Goal: Information Seeking & Learning: Learn about a topic

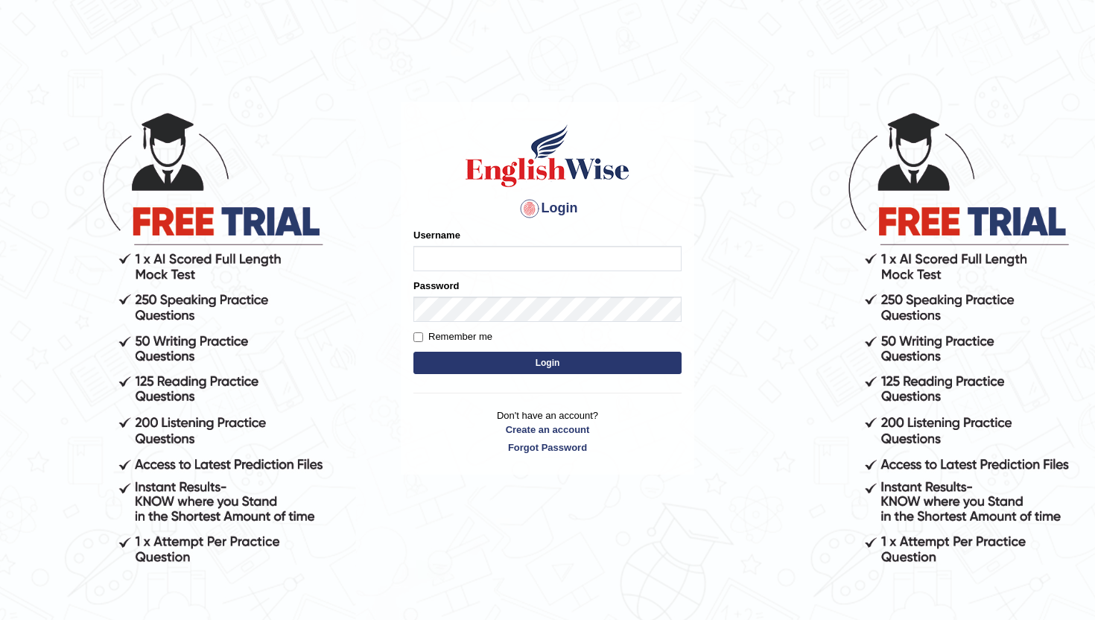
click at [588, 256] on input "Username" at bounding box center [547, 258] width 268 height 25
type input "lydiaN"
click at [521, 358] on button "Login" at bounding box center [547, 363] width 268 height 22
click at [524, 258] on input "Username" at bounding box center [547, 258] width 268 height 25
type input "lydiaN"
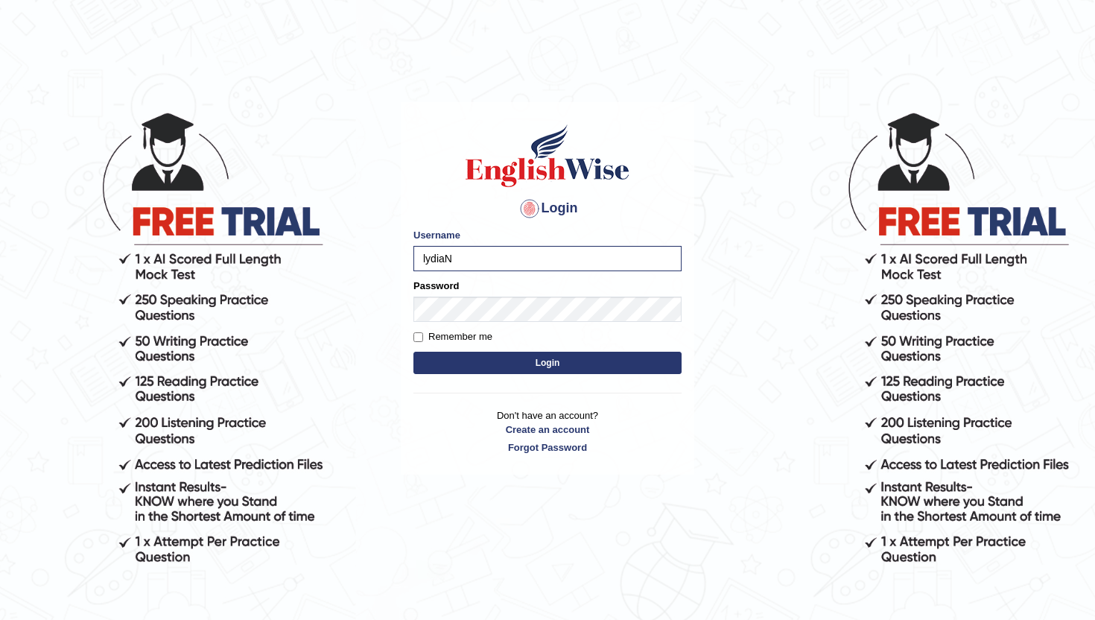
click at [516, 365] on button "Login" at bounding box center [547, 363] width 268 height 22
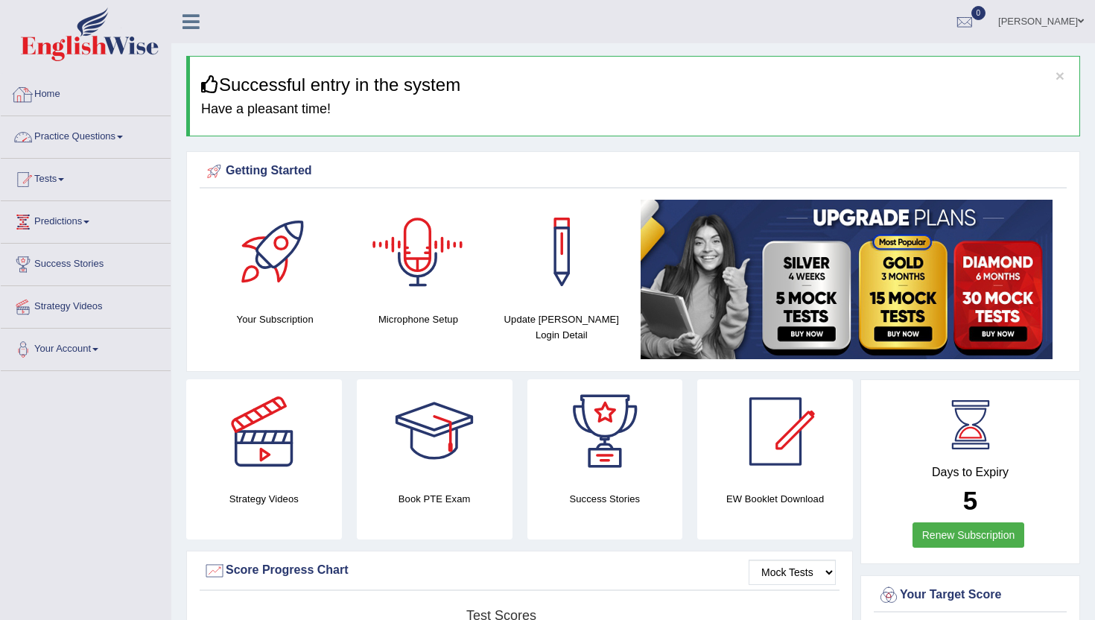
click at [91, 139] on link "Practice Questions" at bounding box center [86, 134] width 170 height 37
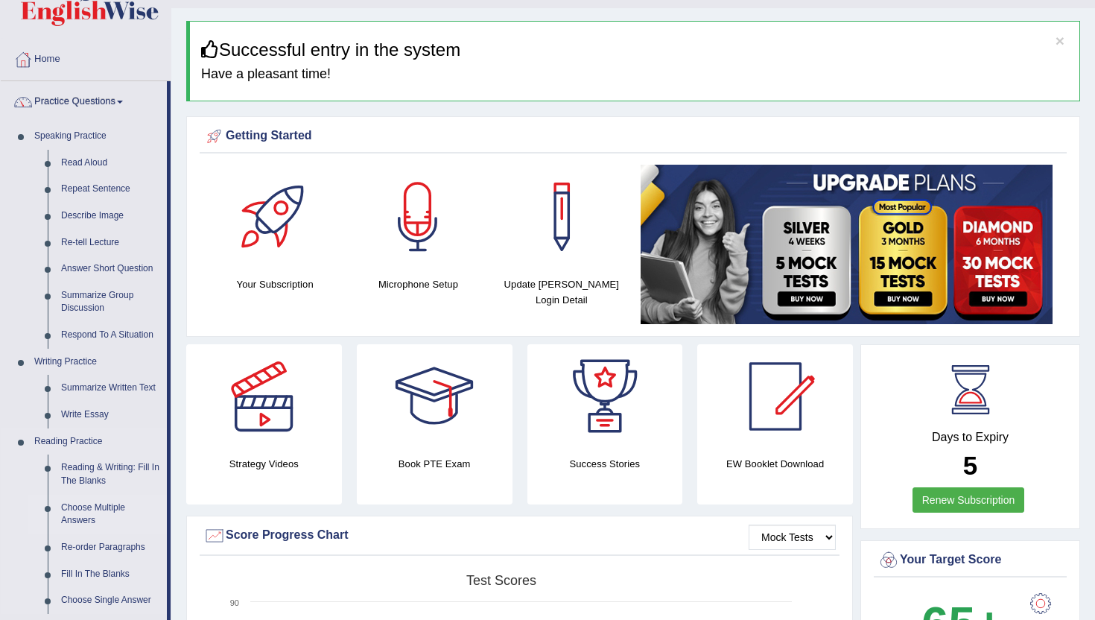
scroll to position [37, 0]
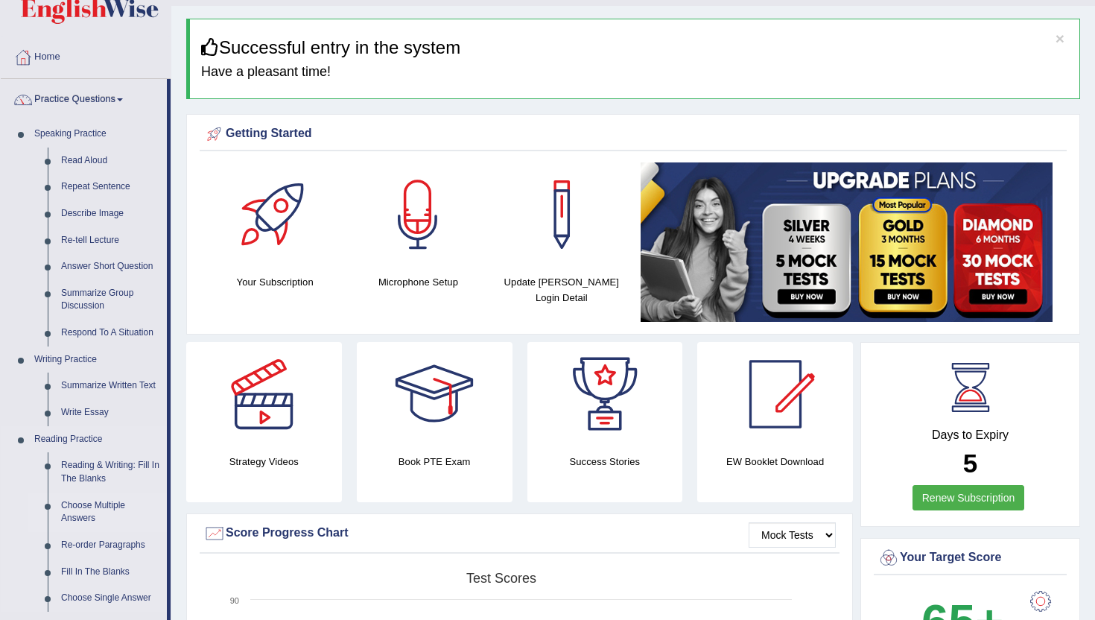
click at [97, 545] on link "Re-order Paragraphs" at bounding box center [110, 545] width 112 height 27
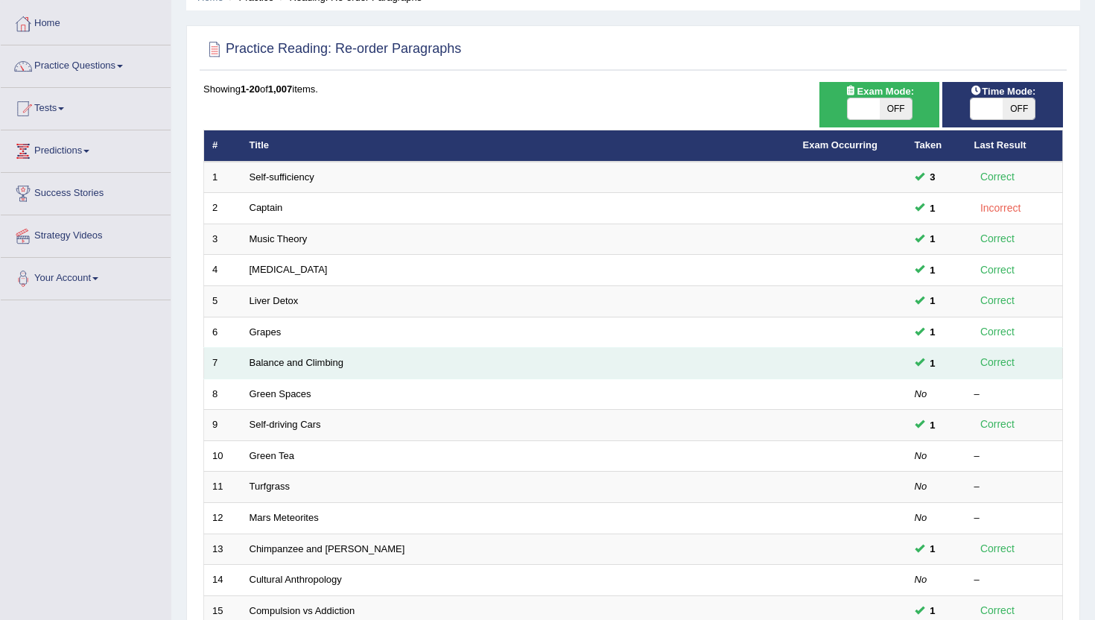
scroll to position [72, 0]
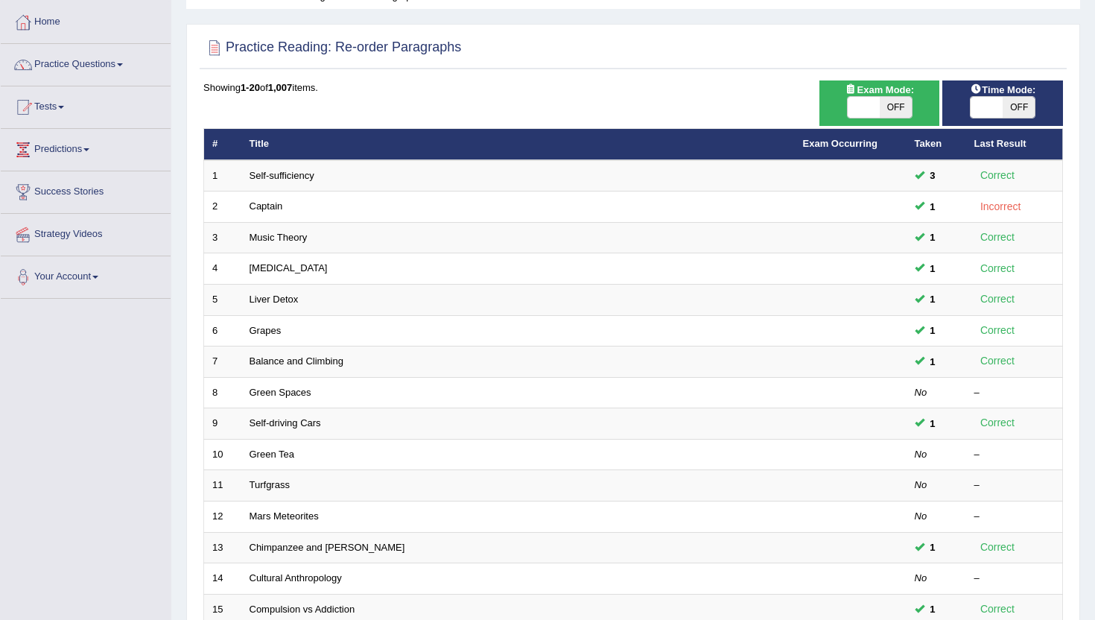
click at [882, 116] on span "OFF" at bounding box center [896, 107] width 32 height 21
checkbox input "true"
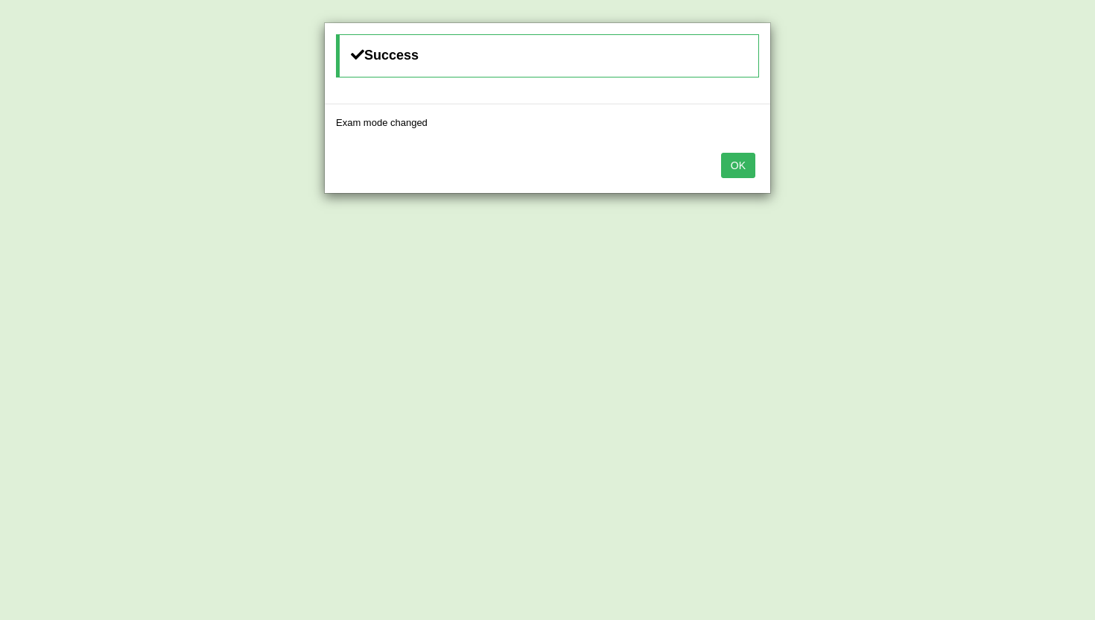
click at [743, 168] on button "OK" at bounding box center [738, 165] width 34 height 25
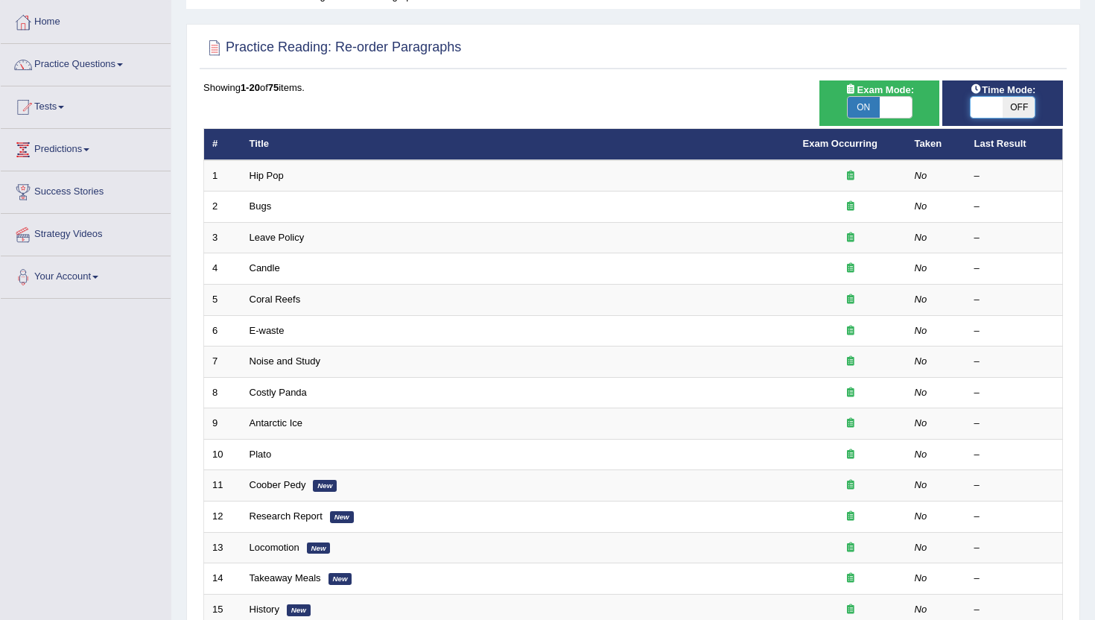
click at [996, 98] on span at bounding box center [987, 107] width 32 height 21
checkbox input "true"
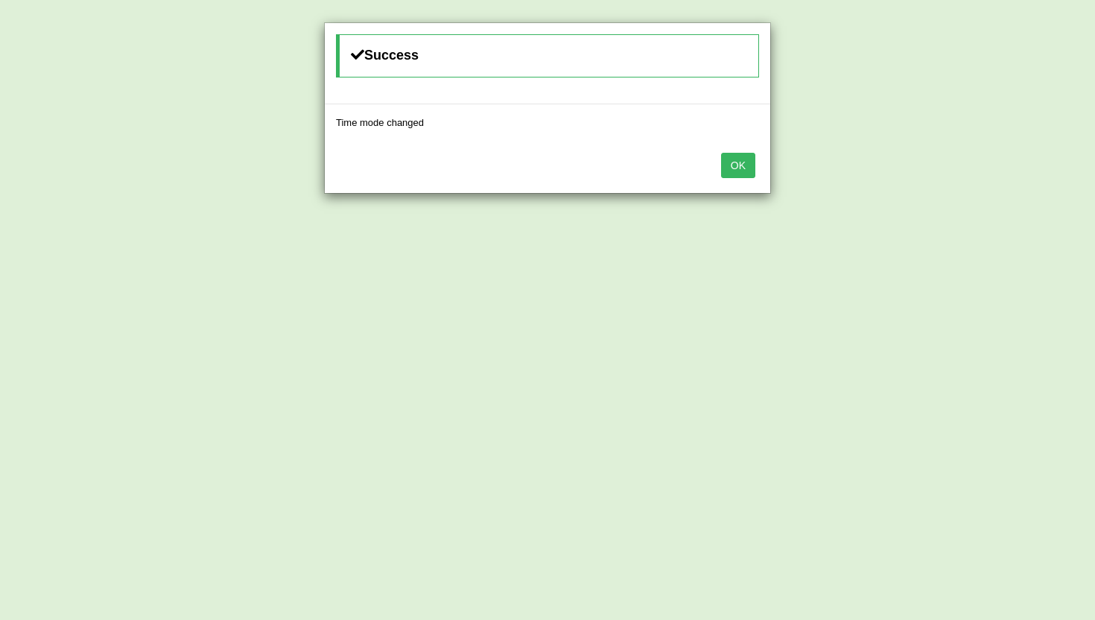
click at [740, 168] on button "OK" at bounding box center [738, 165] width 34 height 25
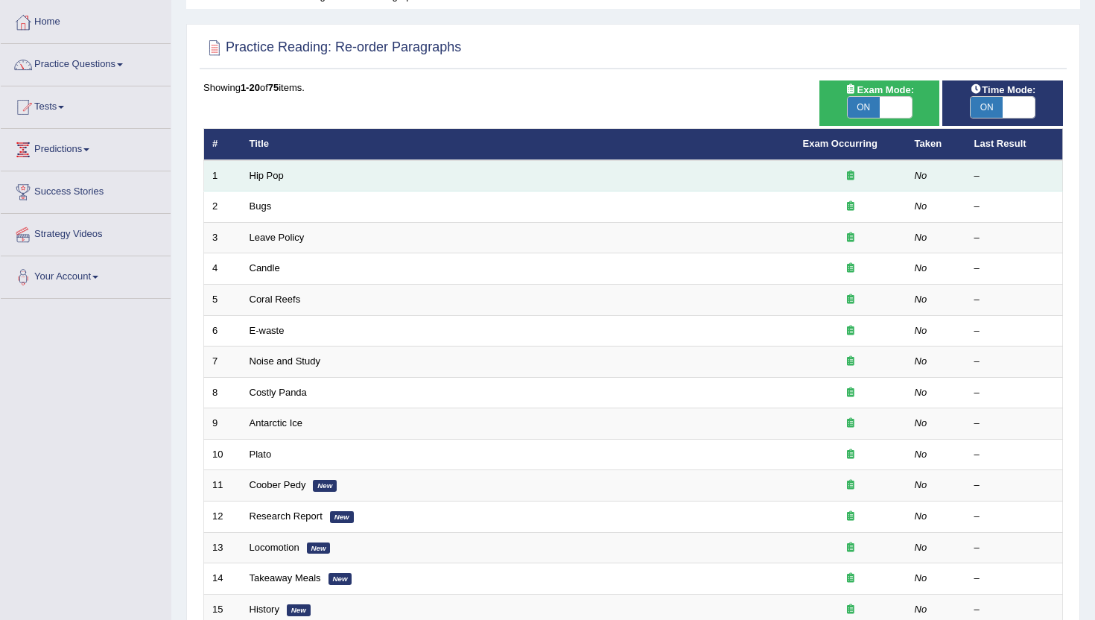
click at [705, 171] on td "Hip Pop" at bounding box center [517, 175] width 553 height 31
click at [264, 175] on link "Hip Pop" at bounding box center [267, 175] width 34 height 11
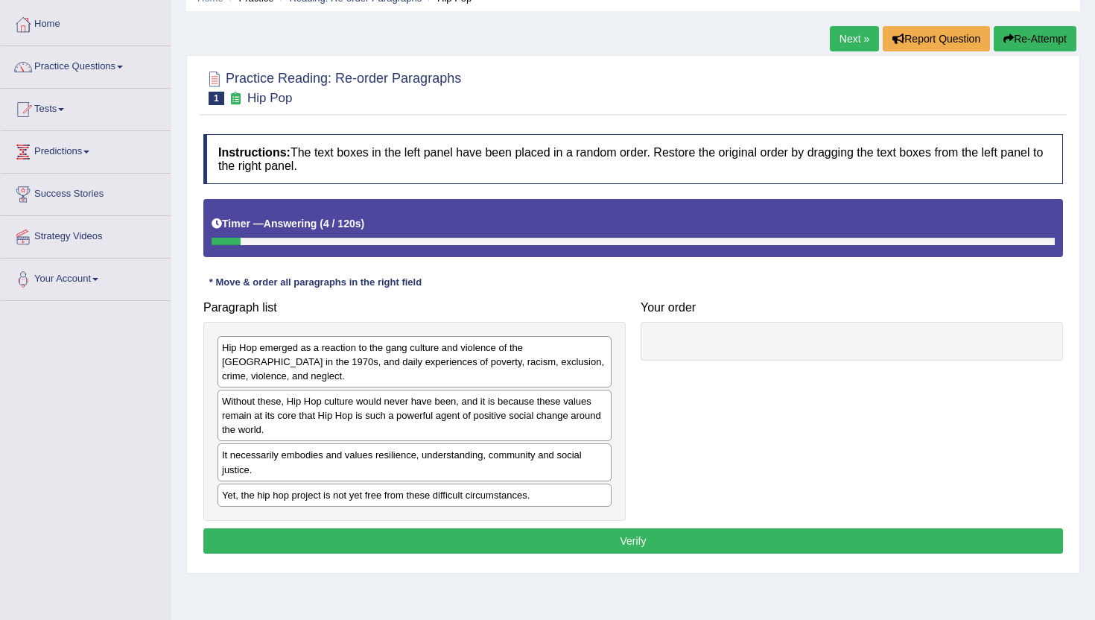
scroll to position [74, 0]
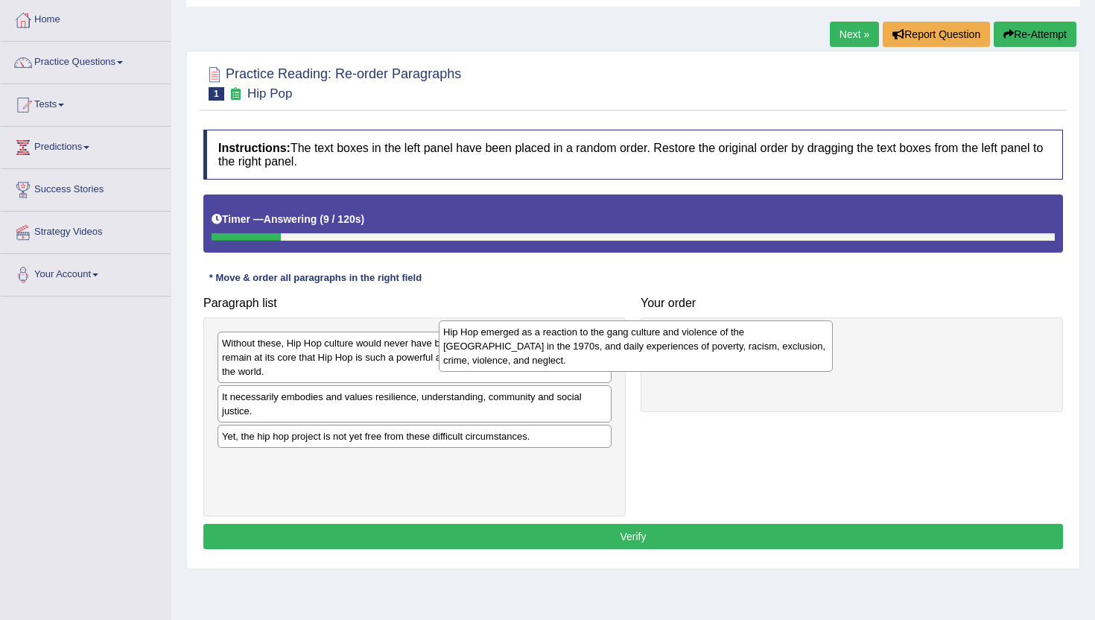
drag, startPoint x: 474, startPoint y: 356, endPoint x: 695, endPoint y: 345, distance: 221.5
click at [695, 345] on div "Hip Hop emerged as a reaction to the gang culture and violence of the South Bro…" at bounding box center [636, 345] width 394 height 51
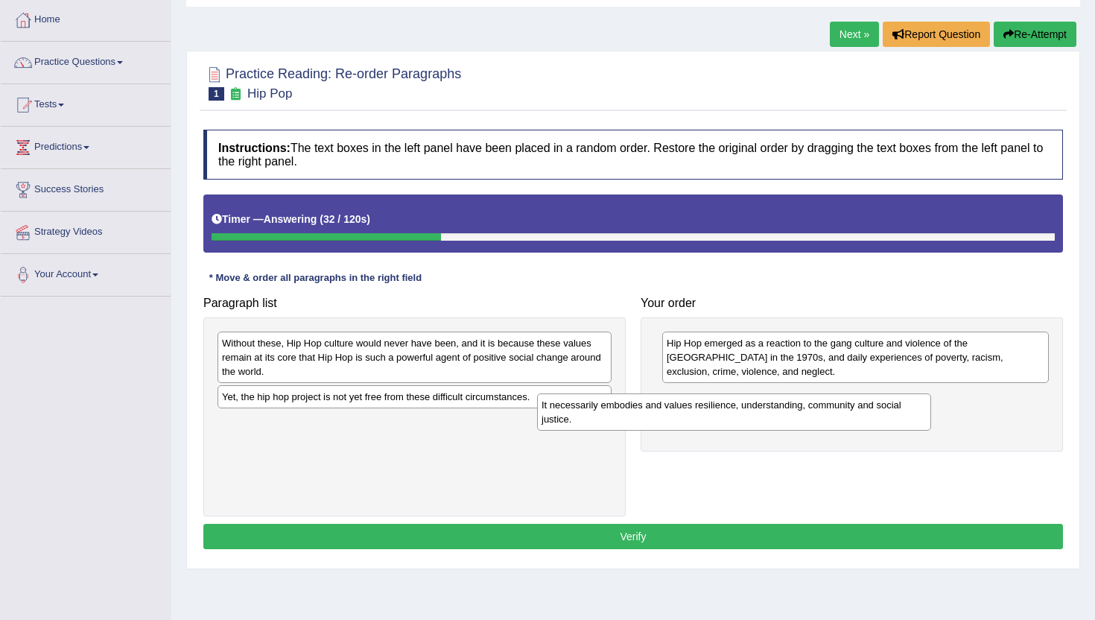
drag, startPoint x: 484, startPoint y: 412, endPoint x: 804, endPoint y: 419, distance: 319.6
click at [804, 419] on div "It necessarily embodies and values resilience, understanding, community and soc…" at bounding box center [734, 411] width 394 height 37
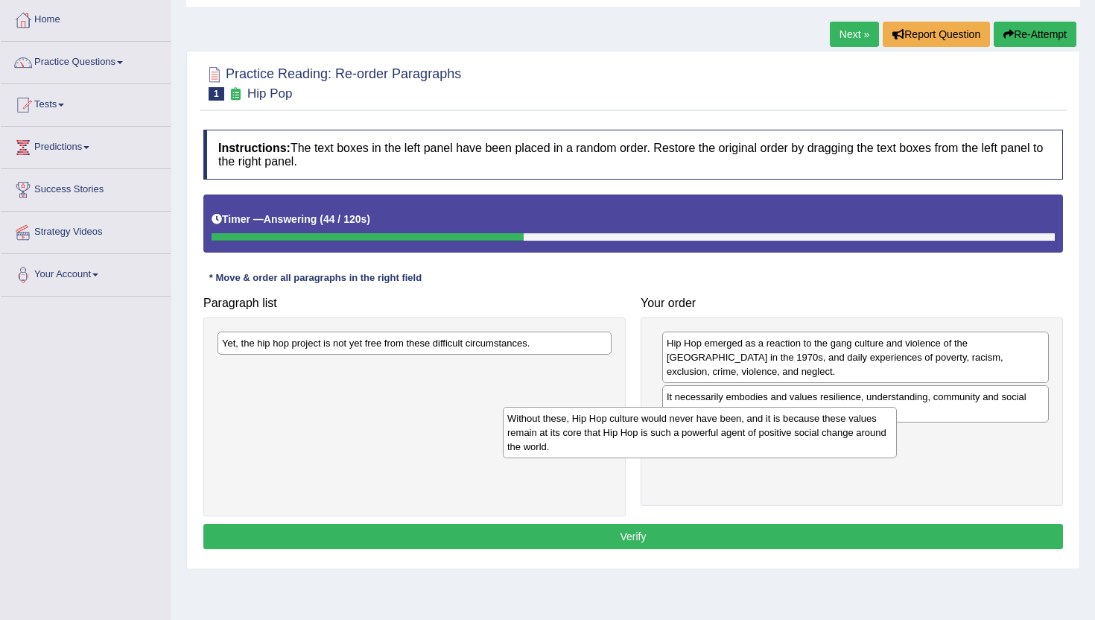
drag, startPoint x: 470, startPoint y: 361, endPoint x: 755, endPoint y: 437, distance: 295.2
click at [755, 437] on div "Without these, Hip Hop culture would never have been, and it is because these v…" at bounding box center [700, 432] width 394 height 51
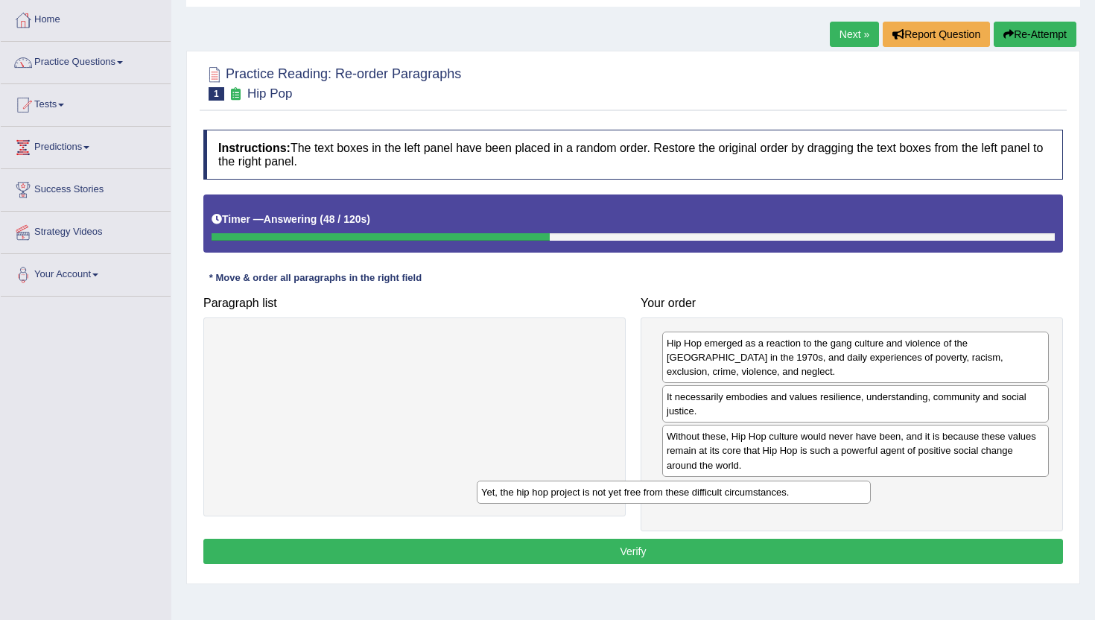
drag, startPoint x: 573, startPoint y: 347, endPoint x: 833, endPoint y: 496, distance: 299.6
click at [833, 496] on div "Yet, the hip hop project is not yet free from these difficult circumstances." at bounding box center [674, 491] width 394 height 23
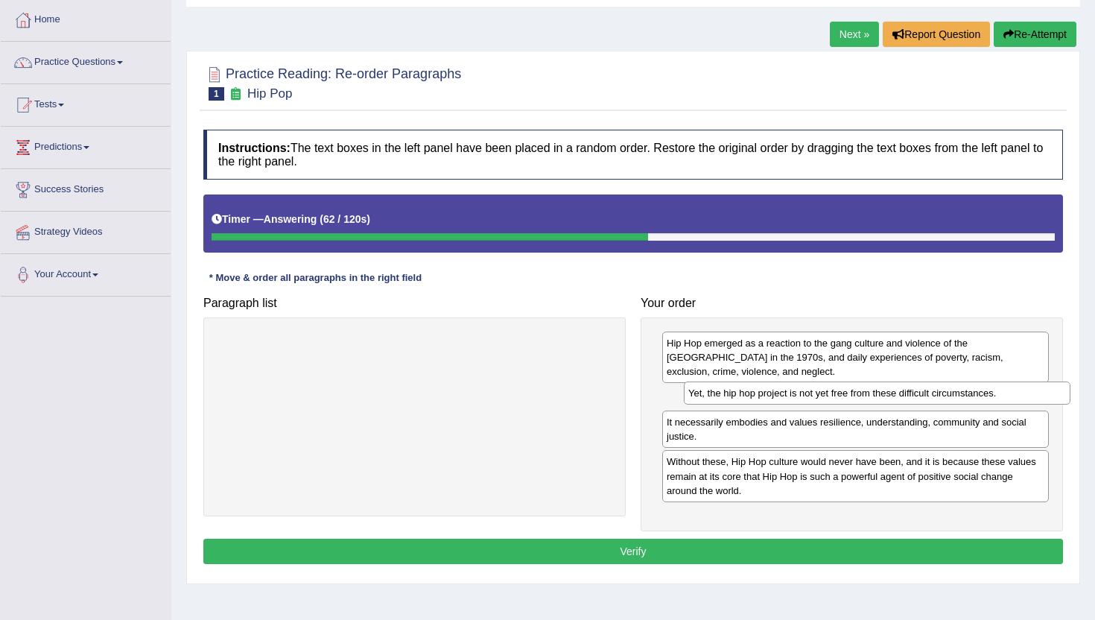
drag, startPoint x: 836, startPoint y: 495, endPoint x: 857, endPoint y: 399, distance: 98.3
click at [857, 399] on div "Yet, the hip hop project is not yet free from these difficult circumstances." at bounding box center [877, 392] width 387 height 23
click at [796, 543] on button "Verify" at bounding box center [633, 551] width 860 height 25
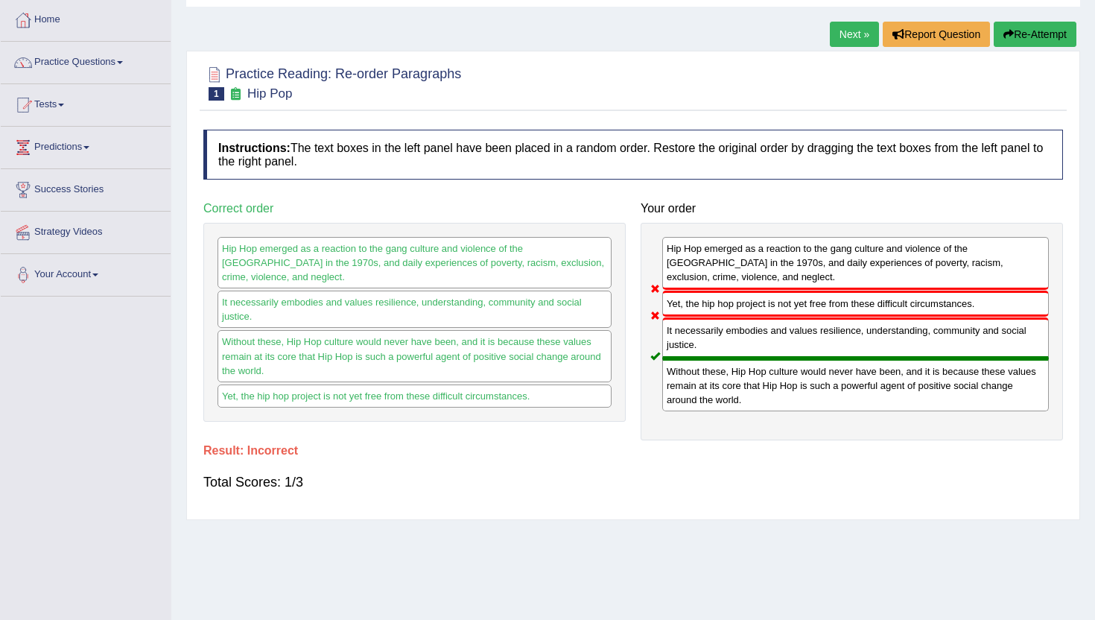
click at [854, 31] on link "Next »" at bounding box center [854, 34] width 49 height 25
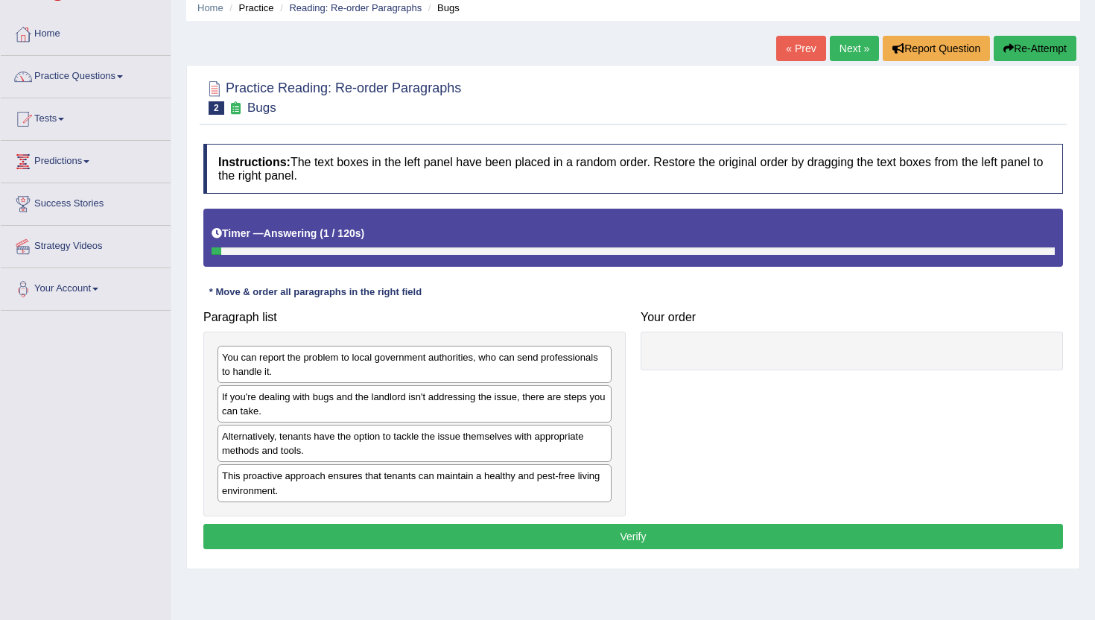
scroll to position [66, 0]
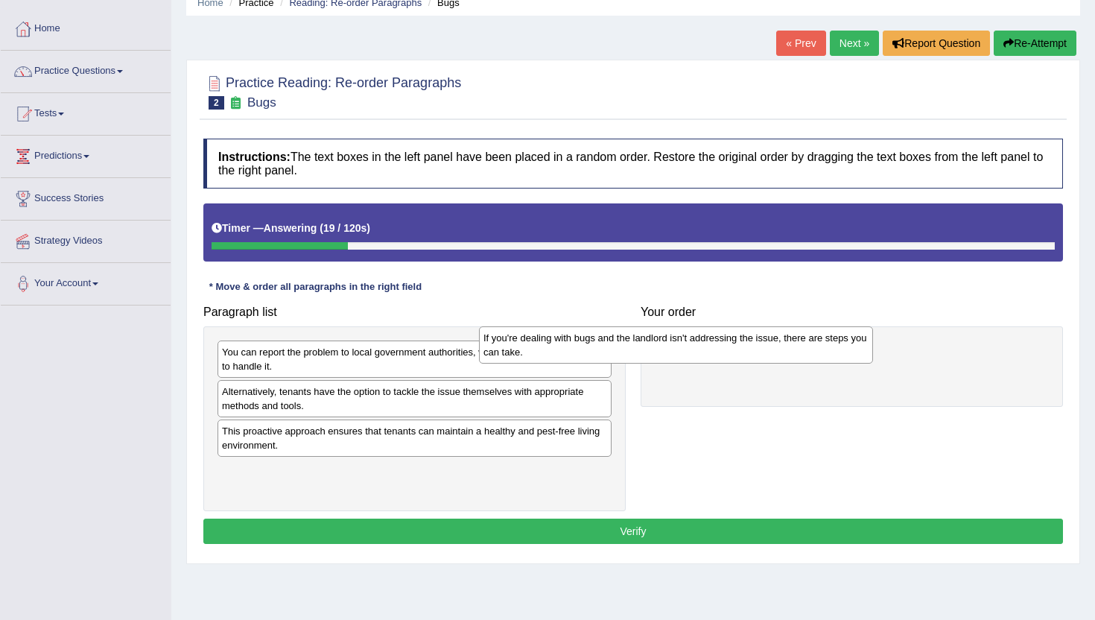
drag, startPoint x: 504, startPoint y: 404, endPoint x: 781, endPoint y: 353, distance: 281.7
click at [781, 353] on div "If you're dealing with bugs and the landlord isn't addressing the issue, there …" at bounding box center [676, 344] width 394 height 37
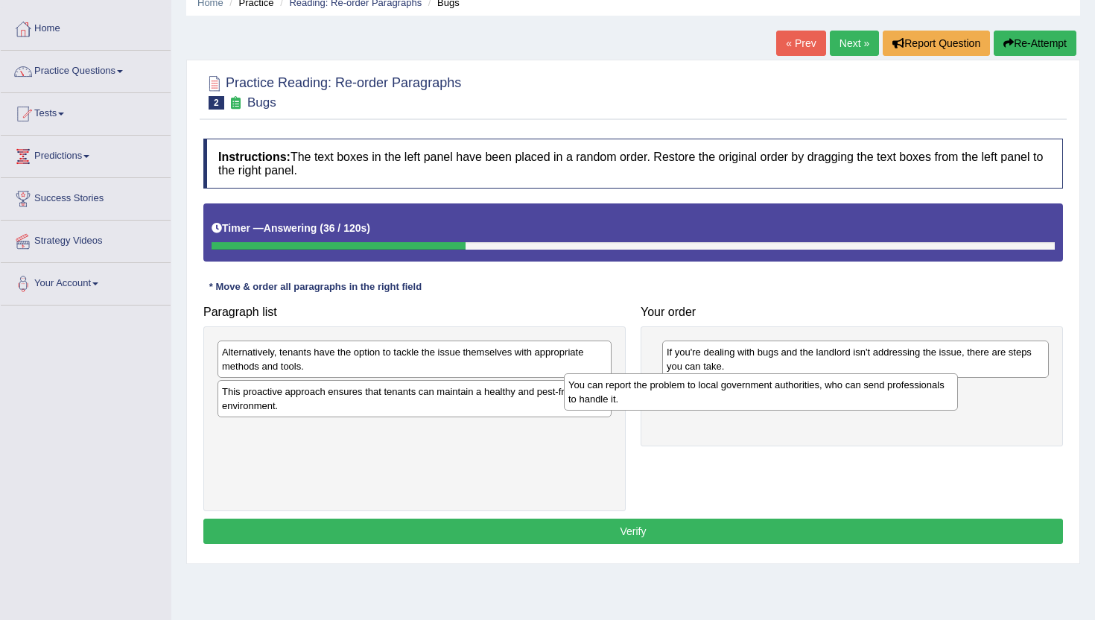
drag, startPoint x: 457, startPoint y: 355, endPoint x: 799, endPoint y: 387, distance: 343.5
click at [801, 389] on div "You can report the problem to local government authorities, who can send profes…" at bounding box center [761, 391] width 394 height 37
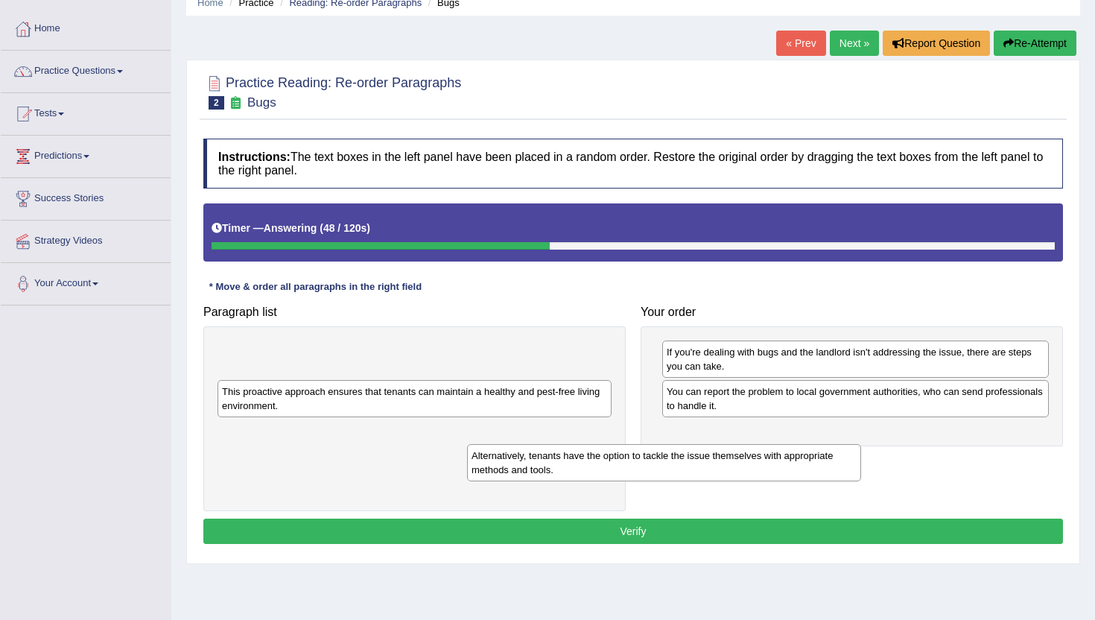
drag, startPoint x: 526, startPoint y: 360, endPoint x: 773, endPoint y: 461, distance: 267.2
click at [774, 462] on div "Alternatively, tenants have the option to tackle the issue themselves with appr…" at bounding box center [664, 462] width 394 height 37
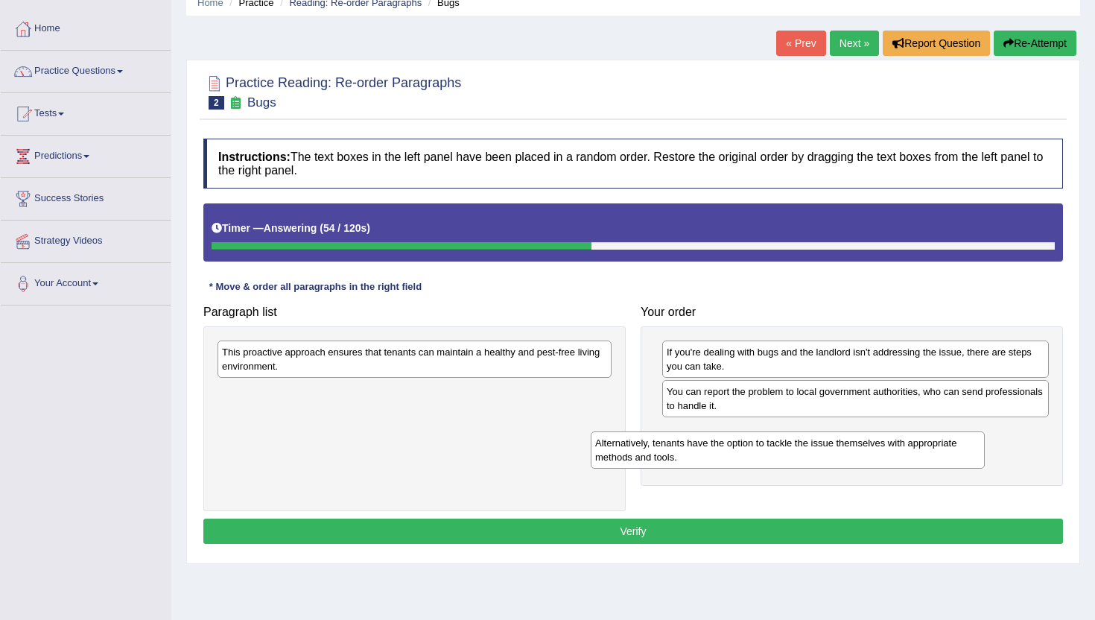
drag, startPoint x: 541, startPoint y: 361, endPoint x: 912, endPoint y: 451, distance: 382.5
click at [912, 451] on div "Alternatively, tenants have the option to tackle the issue themselves with appr…" at bounding box center [788, 449] width 394 height 37
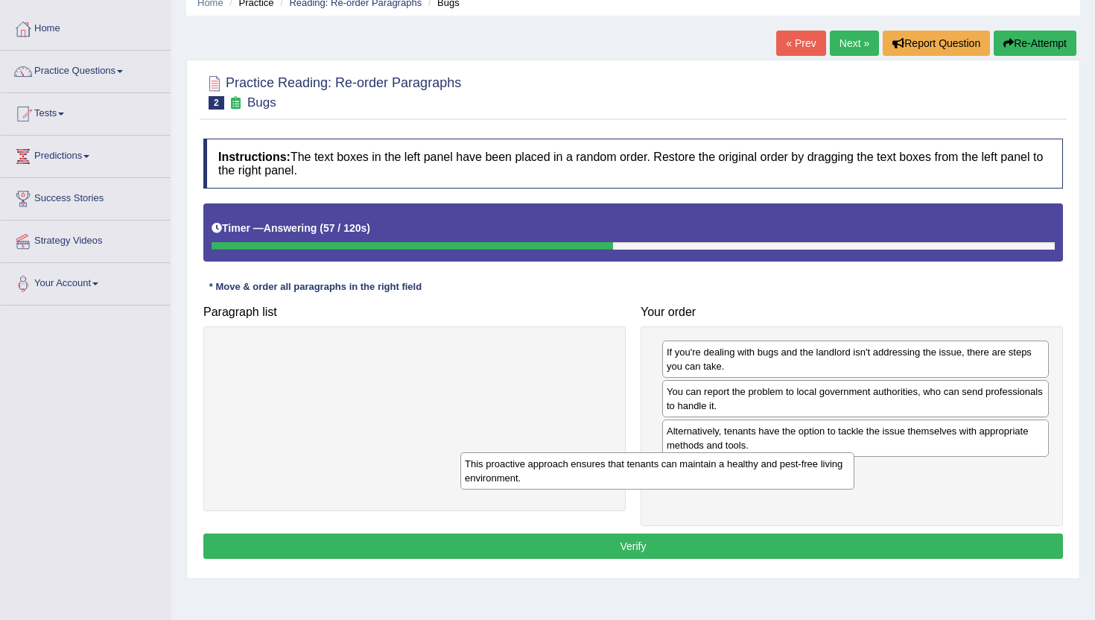
drag, startPoint x: 584, startPoint y: 367, endPoint x: 826, endPoint y: 479, distance: 266.6
click at [827, 479] on div "This proactive approach ensures that tenants can maintain a healthy and pest-fr…" at bounding box center [657, 470] width 394 height 37
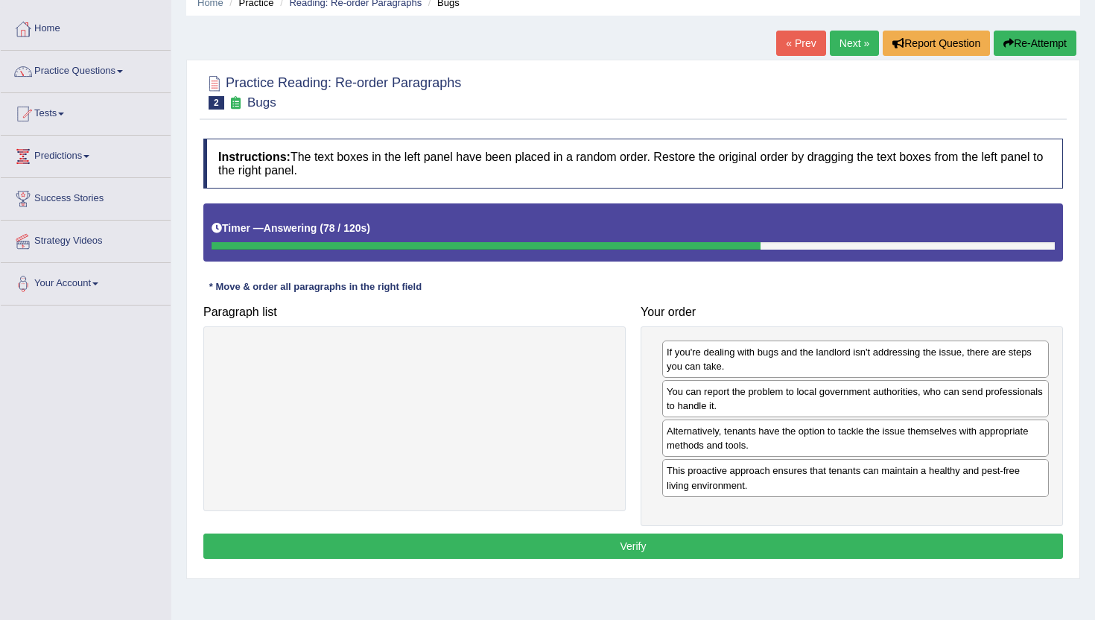
click at [825, 545] on button "Verify" at bounding box center [633, 545] width 860 height 25
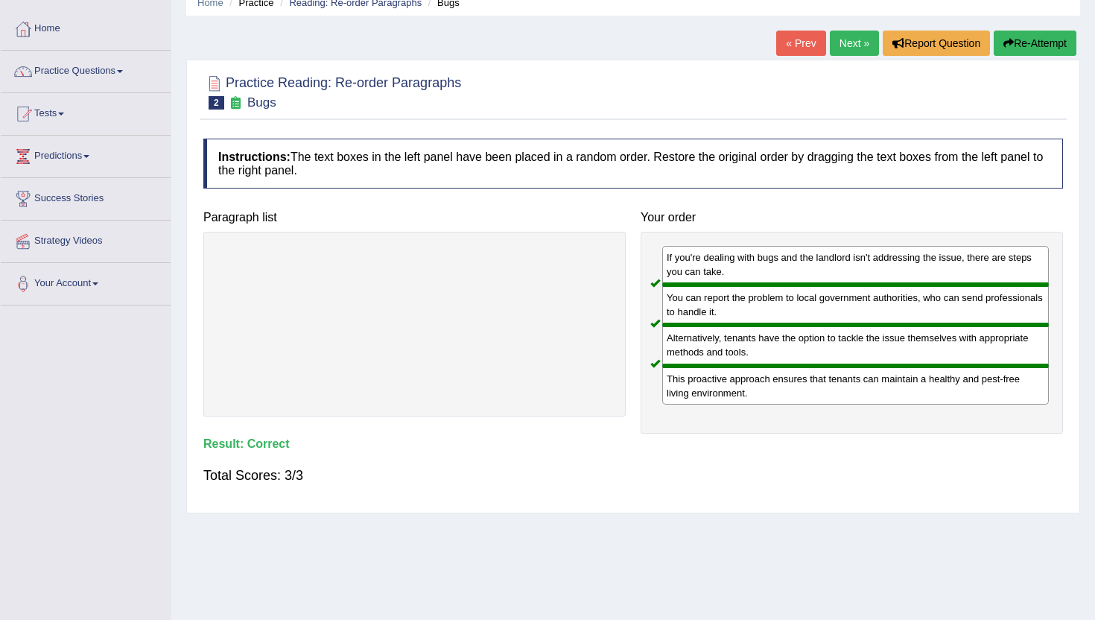
click at [850, 38] on link "Next »" at bounding box center [854, 43] width 49 height 25
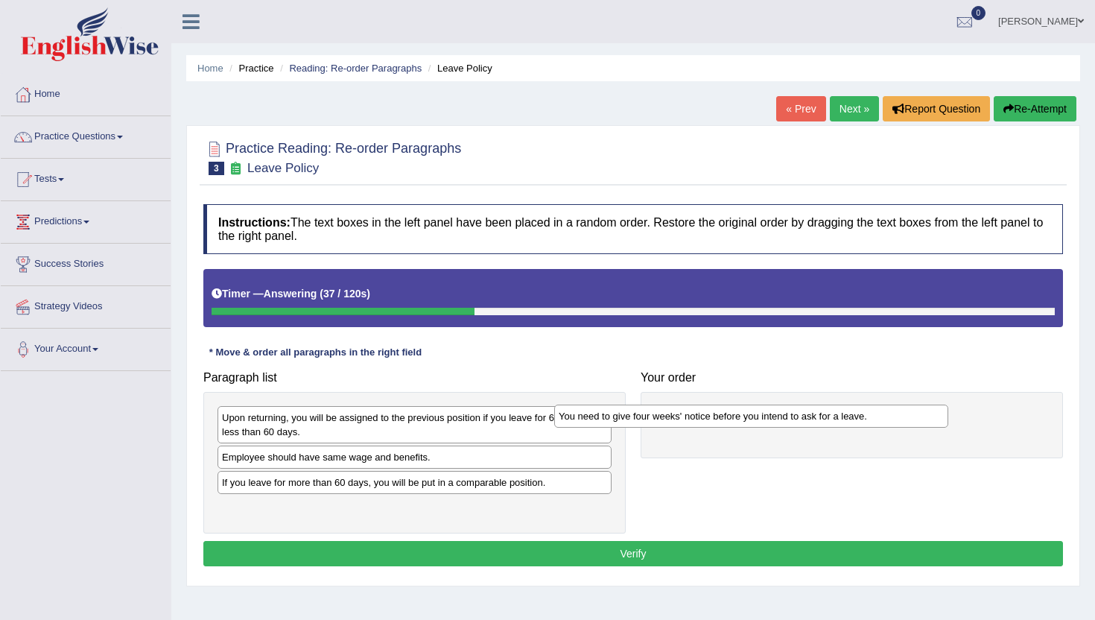
drag, startPoint x: 383, startPoint y: 423, endPoint x: 718, endPoint y: 422, distance: 335.2
click at [719, 422] on div "You need to give four weeks' notice before you intend to ask for a leave." at bounding box center [751, 415] width 394 height 23
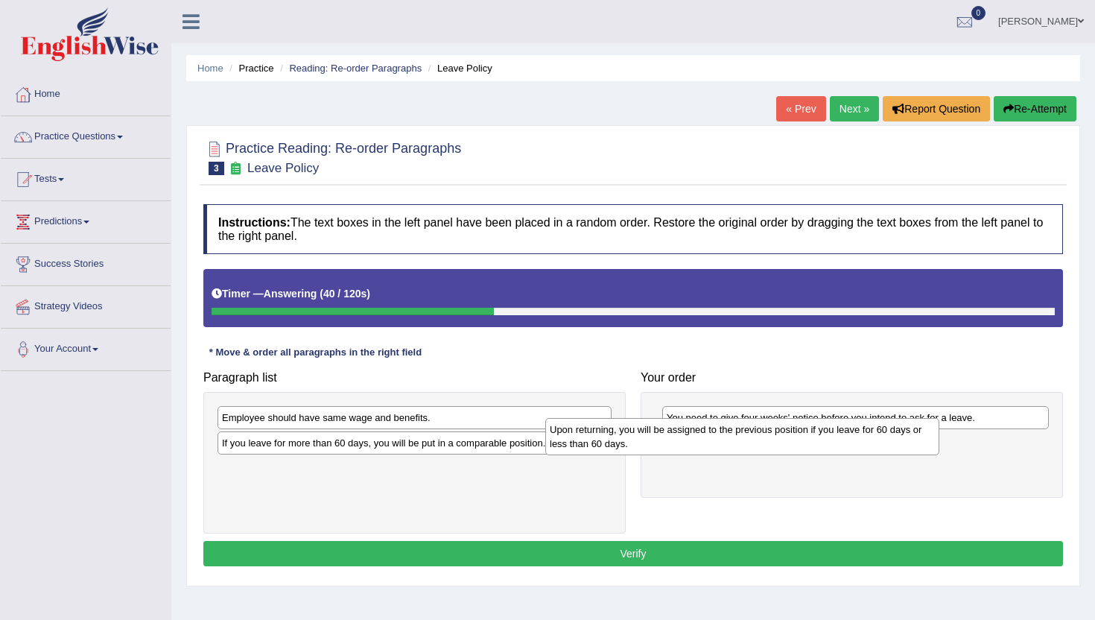
drag, startPoint x: 547, startPoint y: 429, endPoint x: 874, endPoint y: 441, distance: 326.5
click at [874, 441] on div "Upon returning, you will be assigned to the previous position if you leave for …" at bounding box center [742, 436] width 394 height 37
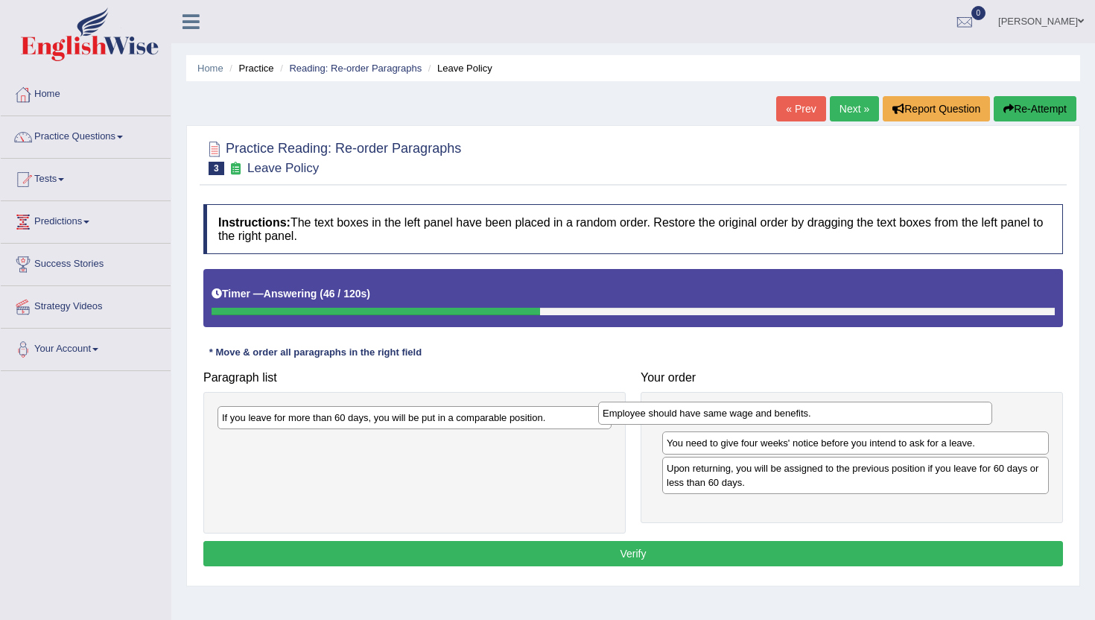
drag, startPoint x: 535, startPoint y: 418, endPoint x: 915, endPoint y: 413, distance: 380.7
click at [915, 413] on div "Employee should have same wage and benefits." at bounding box center [795, 412] width 394 height 23
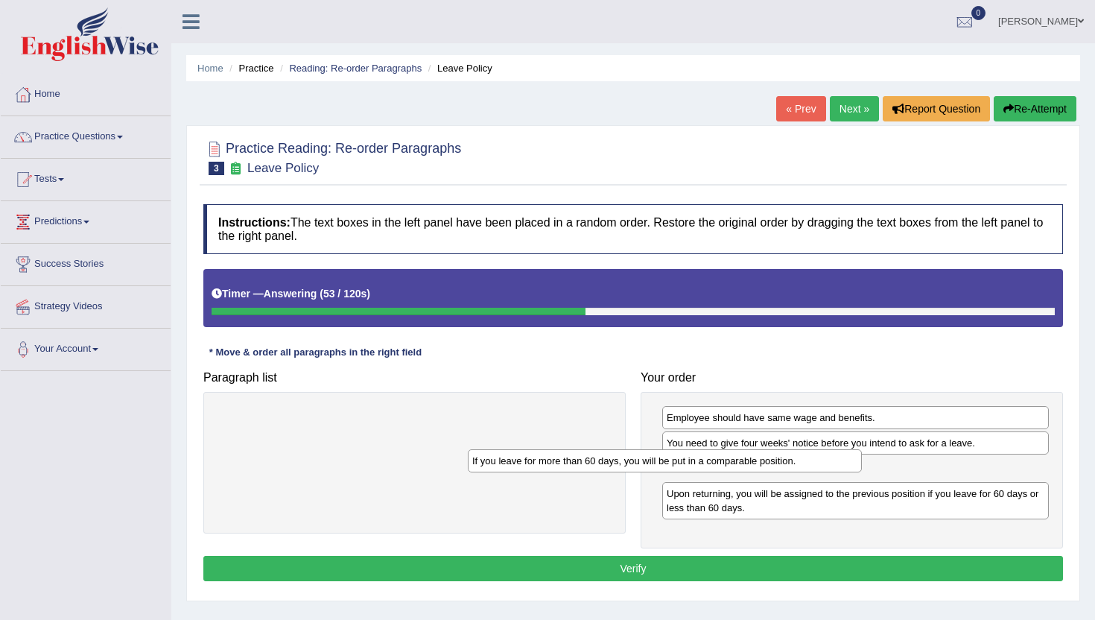
drag, startPoint x: 492, startPoint y: 421, endPoint x: 749, endPoint y: 469, distance: 260.6
click at [749, 469] on div "If you leave for more than 60 days, you will be put in a comparable position." at bounding box center [665, 460] width 394 height 23
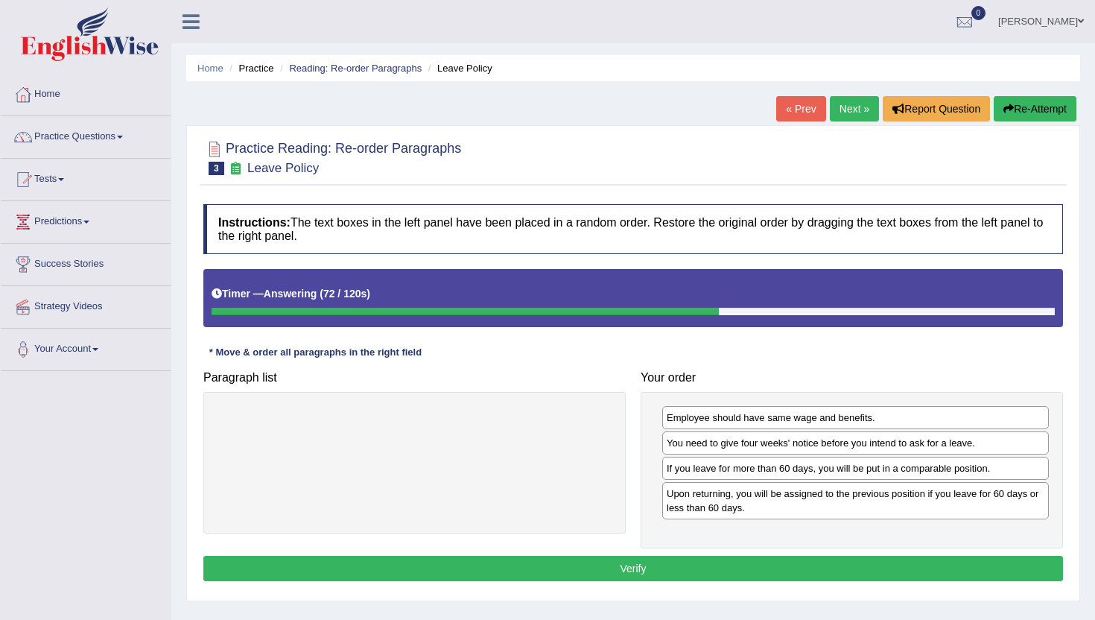
click at [791, 566] on button "Verify" at bounding box center [633, 568] width 860 height 25
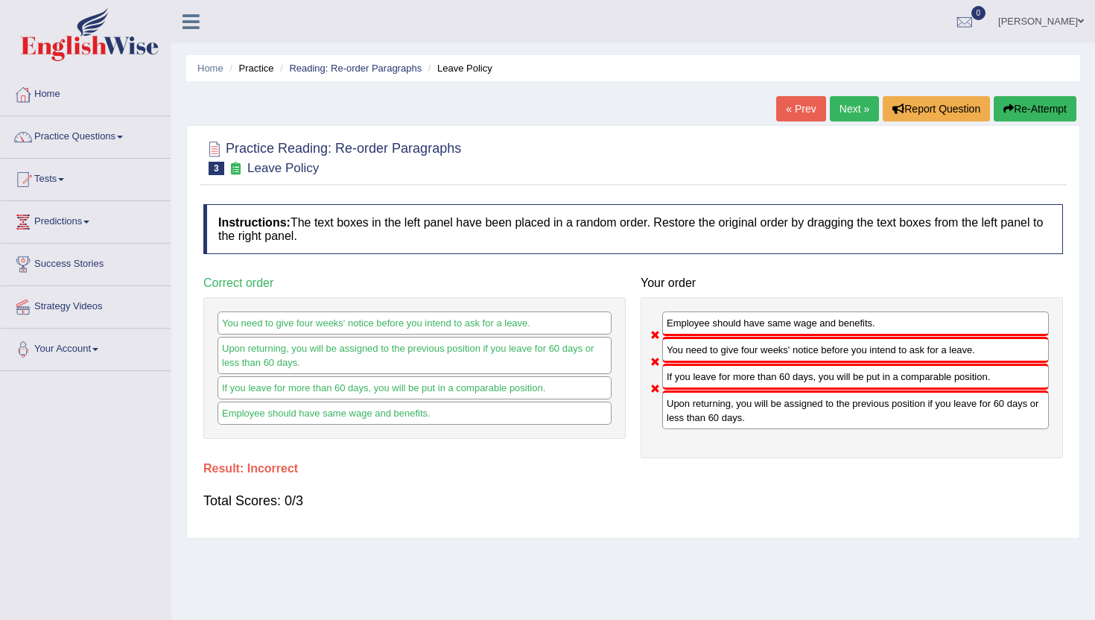
click at [767, 360] on div "You need to give four weeks' notice before you intend to ask for a leave." at bounding box center [855, 350] width 387 height 26
click at [1018, 110] on button "Re-Attempt" at bounding box center [1035, 108] width 83 height 25
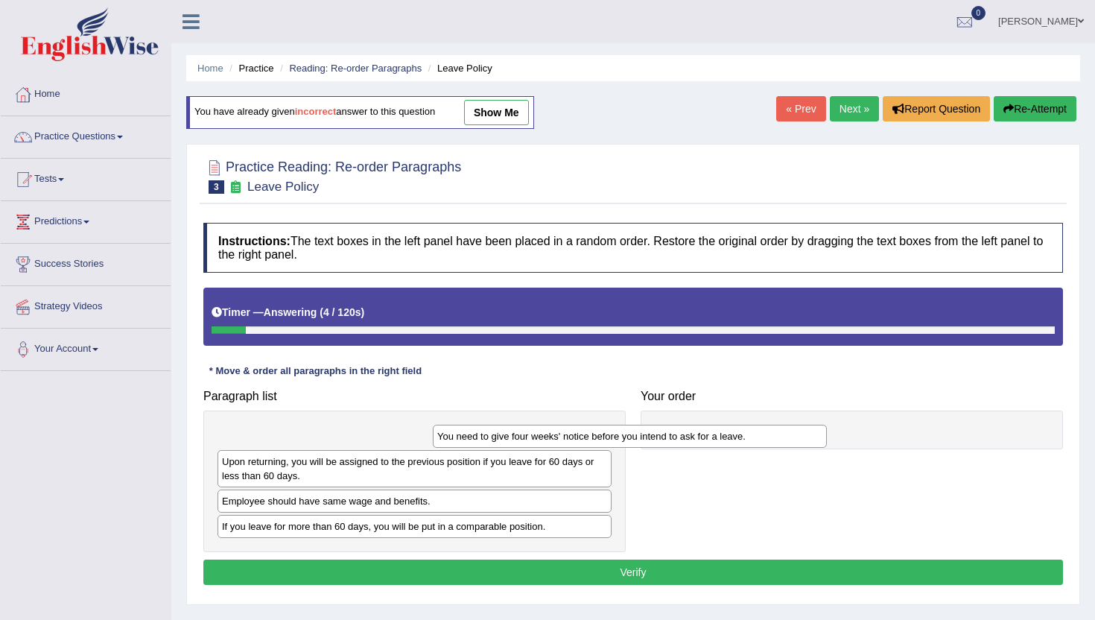
drag, startPoint x: 496, startPoint y: 439, endPoint x: 717, endPoint y: 437, distance: 220.5
click at [717, 437] on div "You need to give four weeks' notice before you intend to ask for a leave." at bounding box center [630, 436] width 394 height 23
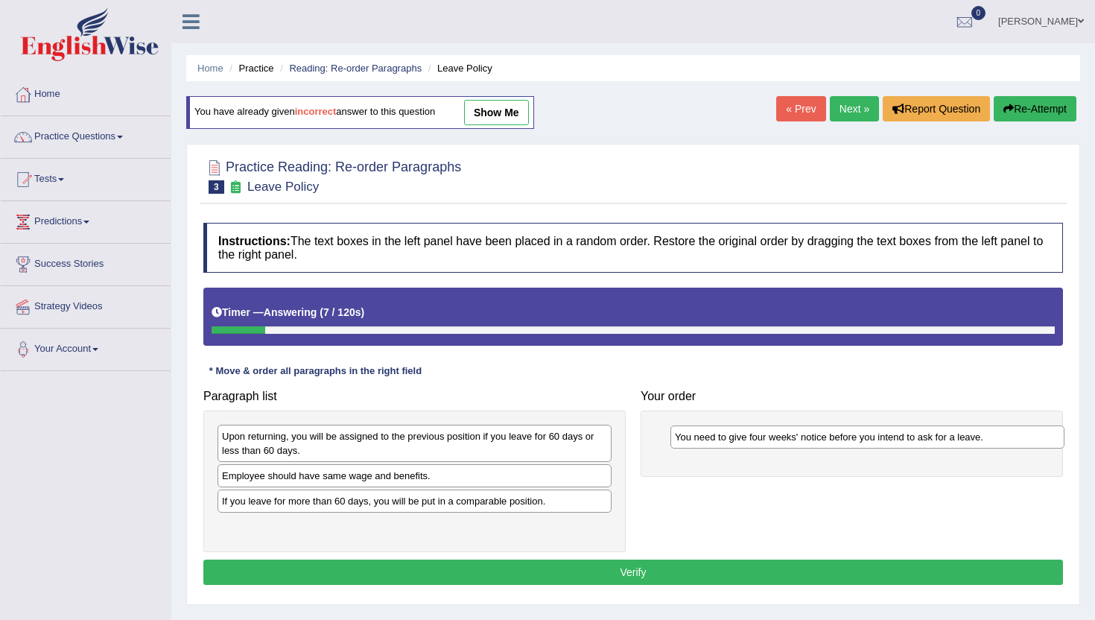
drag, startPoint x: 565, startPoint y: 439, endPoint x: 1018, endPoint y: 439, distance: 452.9
click at [1018, 439] on div "You need to give four weeks' notice before you intend to ask for a leave." at bounding box center [867, 436] width 394 height 23
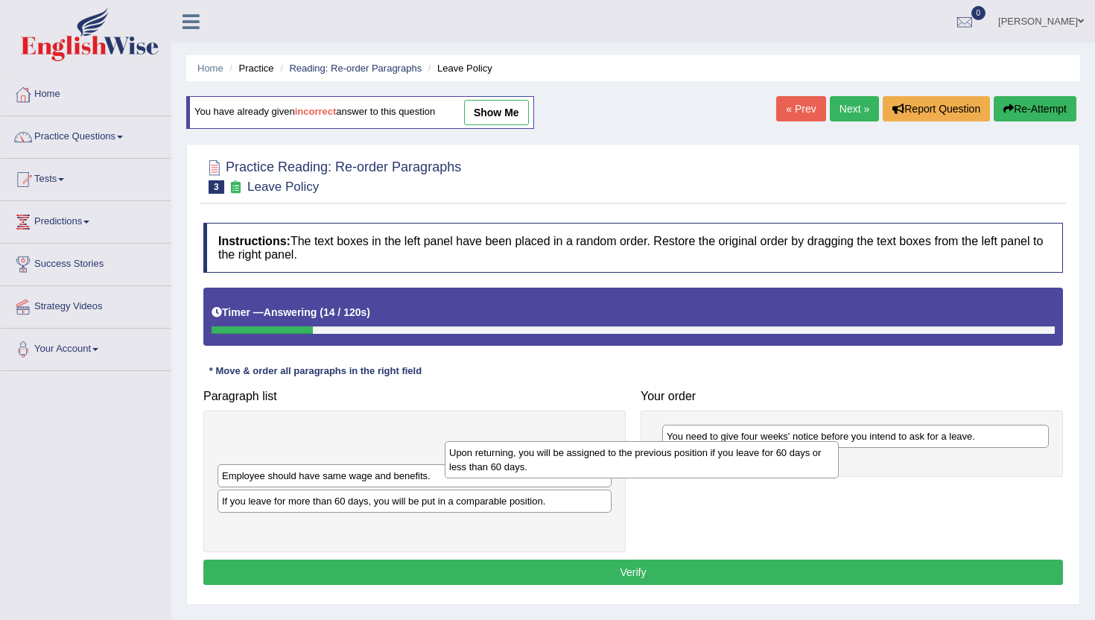
drag, startPoint x: 536, startPoint y: 459, endPoint x: 762, endPoint y: 474, distance: 226.2
click at [763, 475] on div "Upon returning, you will be assigned to the previous position if you leave for …" at bounding box center [642, 459] width 394 height 37
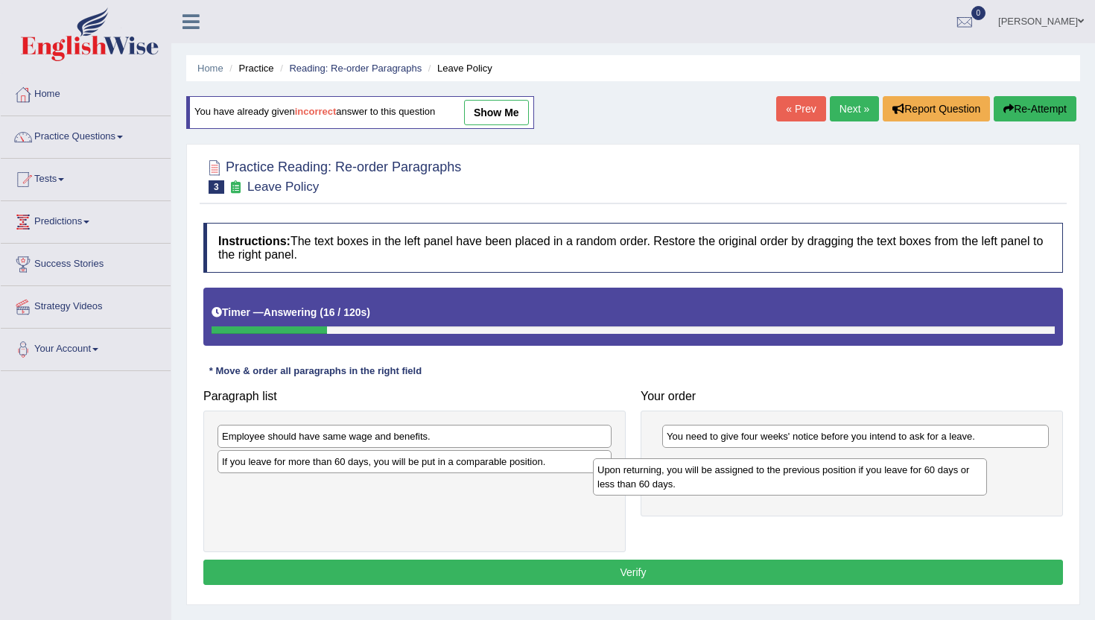
drag, startPoint x: 535, startPoint y: 439, endPoint x: 907, endPoint y: 471, distance: 373.8
click at [910, 472] on div "Upon returning, you will be assigned to the previous position if you leave for …" at bounding box center [790, 476] width 394 height 37
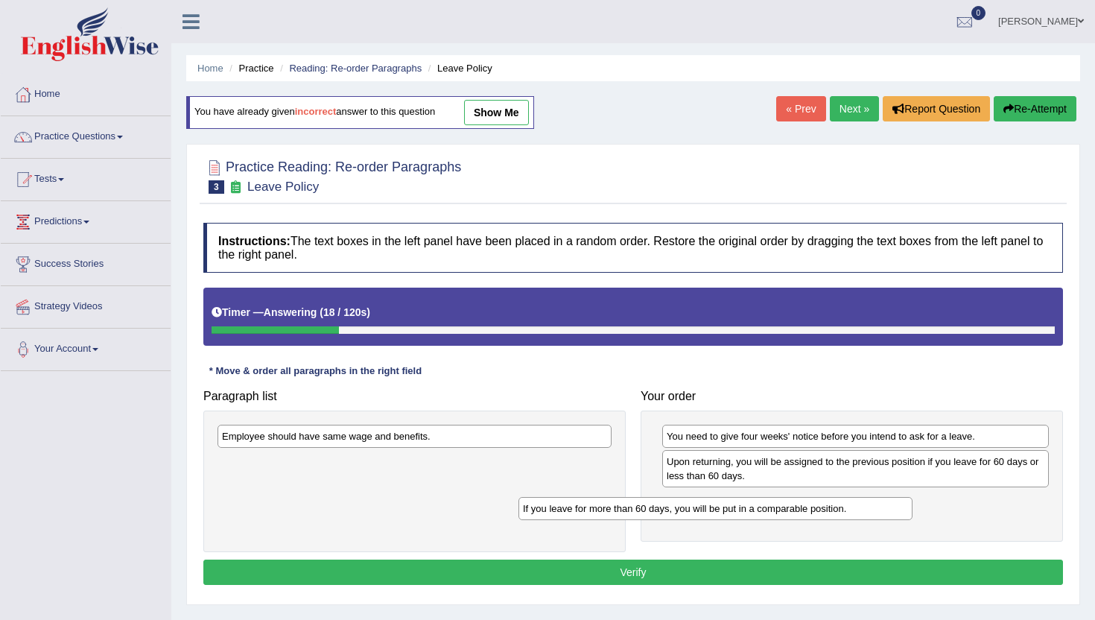
drag, startPoint x: 582, startPoint y: 462, endPoint x: 881, endPoint y: 507, distance: 302.9
click at [881, 508] on div "If you leave for more than 60 days, you will be put in a comparable position." at bounding box center [715, 508] width 394 height 23
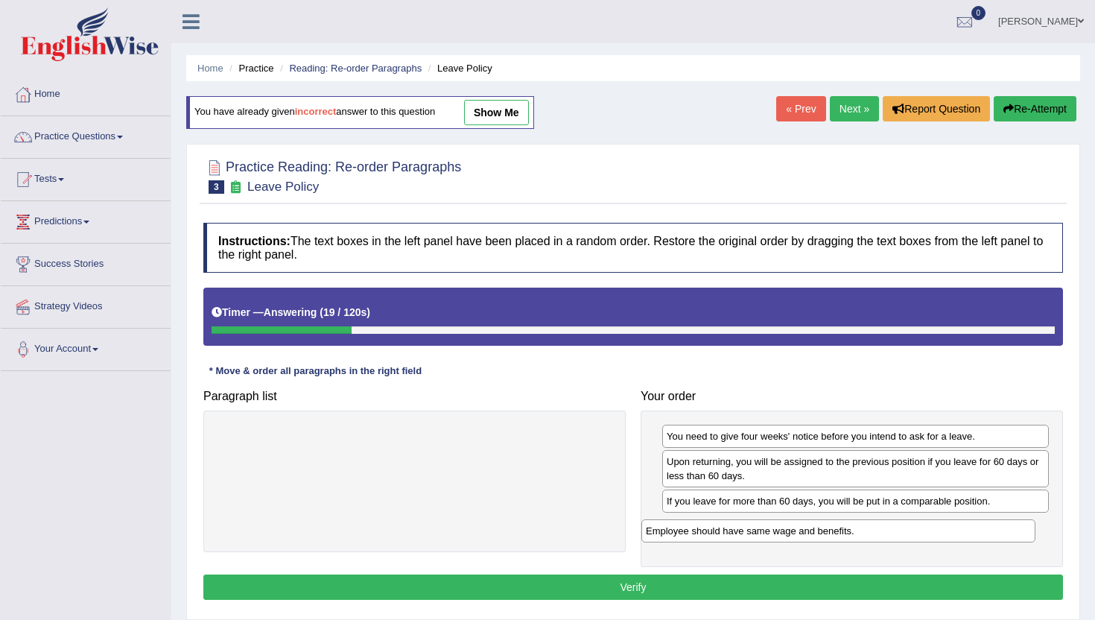
drag, startPoint x: 494, startPoint y: 436, endPoint x: 918, endPoint y: 530, distance: 434.3
click at [918, 530] on div "Employee should have same wage and benefits." at bounding box center [838, 530] width 394 height 23
click at [889, 586] on button "Verify" at bounding box center [633, 586] width 860 height 25
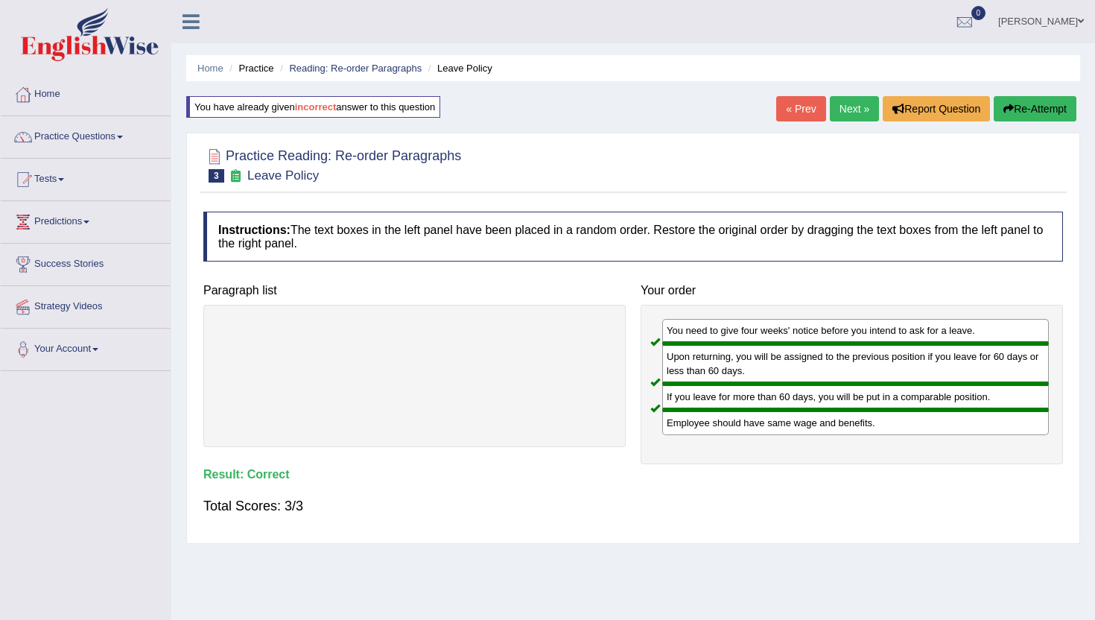
click at [852, 104] on link "Next »" at bounding box center [854, 108] width 49 height 25
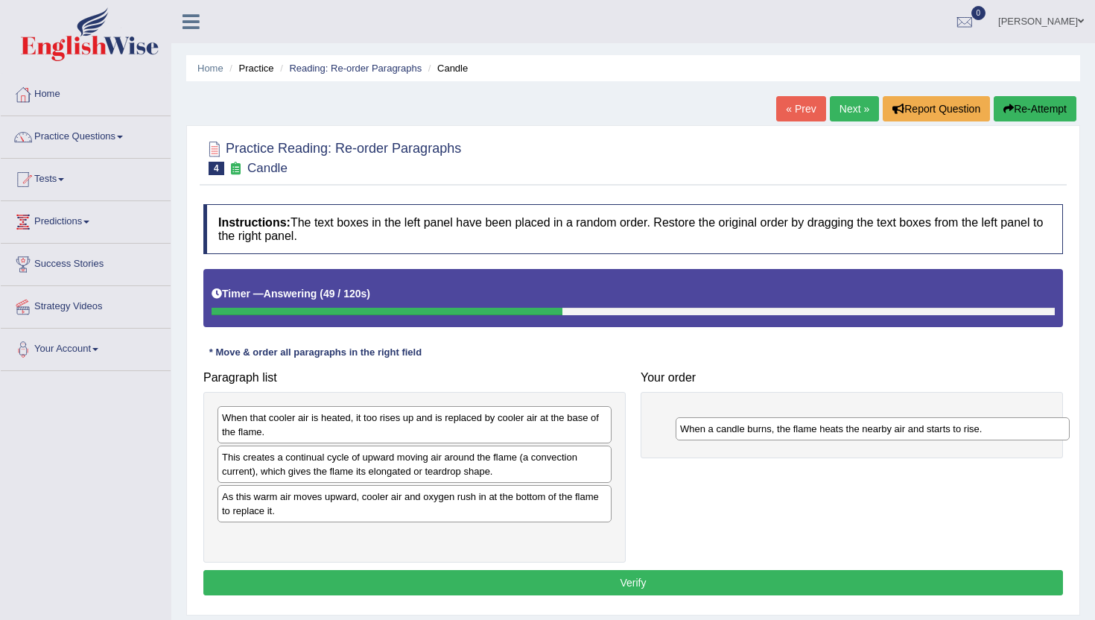
drag, startPoint x: 393, startPoint y: 463, endPoint x: 849, endPoint y: 434, distance: 456.8
click at [850, 434] on div "When a candle burns, the flame heats the nearby air and starts to rise." at bounding box center [873, 428] width 394 height 23
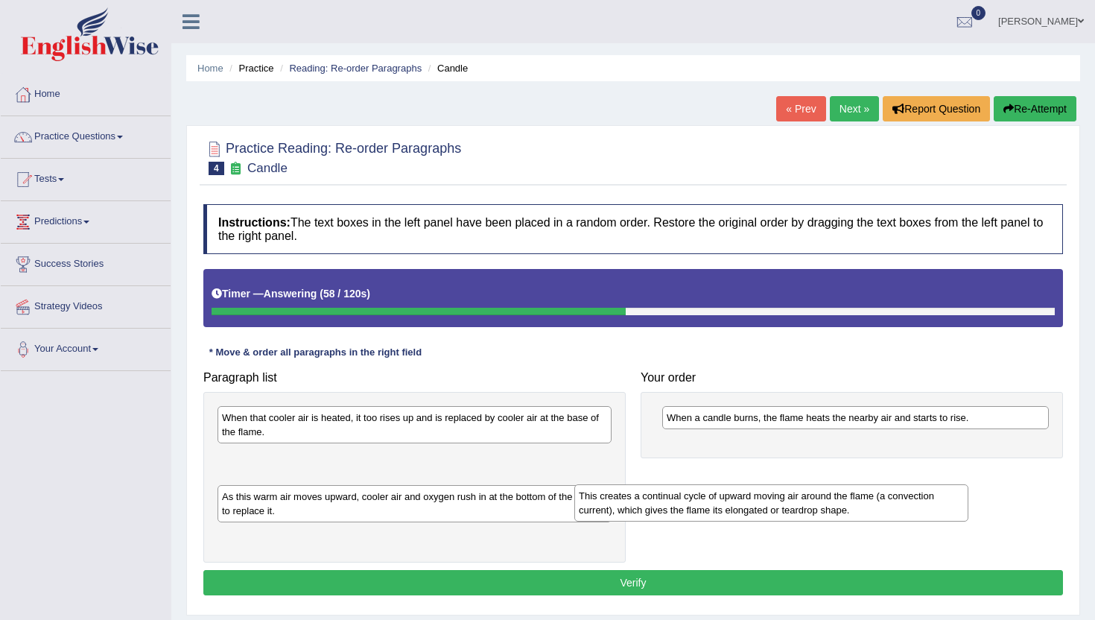
drag, startPoint x: 532, startPoint y: 468, endPoint x: 901, endPoint y: 503, distance: 371.1
click at [901, 503] on div "This creates a continual cycle of upward moving air around the flame (a convect…" at bounding box center [771, 502] width 394 height 37
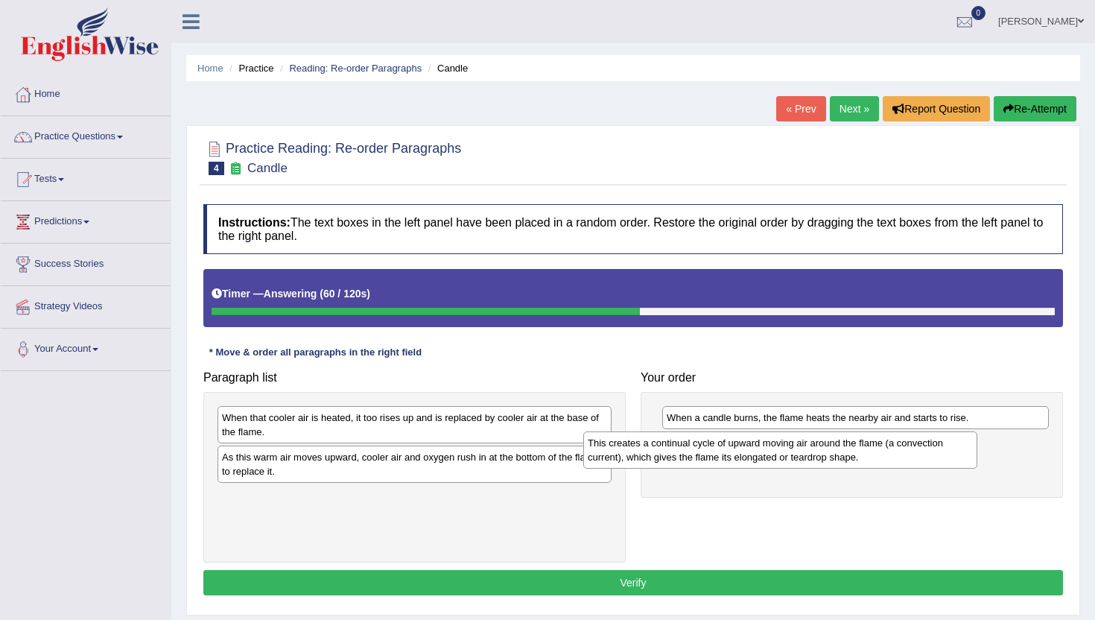
drag, startPoint x: 540, startPoint y: 464, endPoint x: 906, endPoint y: 450, distance: 366.0
click at [906, 450] on div "This creates a continual cycle of upward moving air around the flame (a convect…" at bounding box center [780, 449] width 394 height 37
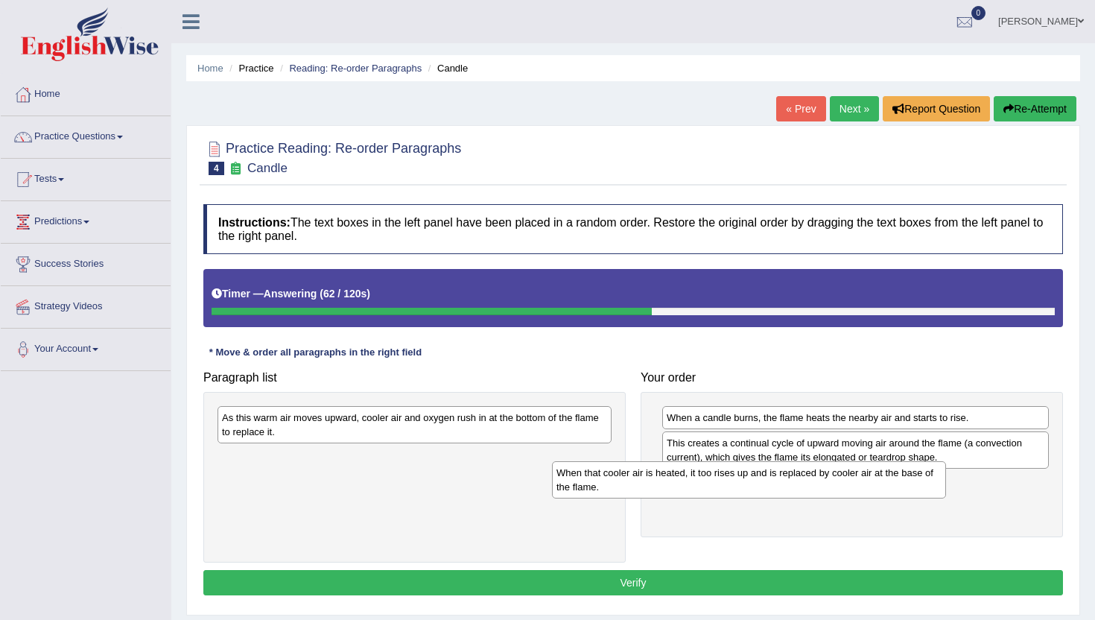
drag, startPoint x: 479, startPoint y: 431, endPoint x: 816, endPoint y: 486, distance: 341.2
click at [816, 486] on div "When that cooler air is heated, it too rises up and is replaced by cooler air a…" at bounding box center [749, 479] width 394 height 37
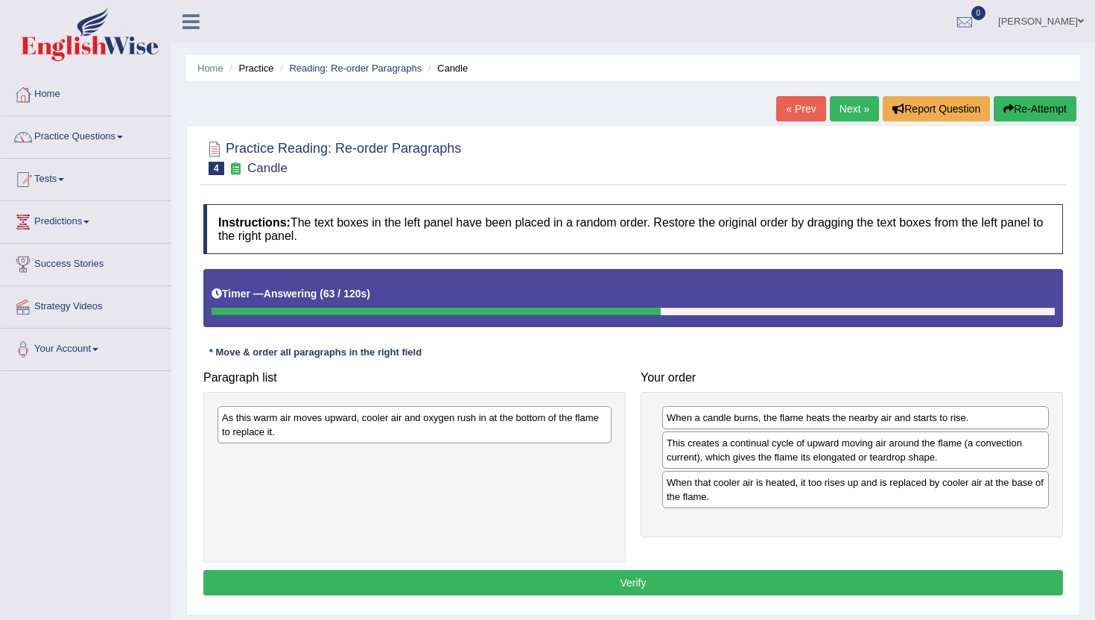
drag, startPoint x: 435, startPoint y: 426, endPoint x: 622, endPoint y: 451, distance: 188.7
click at [612, 443] on div "As this warm air moves upward, cooler air and oxygen rush in at the bottom of t…" at bounding box center [415, 424] width 394 height 37
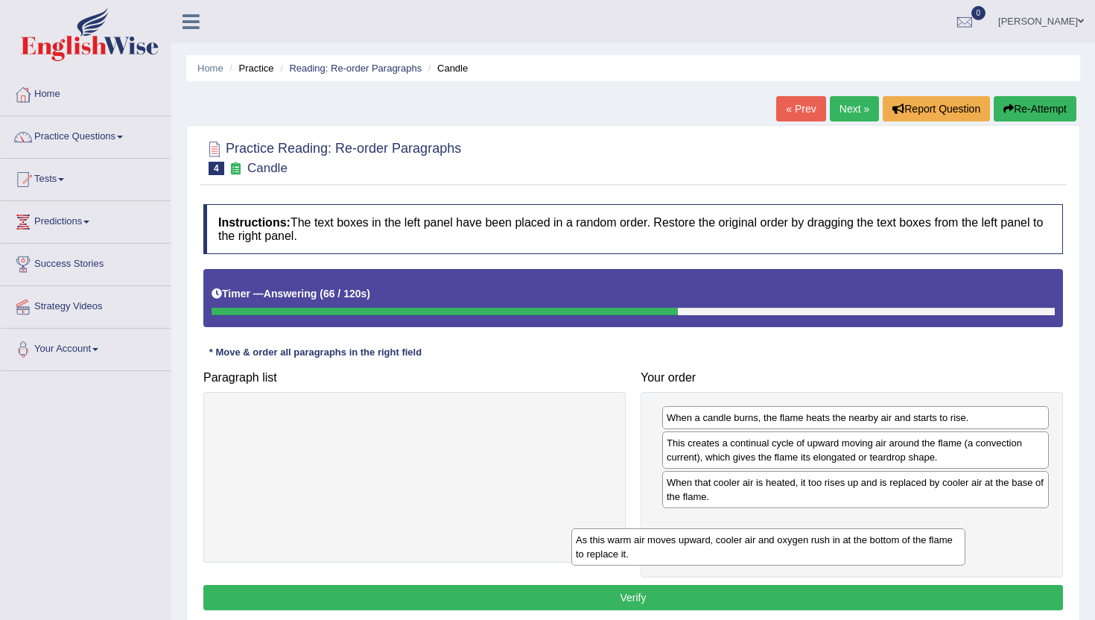
drag, startPoint x: 571, startPoint y: 431, endPoint x: 924, endPoint y: 553, distance: 374.3
click at [924, 553] on div "As this warm air moves upward, cooler air and oxygen rush in at the bottom of t…" at bounding box center [768, 546] width 394 height 37
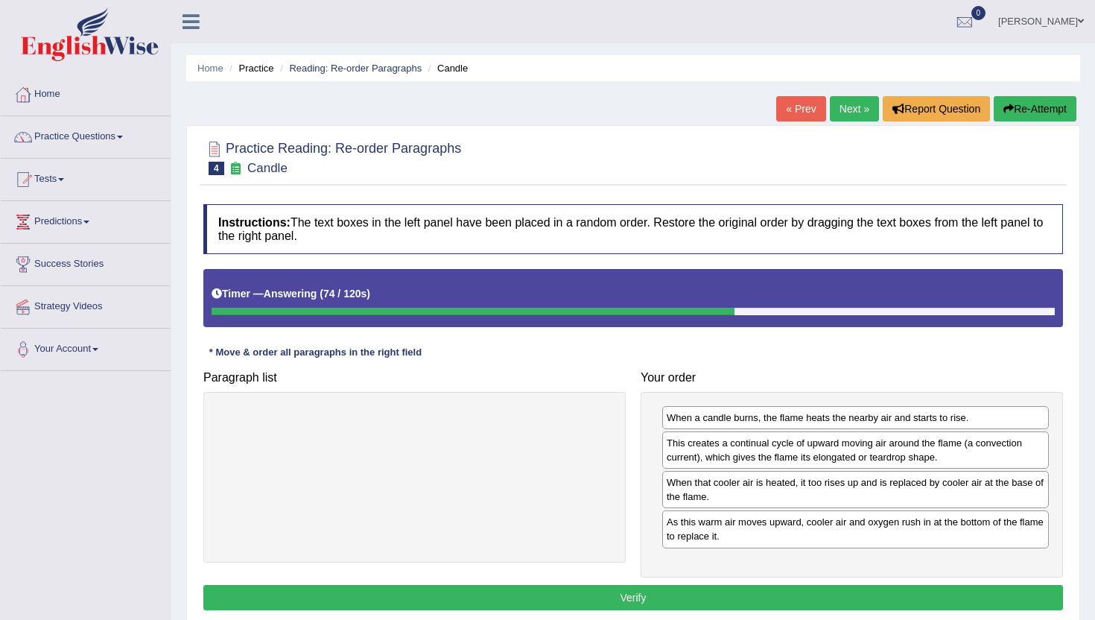
click at [877, 603] on button "Verify" at bounding box center [633, 597] width 860 height 25
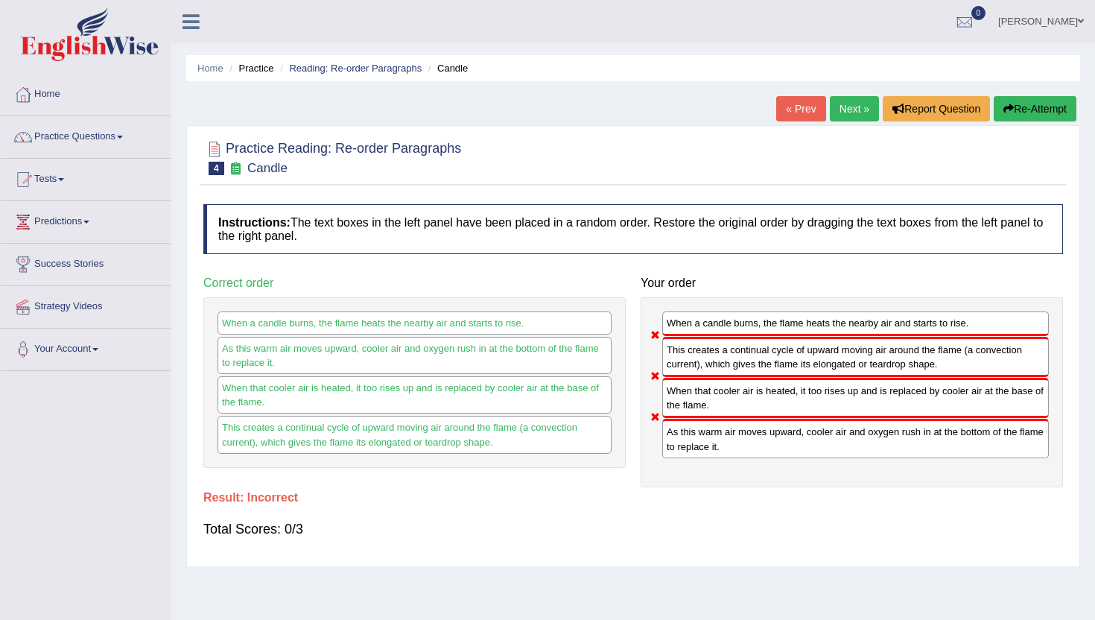
click at [842, 107] on link "Next »" at bounding box center [854, 108] width 49 height 25
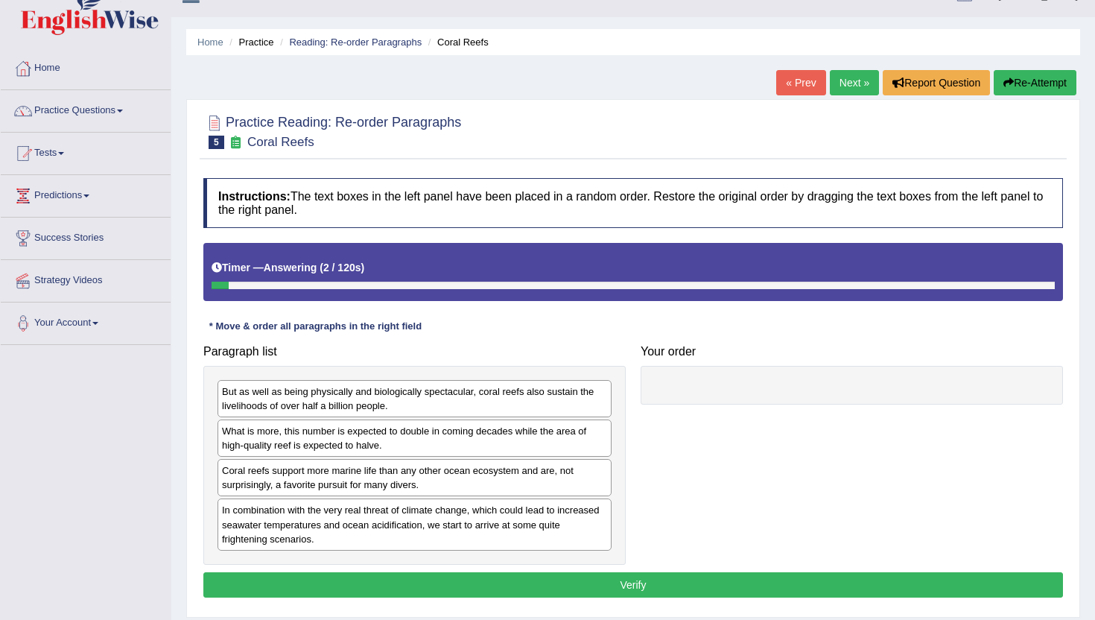
scroll to position [31, 0]
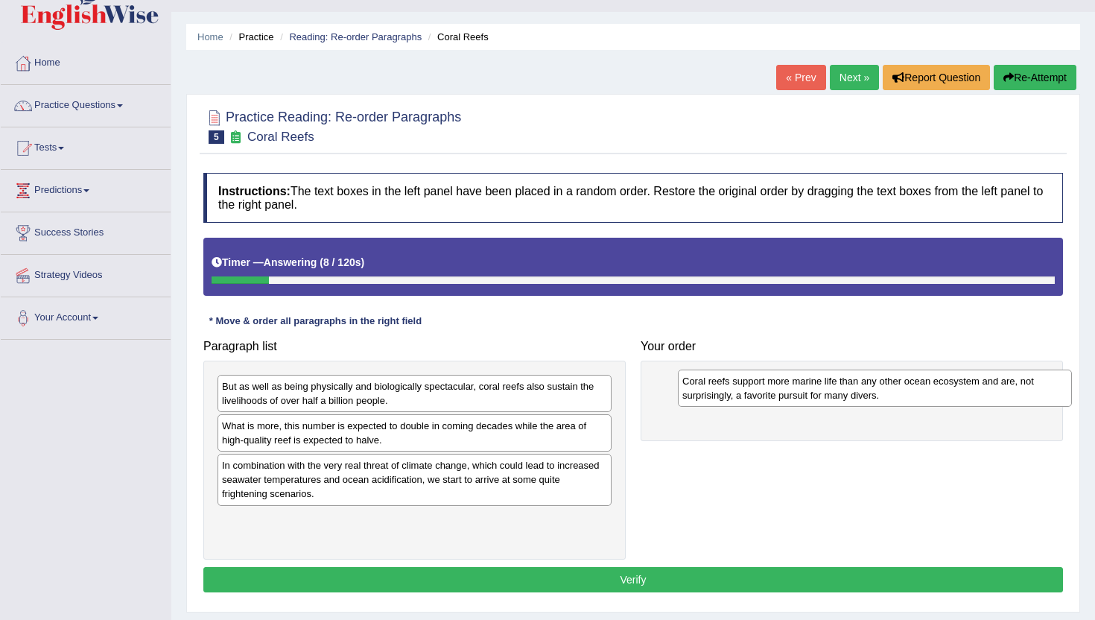
drag, startPoint x: 415, startPoint y: 476, endPoint x: 875, endPoint y: 392, distance: 468.0
click at [875, 392] on div "Coral reefs support more marine life than any other ocean ecosystem and are, no…" at bounding box center [875, 387] width 394 height 37
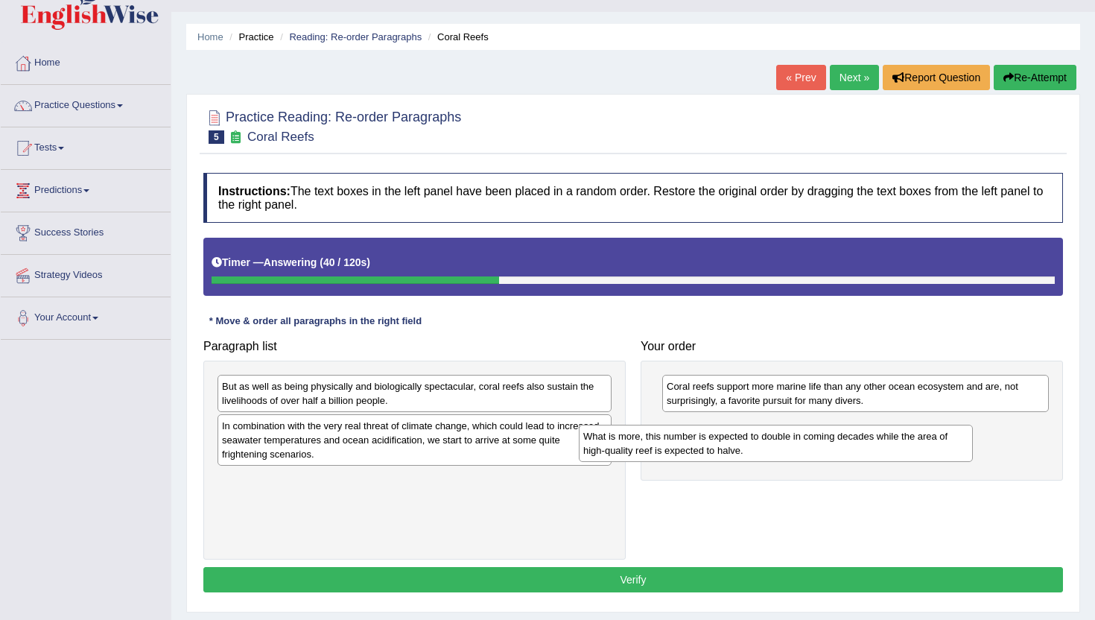
drag, startPoint x: 484, startPoint y: 443, endPoint x: 846, endPoint y: 454, distance: 362.2
click at [846, 454] on div "What is more, this number is expected to double in coming decades while the are…" at bounding box center [776, 443] width 394 height 37
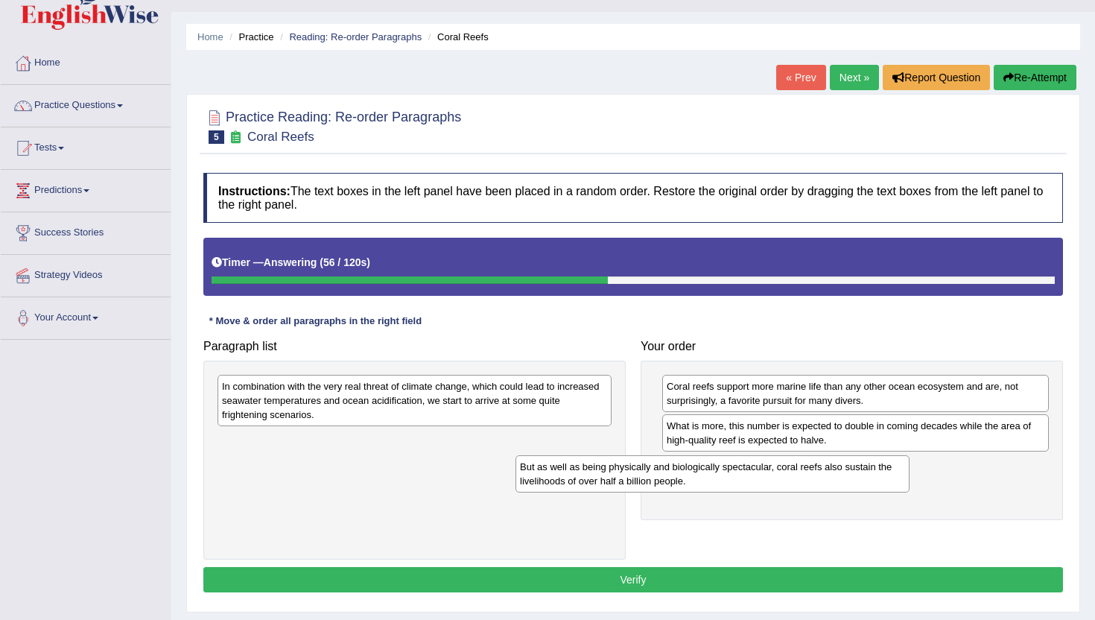
drag, startPoint x: 522, startPoint y: 399, endPoint x: 820, endPoint y: 480, distance: 308.6
click at [820, 480] on div "But as well as being physically and biologically spectacular, coral reefs also …" at bounding box center [712, 473] width 394 height 37
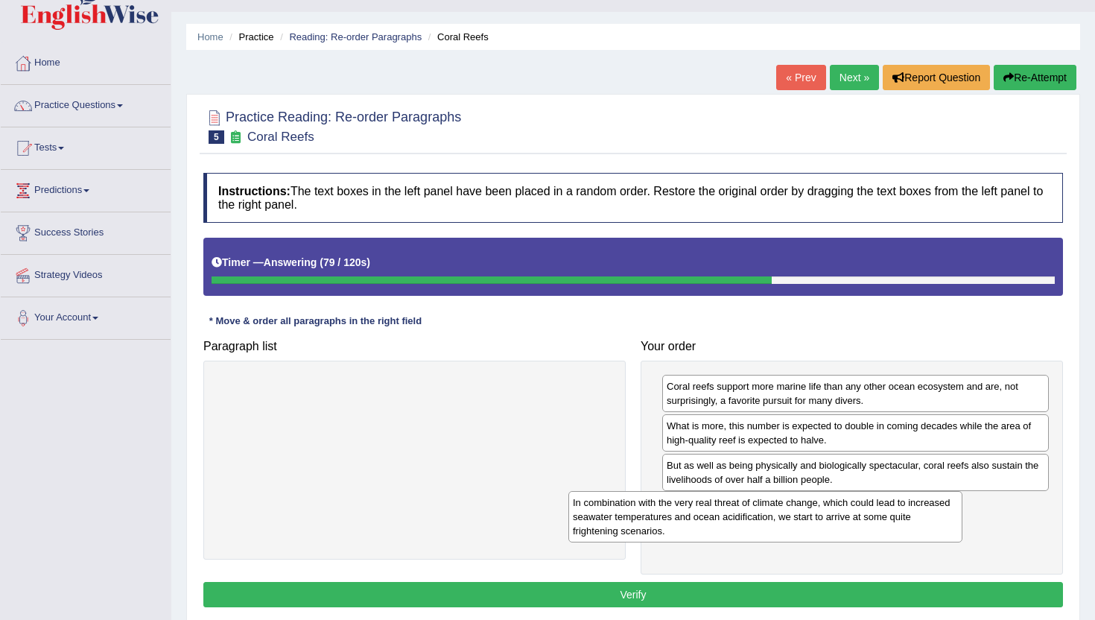
drag, startPoint x: 393, startPoint y: 394, endPoint x: 743, endPoint y: 510, distance: 369.6
click at [743, 510] on div "In combination with the very real threat of climate change, which could lead to…" at bounding box center [765, 516] width 394 height 51
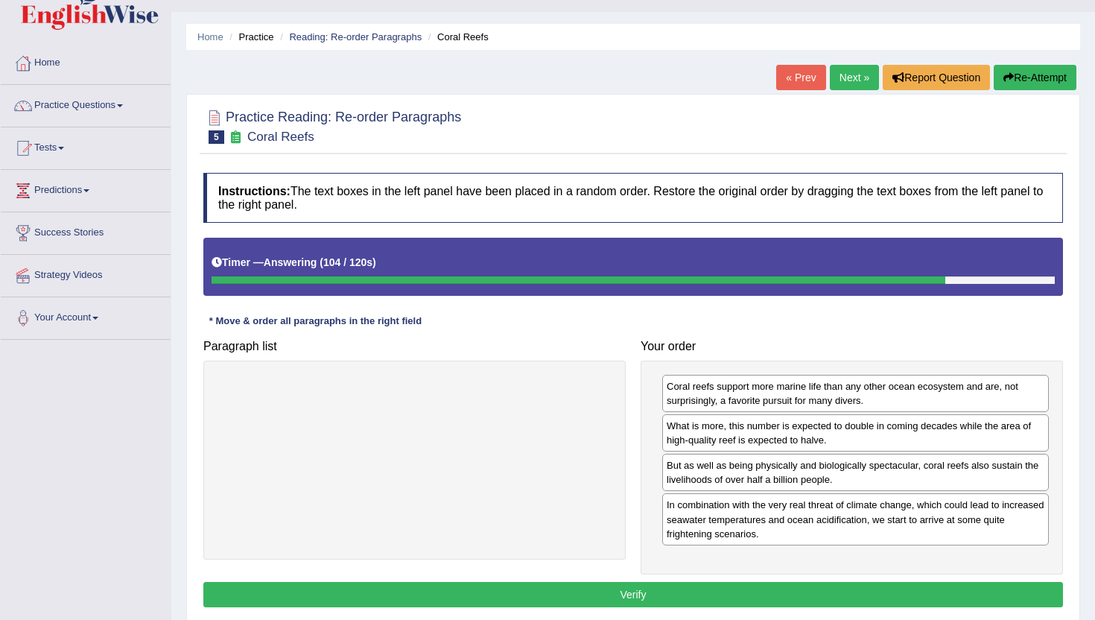
click at [779, 594] on button "Verify" at bounding box center [633, 594] width 860 height 25
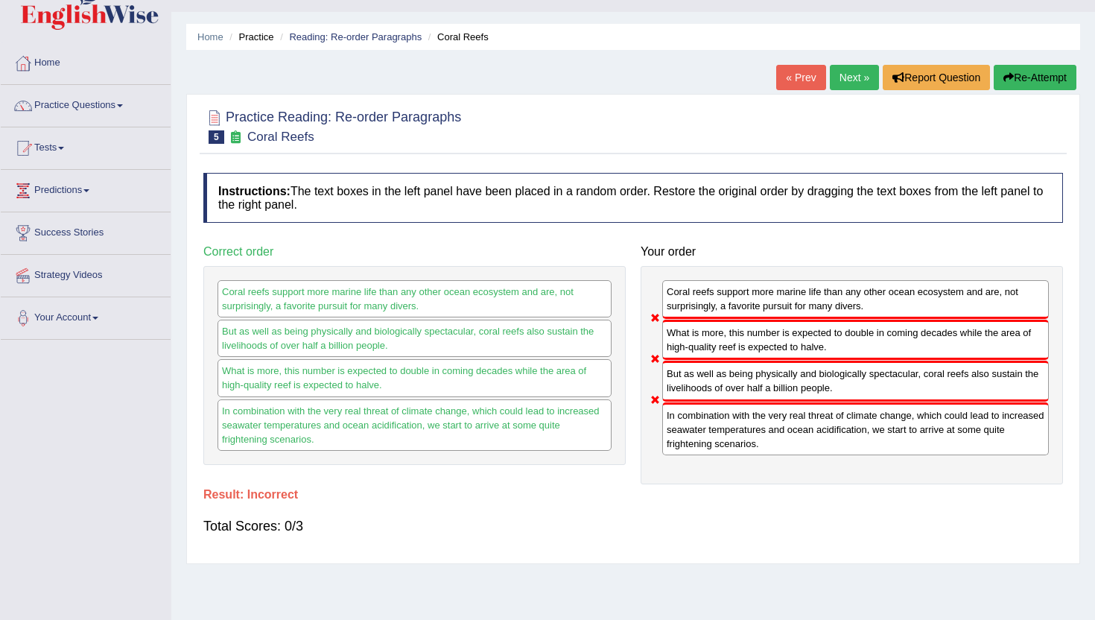
click at [1031, 74] on button "Re-Attempt" at bounding box center [1035, 77] width 83 height 25
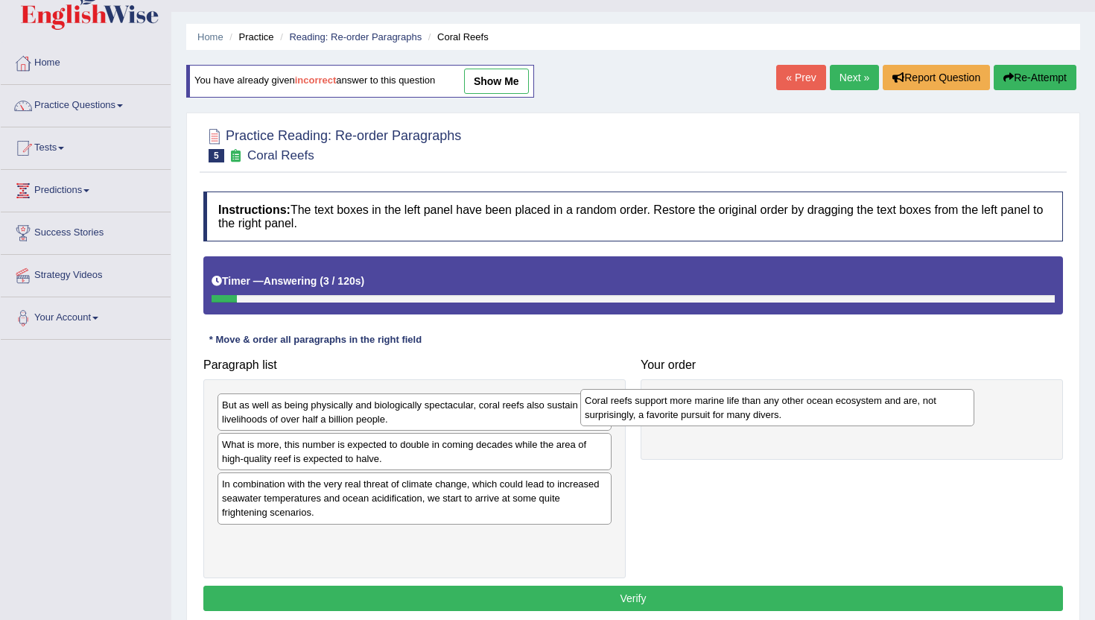
drag, startPoint x: 422, startPoint y: 492, endPoint x: 784, endPoint y: 409, distance: 372.2
click at [784, 409] on div "Coral reefs support more marine life than any other ocean ecosystem and are, no…" at bounding box center [777, 407] width 394 height 37
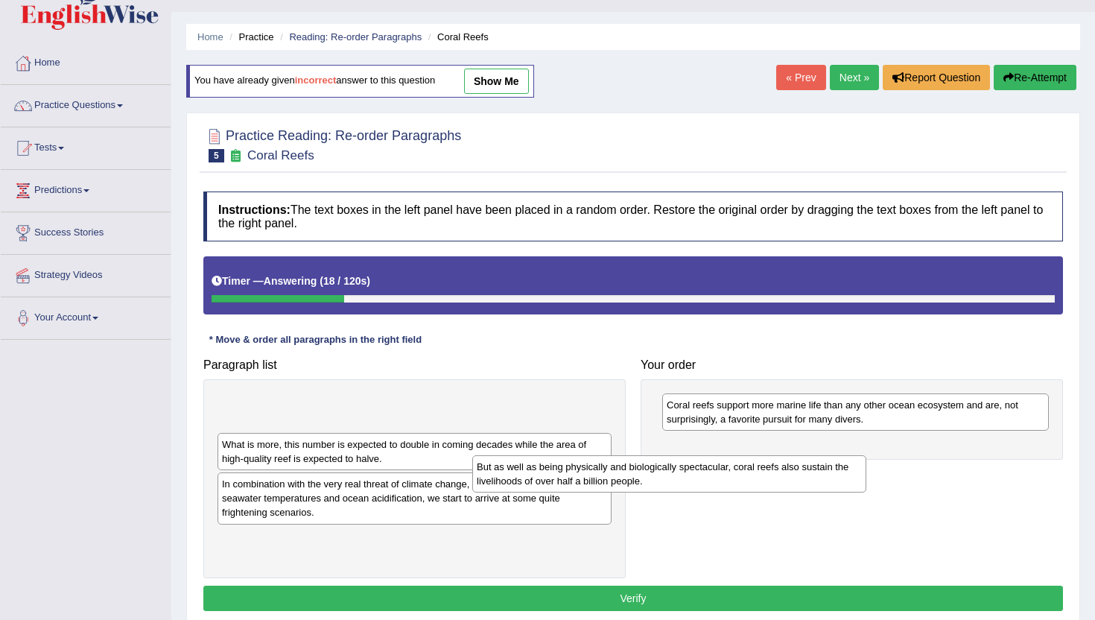
drag, startPoint x: 544, startPoint y: 418, endPoint x: 796, endPoint y: 480, distance: 260.0
click at [797, 480] on div "But as well as being physically and biologically spectacular, coral reefs also …" at bounding box center [669, 473] width 394 height 37
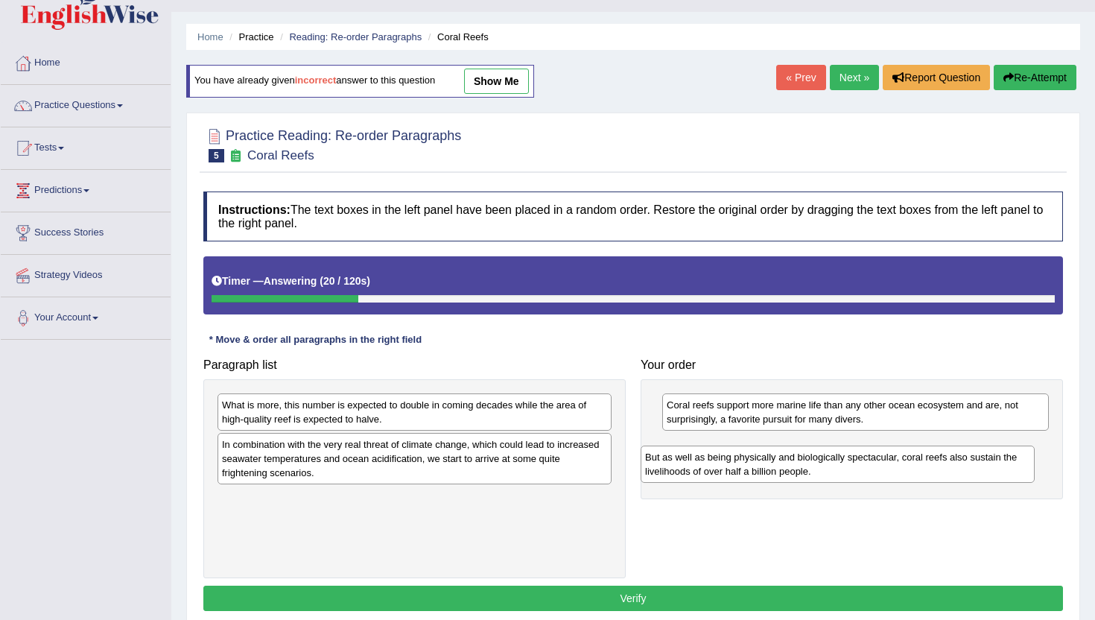
drag, startPoint x: 539, startPoint y: 419, endPoint x: 962, endPoint y: 471, distance: 426.3
click at [962, 471] on div "But as well as being physically and biologically spectacular, coral reefs also …" at bounding box center [838, 463] width 394 height 37
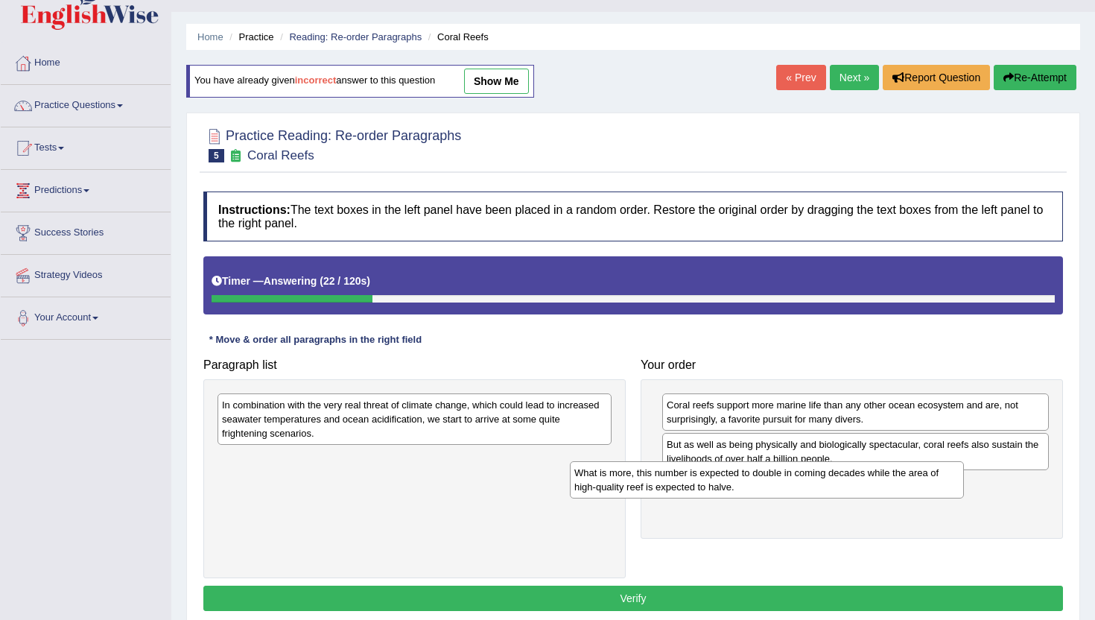
drag, startPoint x: 567, startPoint y: 411, endPoint x: 918, endPoint y: 479, distance: 358.1
click at [918, 479] on div "What is more, this number is expected to double in coming decades while the are…" at bounding box center [767, 479] width 394 height 37
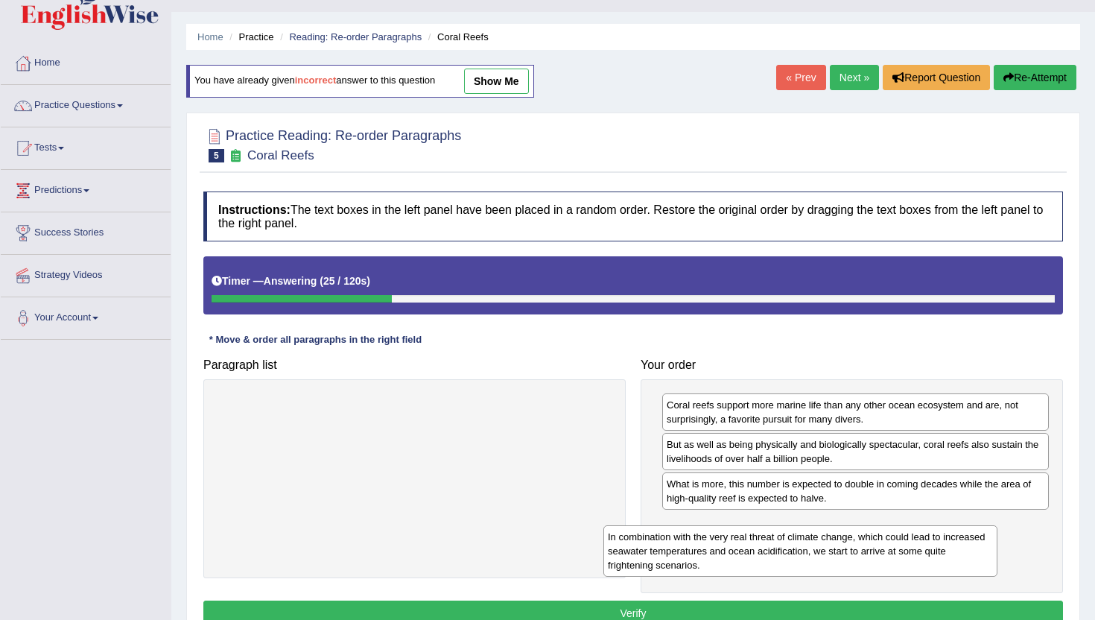
drag, startPoint x: 498, startPoint y: 412, endPoint x: 886, endPoint y: 544, distance: 410.6
click at [886, 544] on div "In combination with the very real threat of climate change, which could lead to…" at bounding box center [800, 550] width 394 height 51
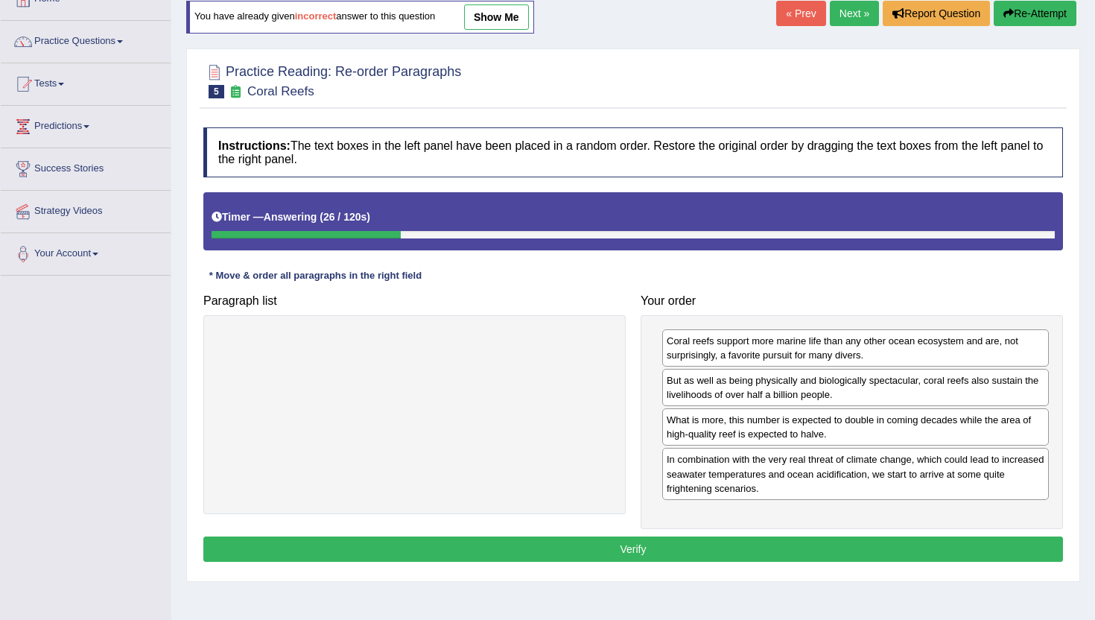
scroll to position [116, 0]
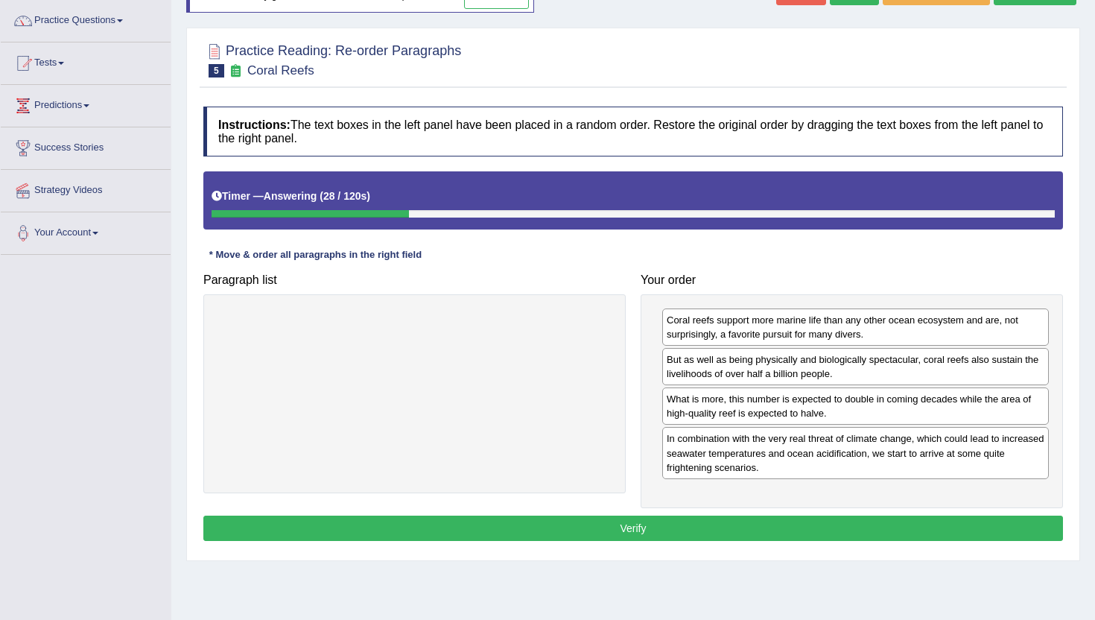
click at [802, 530] on button "Verify" at bounding box center [633, 527] width 860 height 25
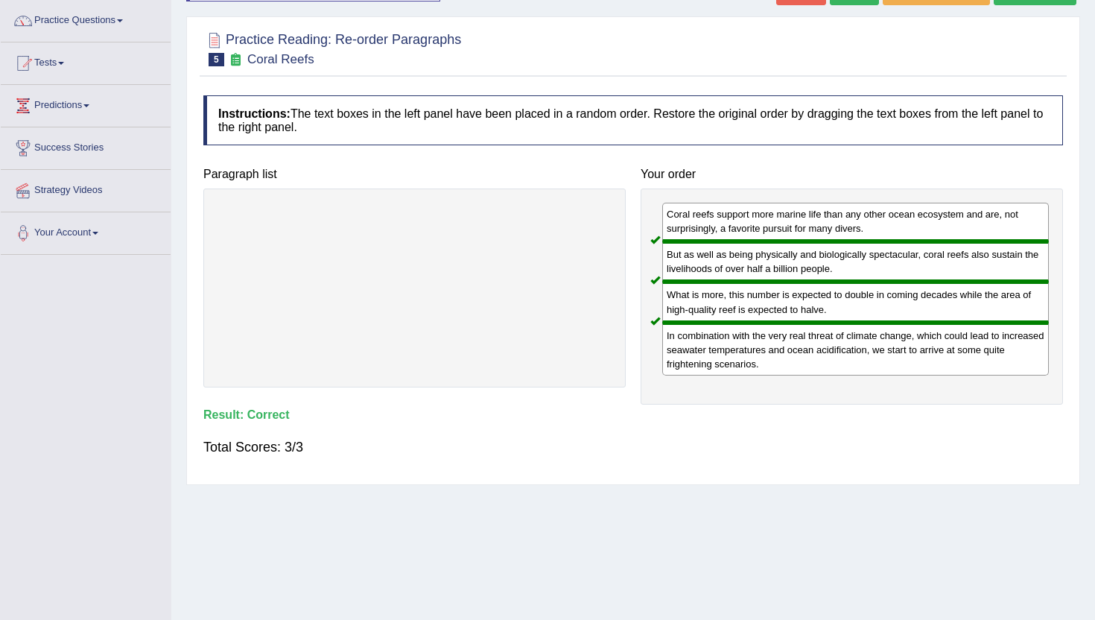
scroll to position [0, 0]
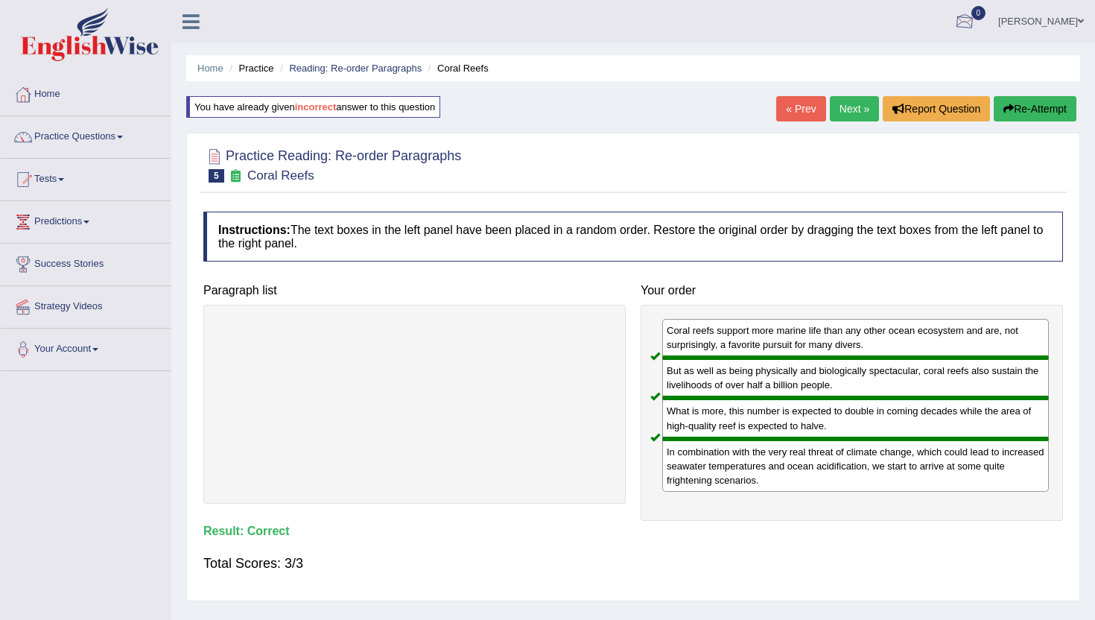
click at [849, 111] on link "Next »" at bounding box center [854, 108] width 49 height 25
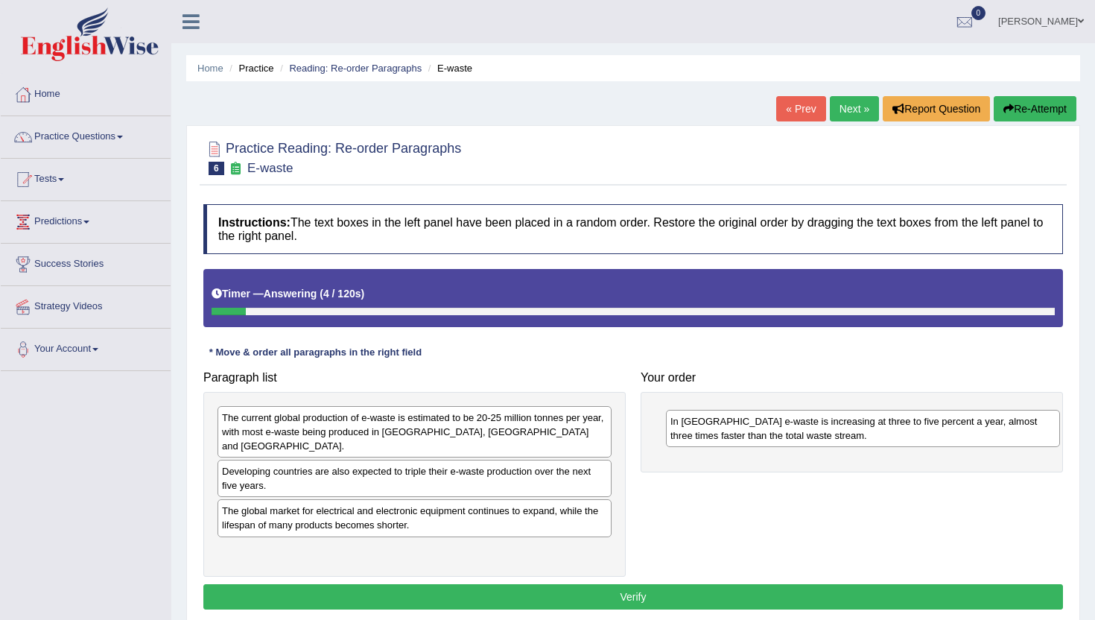
drag, startPoint x: 372, startPoint y: 514, endPoint x: 819, endPoint y: 434, distance: 453.2
click at [819, 436] on div "In Europe e-waste is increasing at three to five percent a year, almost three t…" at bounding box center [863, 428] width 394 height 37
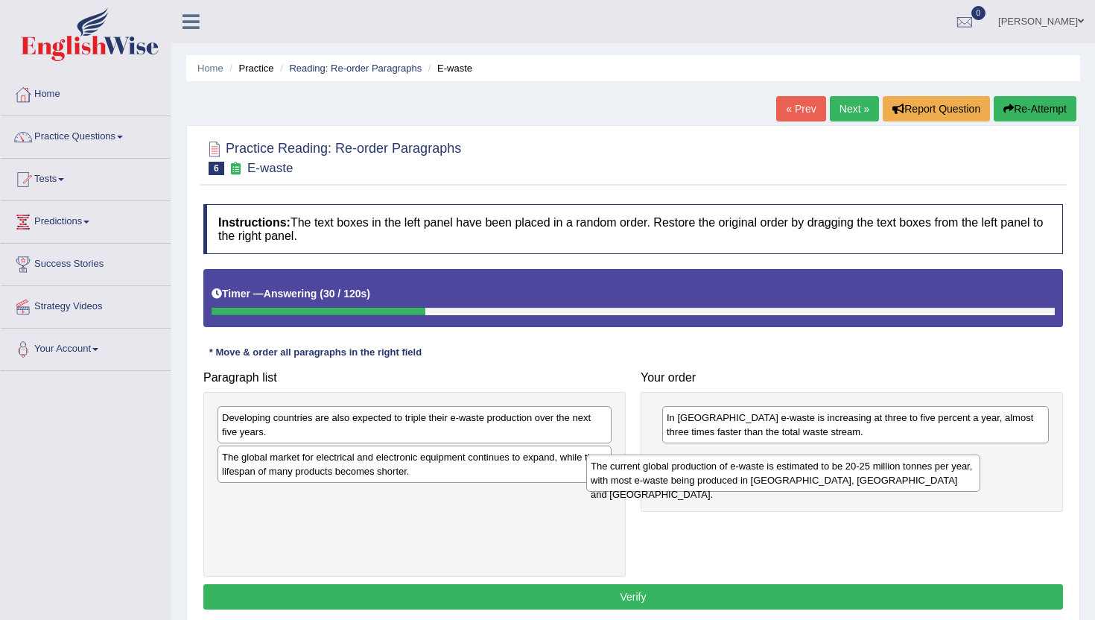
drag, startPoint x: 504, startPoint y: 427, endPoint x: 873, endPoint y: 475, distance: 371.9
click at [873, 475] on div "The current global production of e-waste is estimated to be 20-25 million tonne…" at bounding box center [783, 472] width 394 height 37
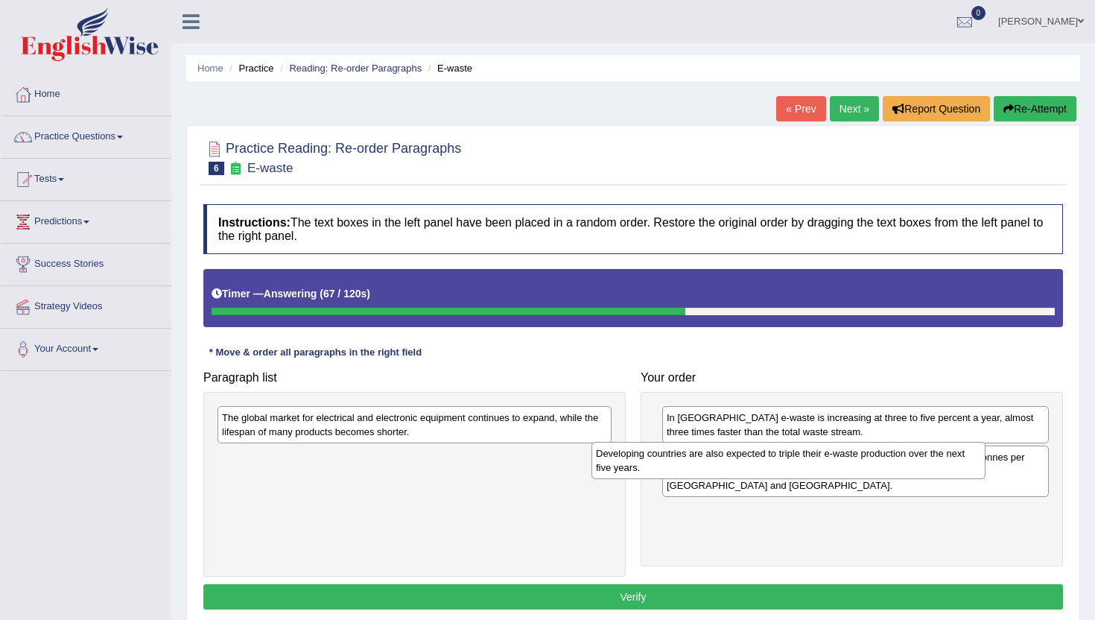
drag, startPoint x: 535, startPoint y: 435, endPoint x: 908, endPoint y: 471, distance: 374.9
click at [908, 471] on div "Developing countries are also expected to triple their e-waste production over …" at bounding box center [788, 460] width 394 height 37
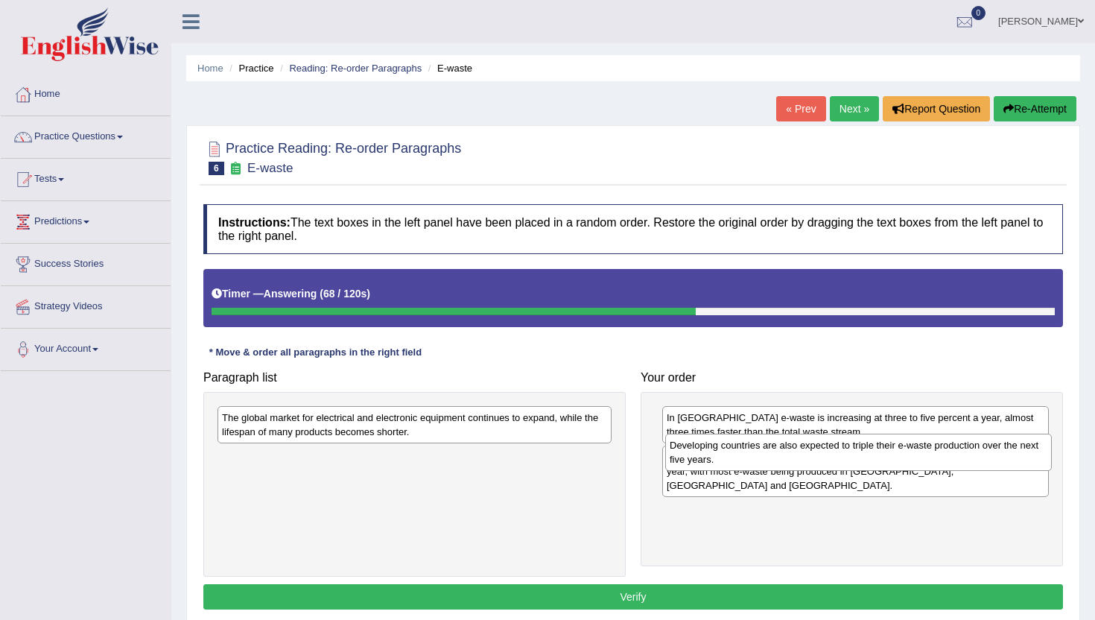
drag, startPoint x: 902, startPoint y: 517, endPoint x: 906, endPoint y: 463, distance: 53.8
click at [906, 463] on div "Developing countries are also expected to triple their e-waste production over …" at bounding box center [858, 452] width 387 height 37
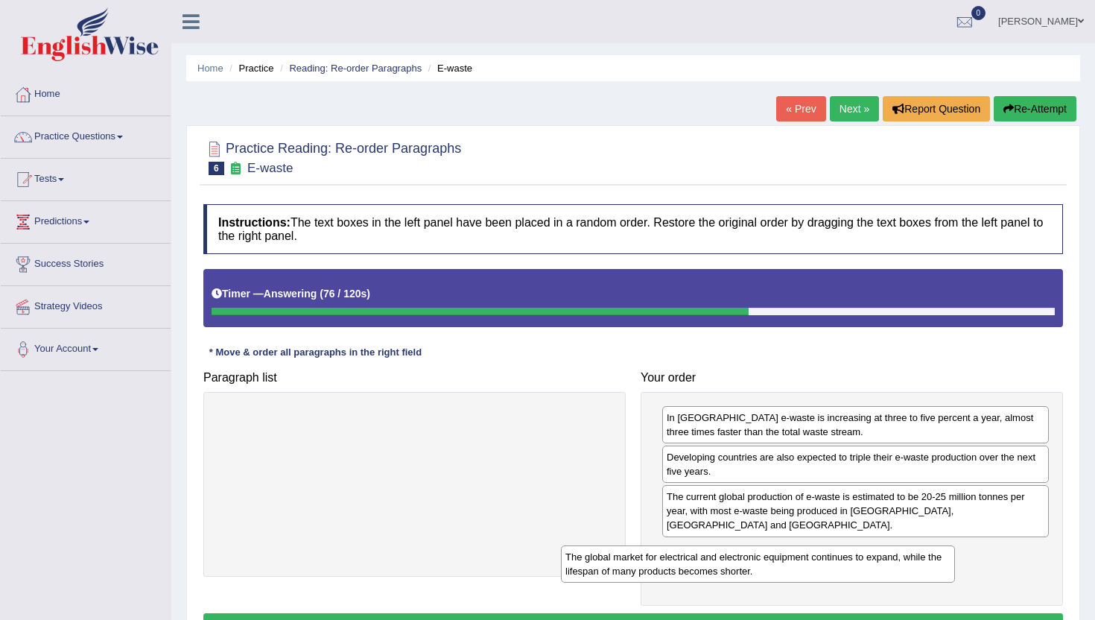
drag, startPoint x: 532, startPoint y: 431, endPoint x: 874, endPoint y: 570, distance: 368.9
click at [874, 571] on div "The global market for electrical and electronic equipment continues to expand, …" at bounding box center [758, 563] width 394 height 37
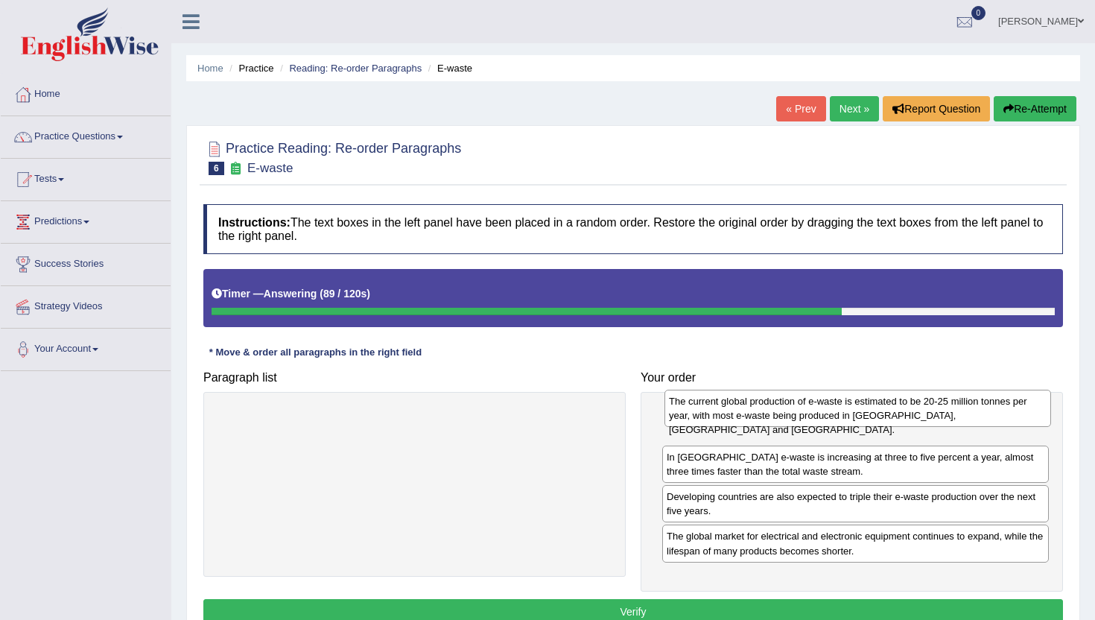
drag, startPoint x: 848, startPoint y: 502, endPoint x: 847, endPoint y: 404, distance: 97.6
click at [847, 405] on div "The current global production of e-waste is estimated to be 20-25 million tonne…" at bounding box center [857, 408] width 387 height 37
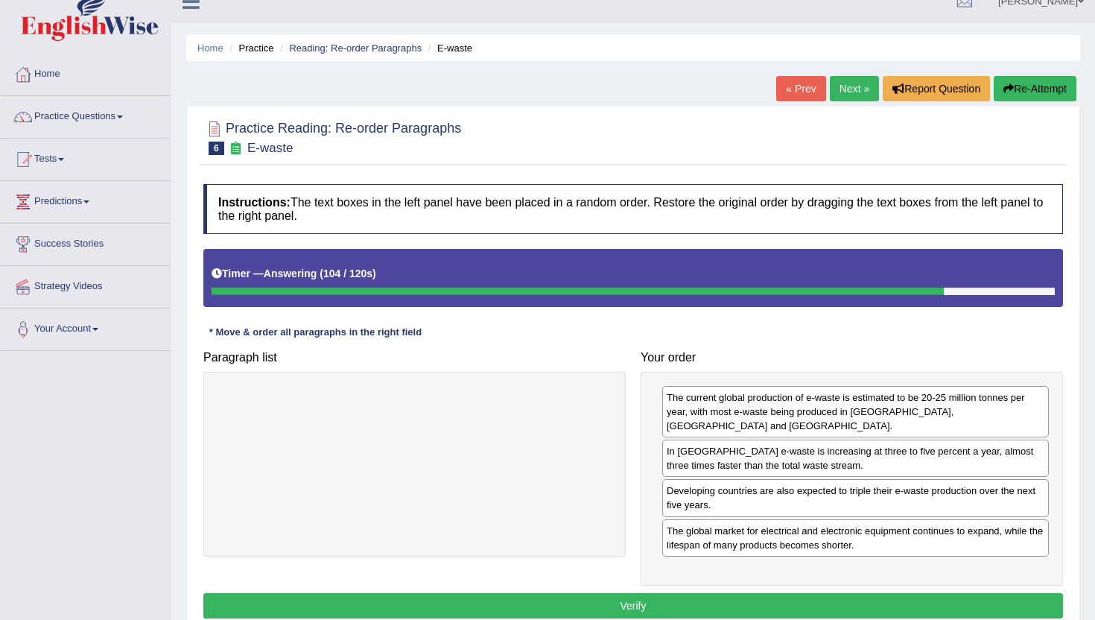
scroll to position [31, 0]
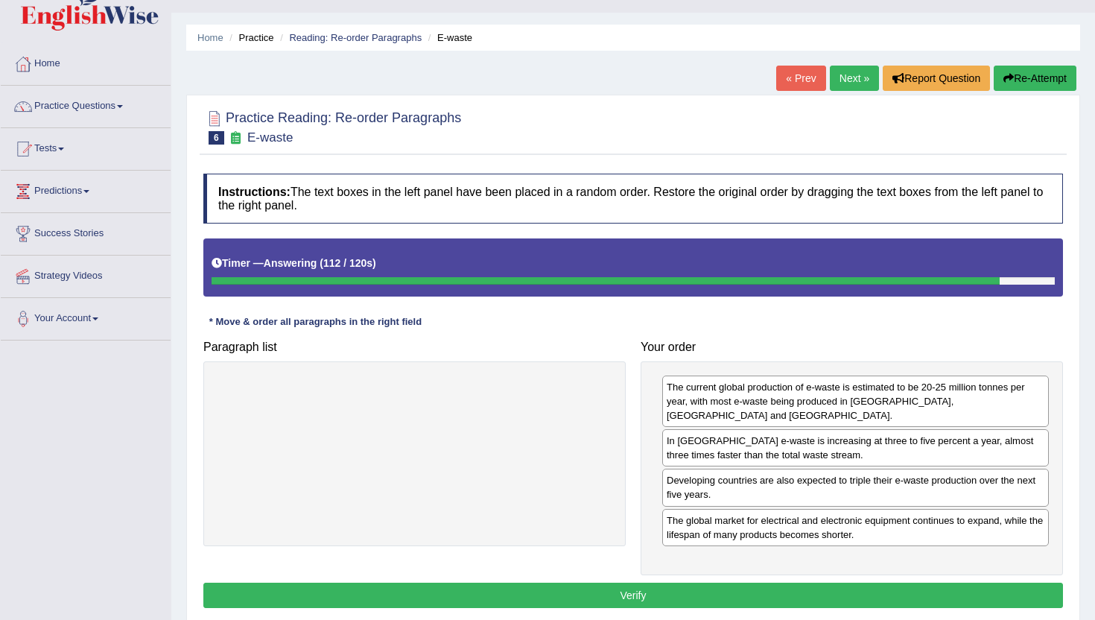
click at [837, 591] on button "Verify" at bounding box center [633, 595] width 860 height 25
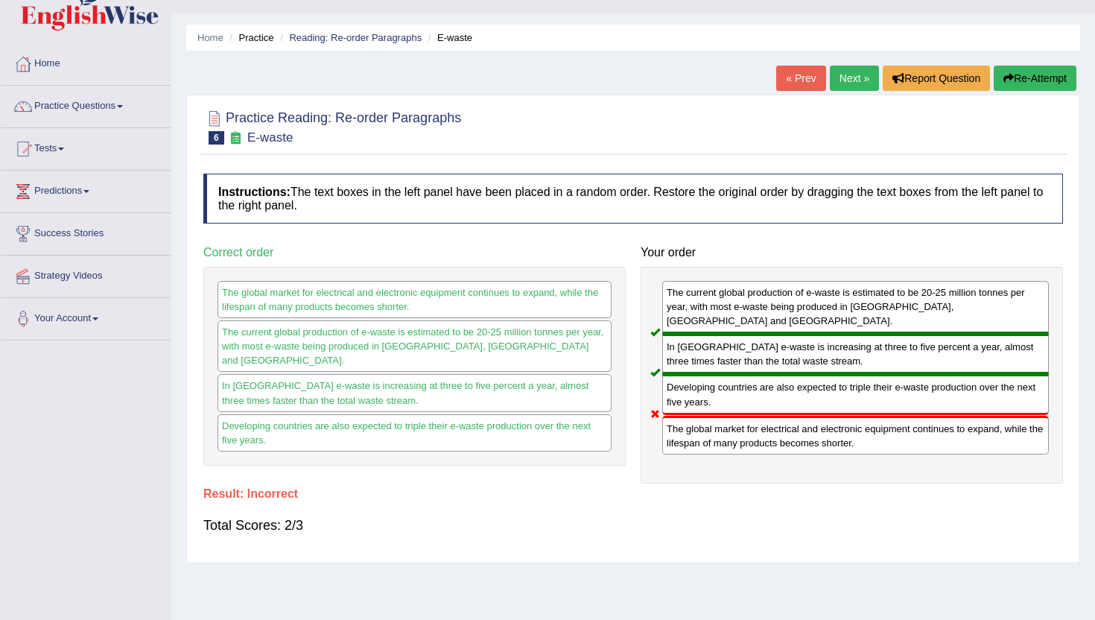
click at [851, 74] on link "Next »" at bounding box center [854, 78] width 49 height 25
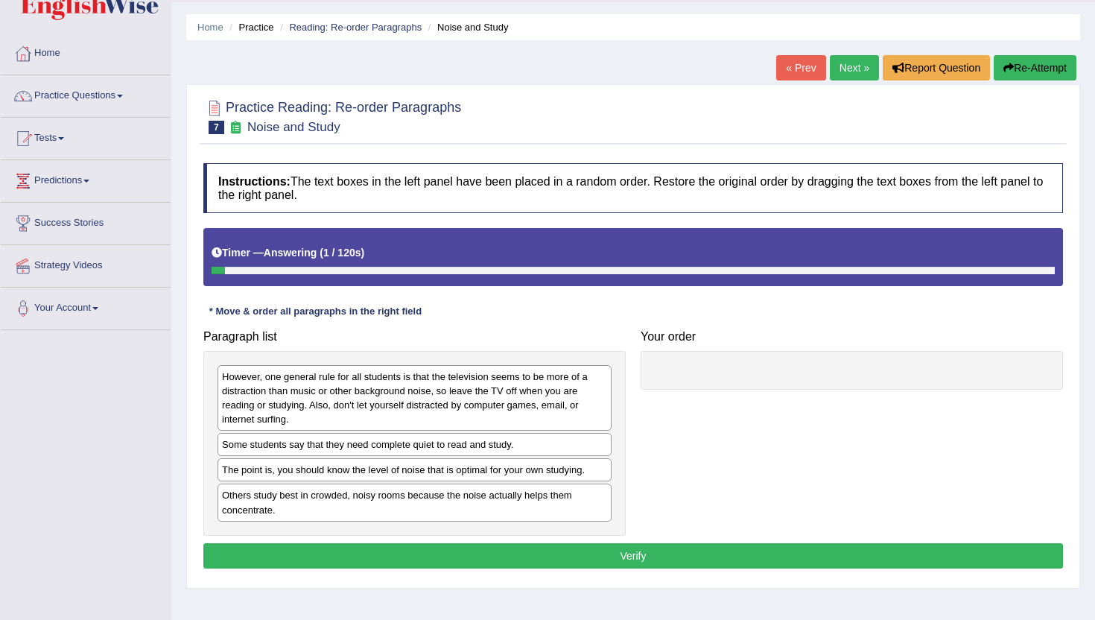
scroll to position [42, 0]
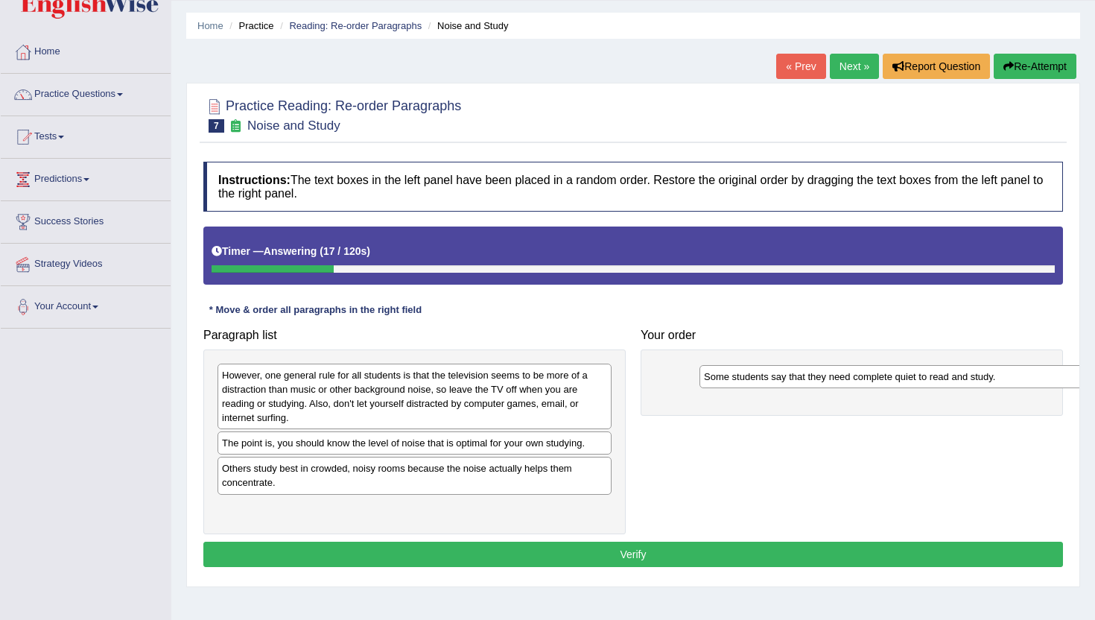
drag, startPoint x: 431, startPoint y: 445, endPoint x: 913, endPoint y: 378, distance: 486.5
click at [913, 378] on div "Some students say that they need complete quiet to read and study." at bounding box center [896, 376] width 394 height 23
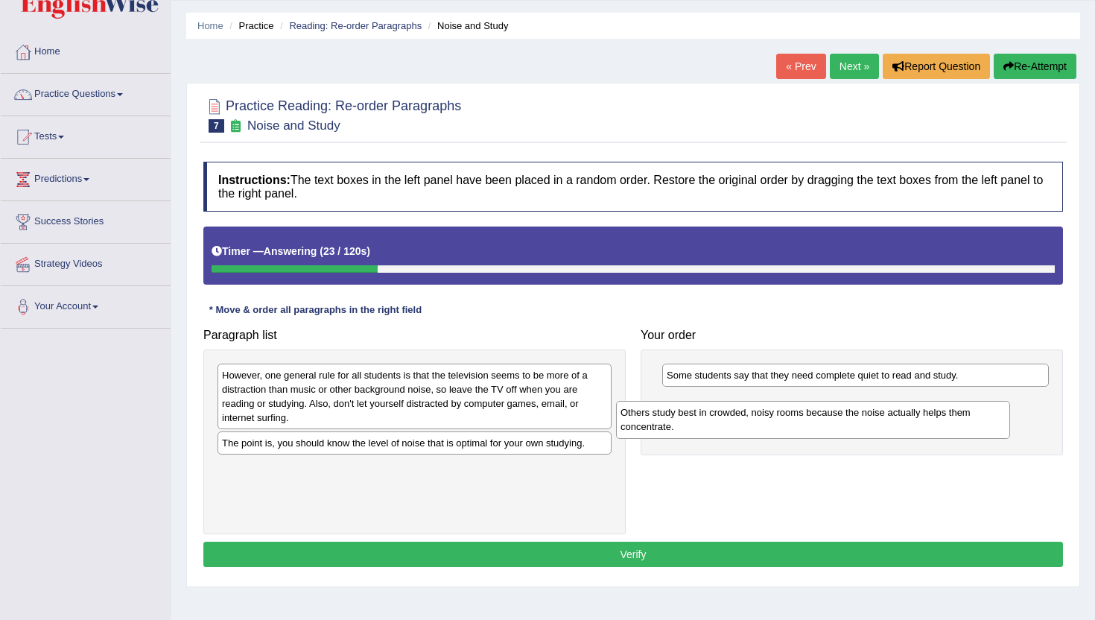
drag, startPoint x: 513, startPoint y: 480, endPoint x: 912, endPoint y: 425, distance: 402.4
click at [912, 425] on div "Others study best in crowded, noisy rooms because the noise actually helps them…" at bounding box center [813, 419] width 394 height 37
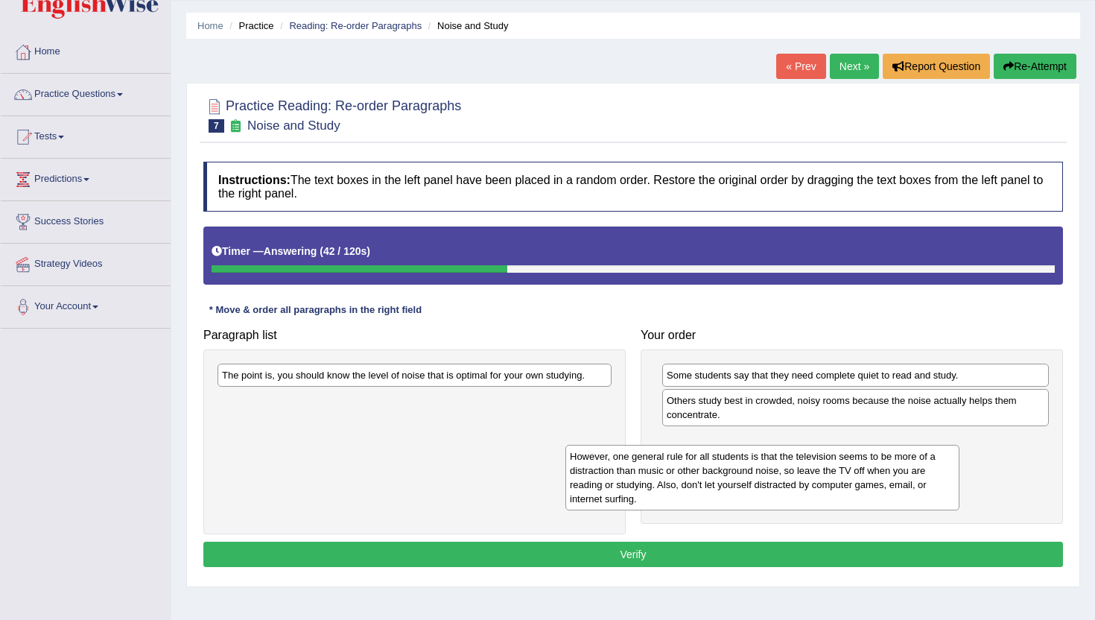
drag, startPoint x: 482, startPoint y: 391, endPoint x: 830, endPoint y: 472, distance: 357.2
click at [830, 472] on div "However, one general rule for all students is that the television seems to be m…" at bounding box center [762, 478] width 394 height 66
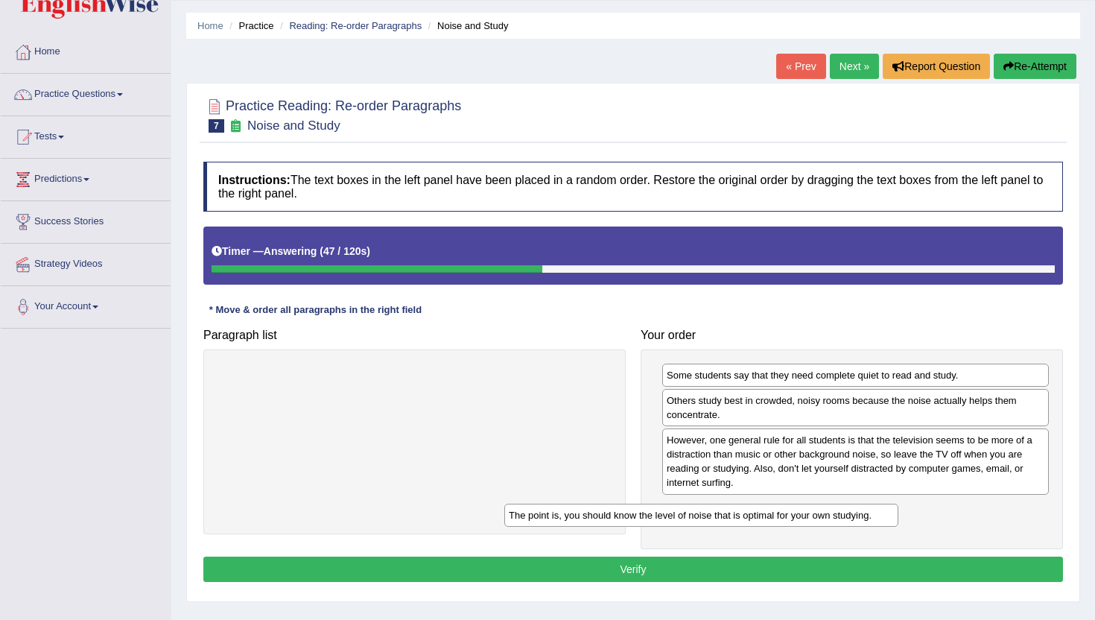
drag, startPoint x: 565, startPoint y: 376, endPoint x: 854, endPoint y: 517, distance: 321.5
click at [854, 517] on div "The point is, you should know the level of noise that is optimal for your own s…" at bounding box center [701, 515] width 394 height 23
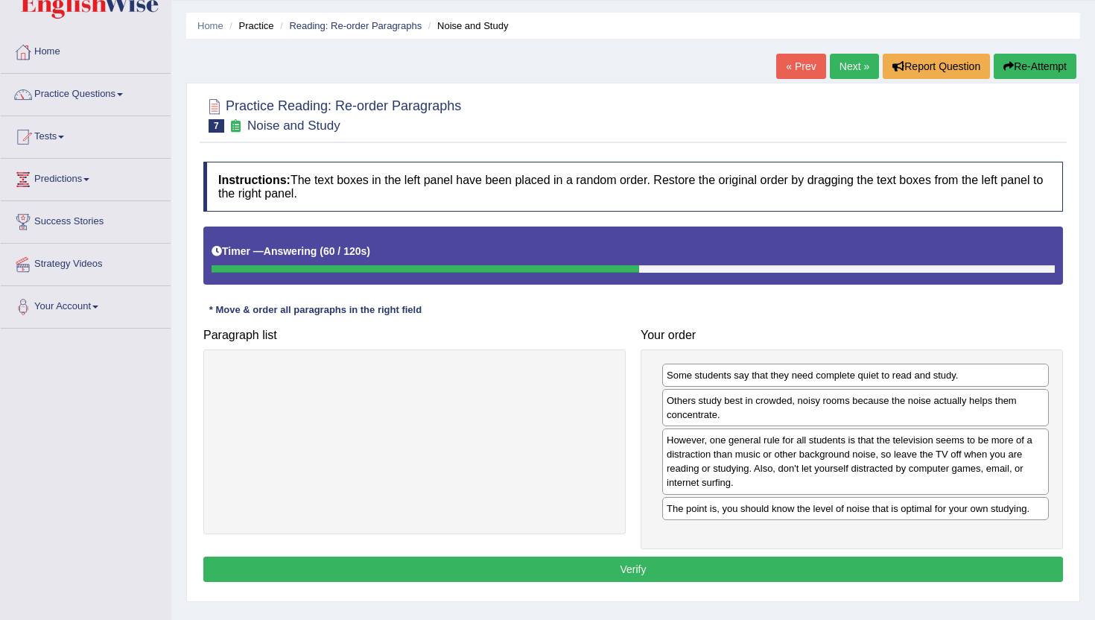
click at [845, 561] on button "Verify" at bounding box center [633, 568] width 860 height 25
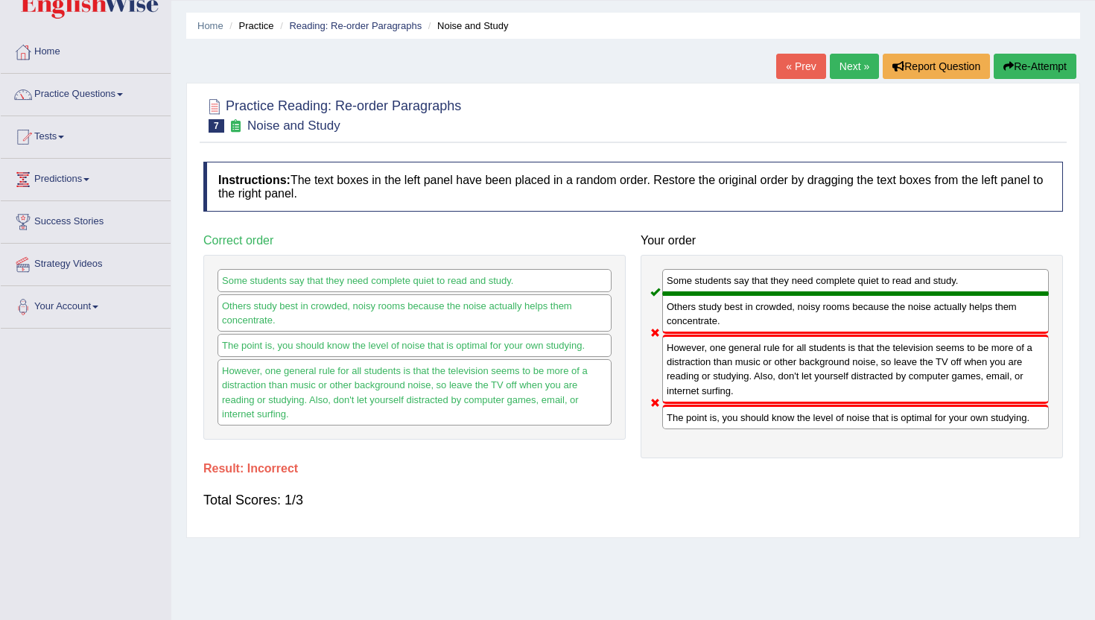
click at [866, 74] on link "Next »" at bounding box center [854, 66] width 49 height 25
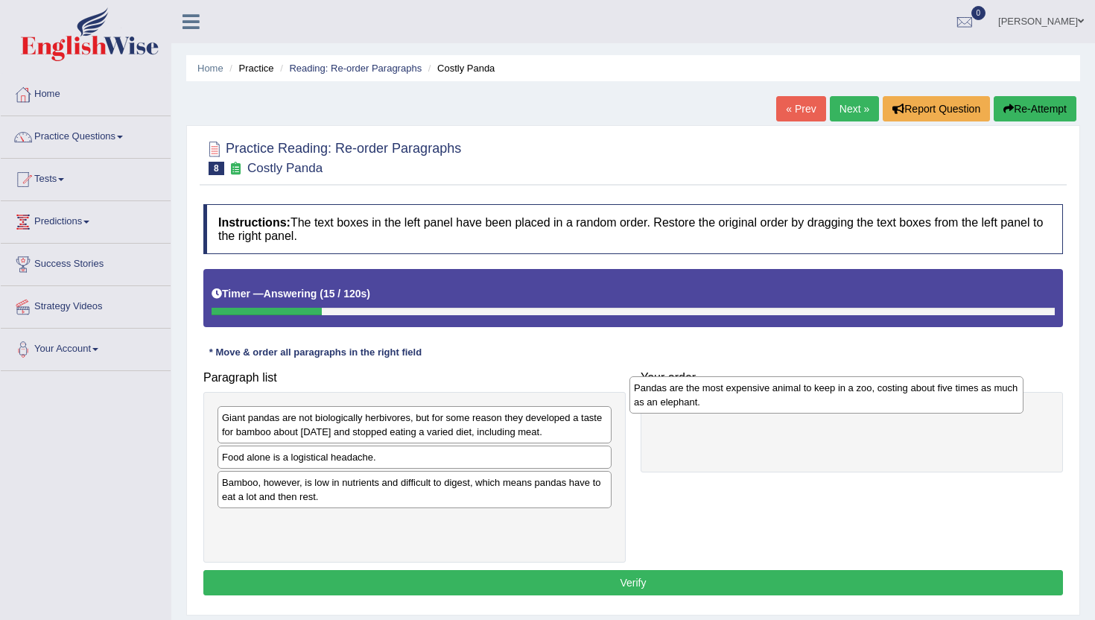
drag, startPoint x: 393, startPoint y: 469, endPoint x: 803, endPoint y: 399, distance: 416.4
click at [804, 399] on div "Pandas are the most expensive animal to keep in a zoo, costing about five times…" at bounding box center [826, 394] width 394 height 37
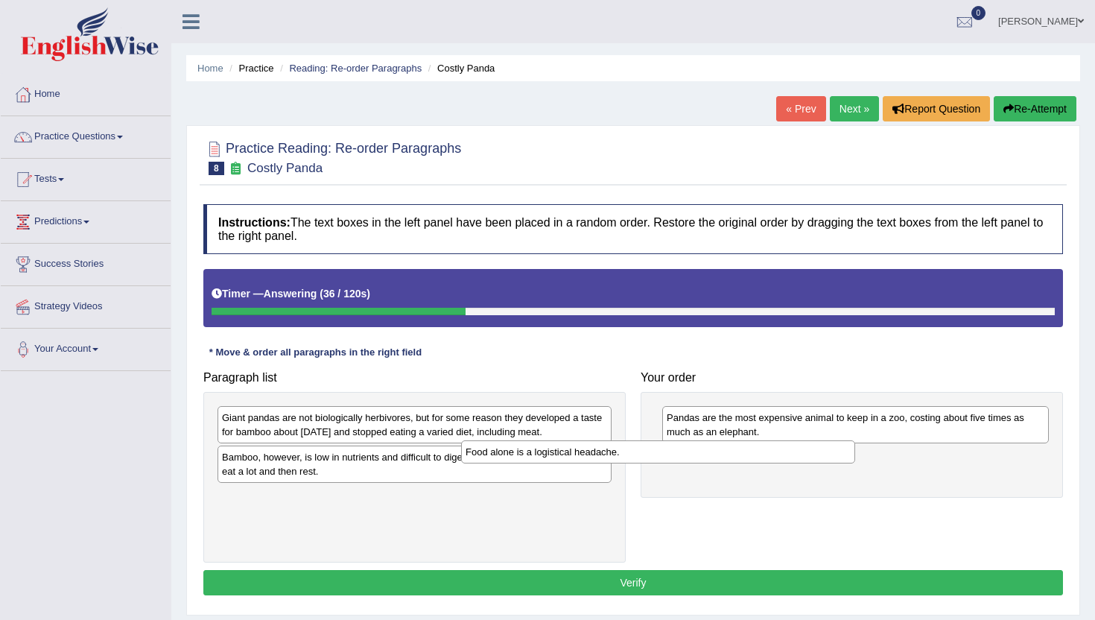
drag, startPoint x: 579, startPoint y: 459, endPoint x: 822, endPoint y: 454, distance: 243.6
click at [822, 454] on div "Food alone is a logistical headache." at bounding box center [658, 451] width 394 height 23
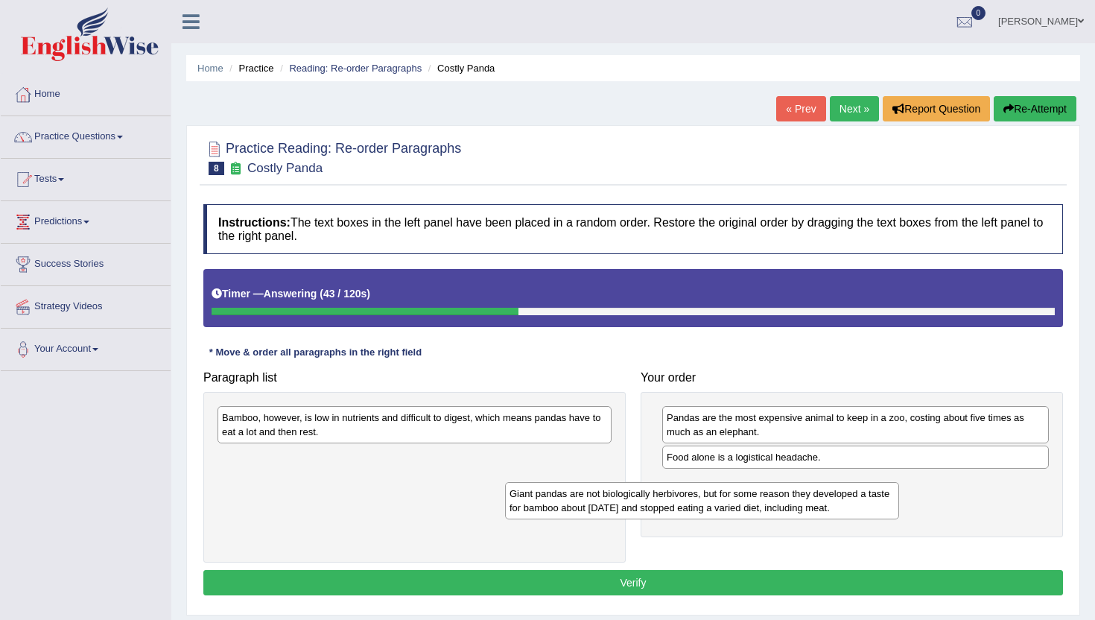
drag, startPoint x: 586, startPoint y: 434, endPoint x: 874, endPoint y: 483, distance: 291.7
click at [874, 483] on div "Giant pandas are not biologically herbivores, but for some reason they develope…" at bounding box center [702, 500] width 394 height 37
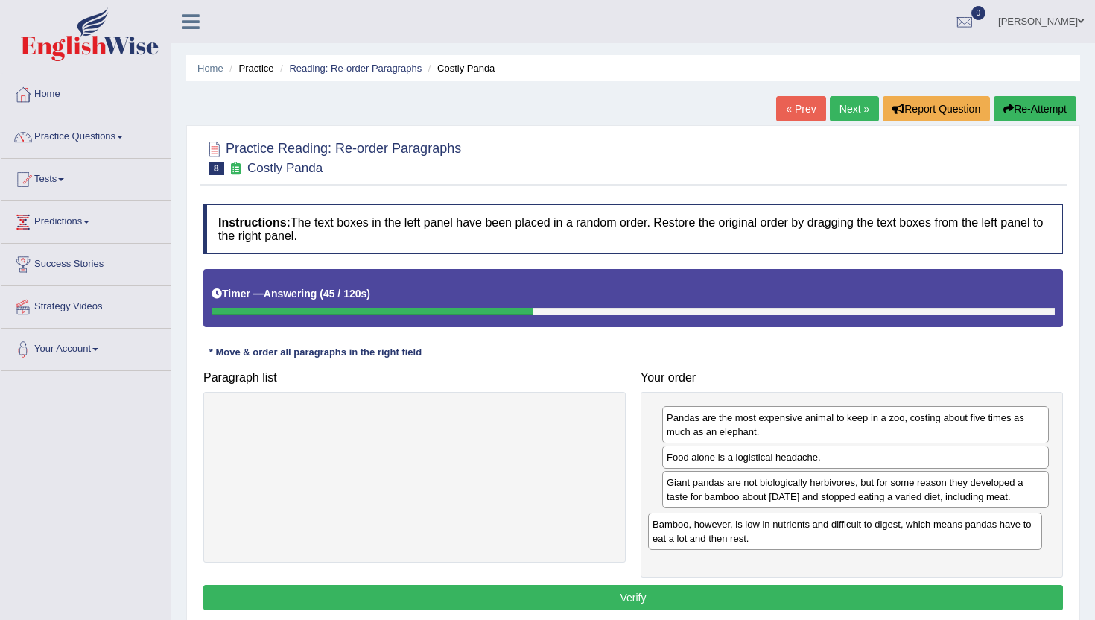
drag, startPoint x: 416, startPoint y: 416, endPoint x: 847, endPoint y: 530, distance: 445.4
click at [847, 530] on div "Bamboo, however, is low in nutrients and difficult to digest, which means panda…" at bounding box center [845, 530] width 394 height 37
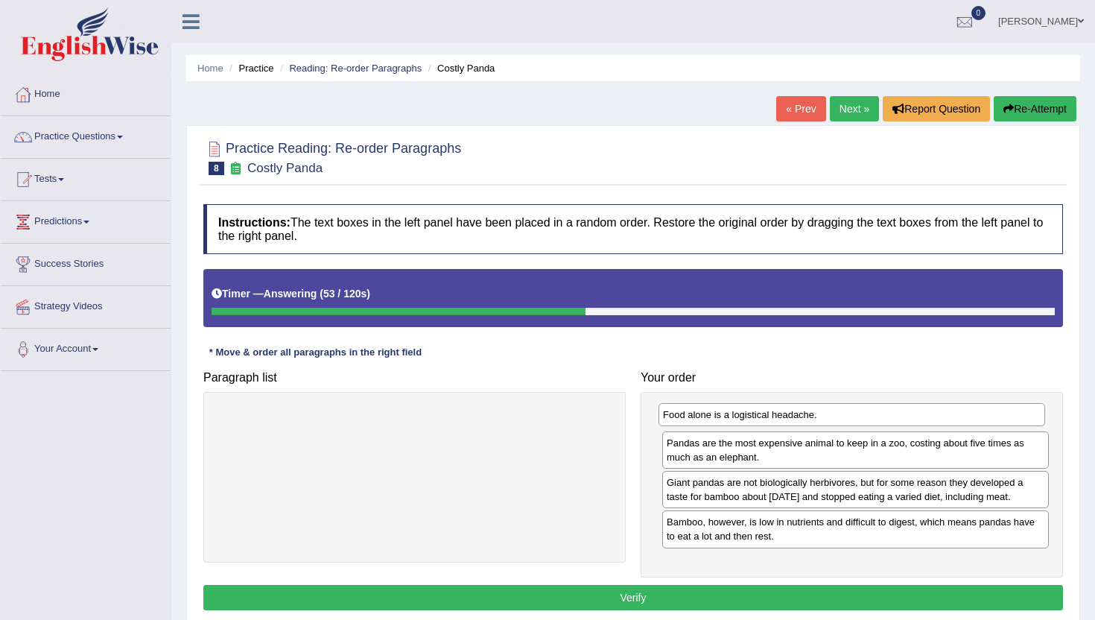
drag, startPoint x: 845, startPoint y: 460, endPoint x: 842, endPoint y: 417, distance: 42.6
click at [842, 417] on div "Food alone is a logistical headache." at bounding box center [851, 414] width 387 height 23
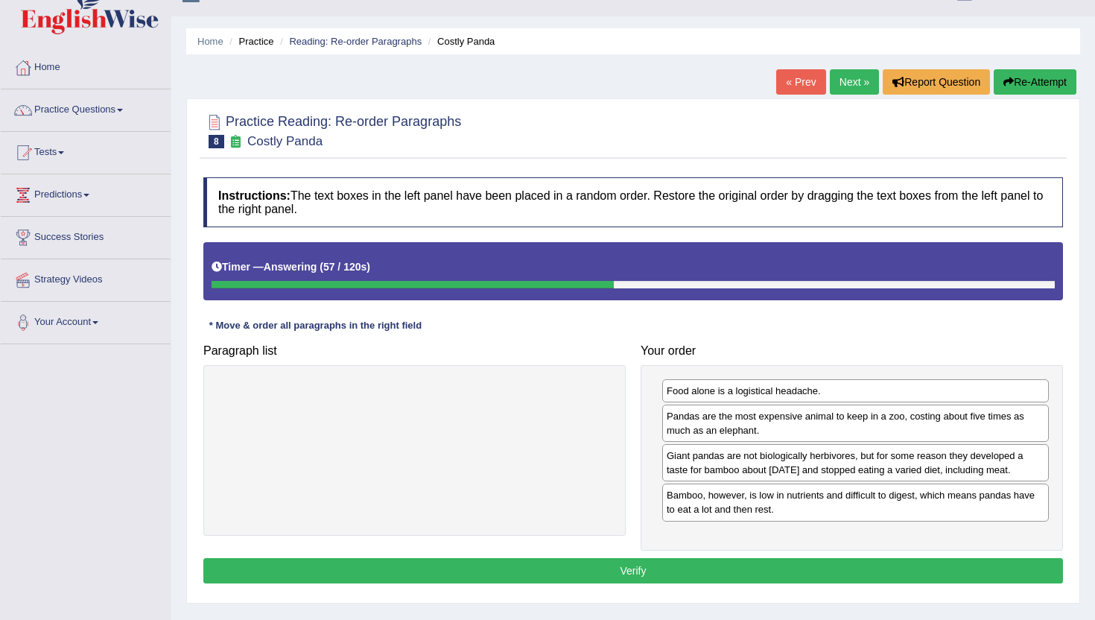
scroll to position [28, 0]
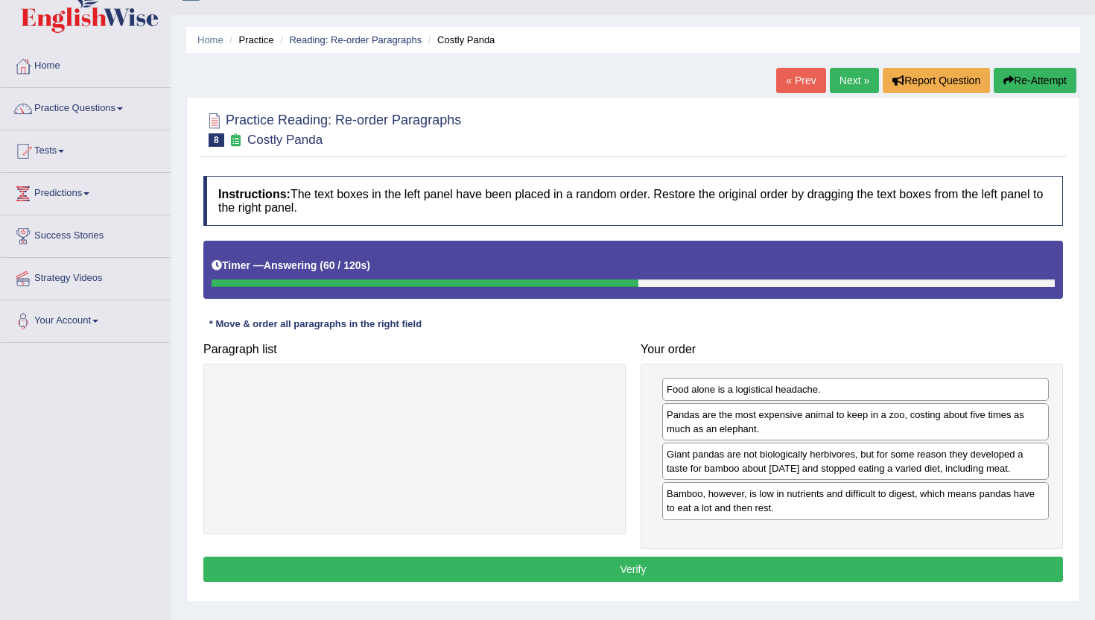
click at [843, 571] on button "Verify" at bounding box center [633, 568] width 860 height 25
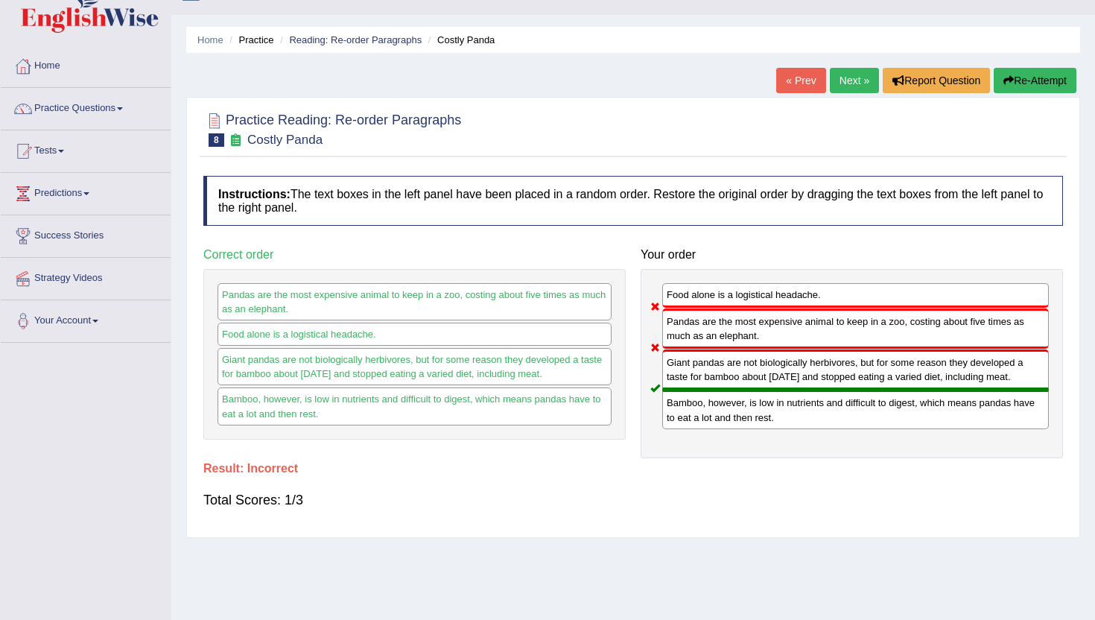
click at [851, 79] on link "Next »" at bounding box center [854, 80] width 49 height 25
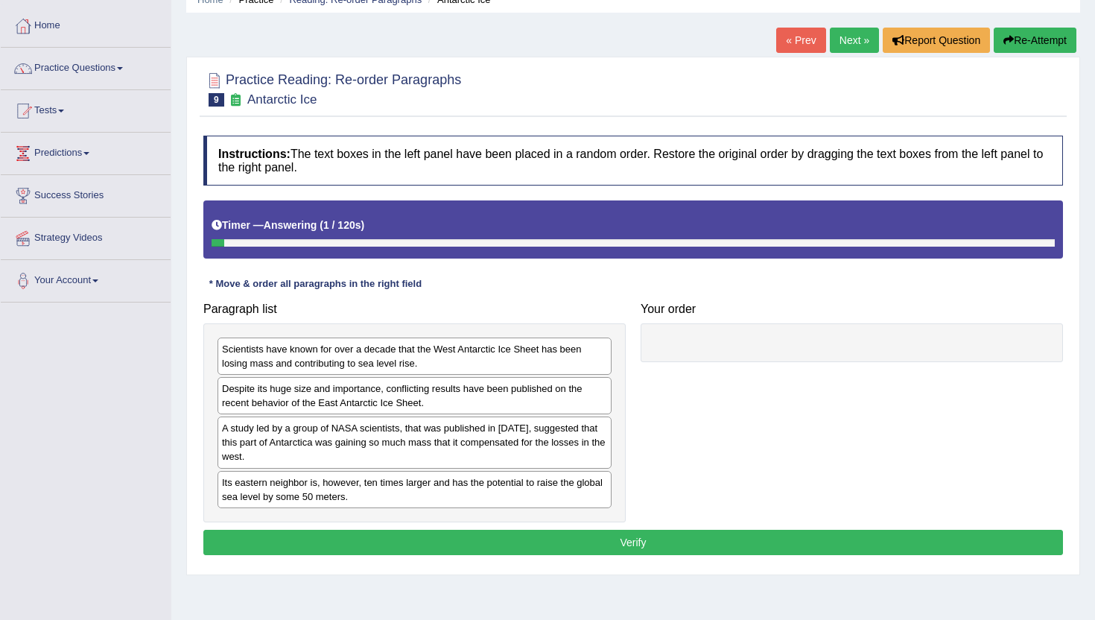
scroll to position [69, 0]
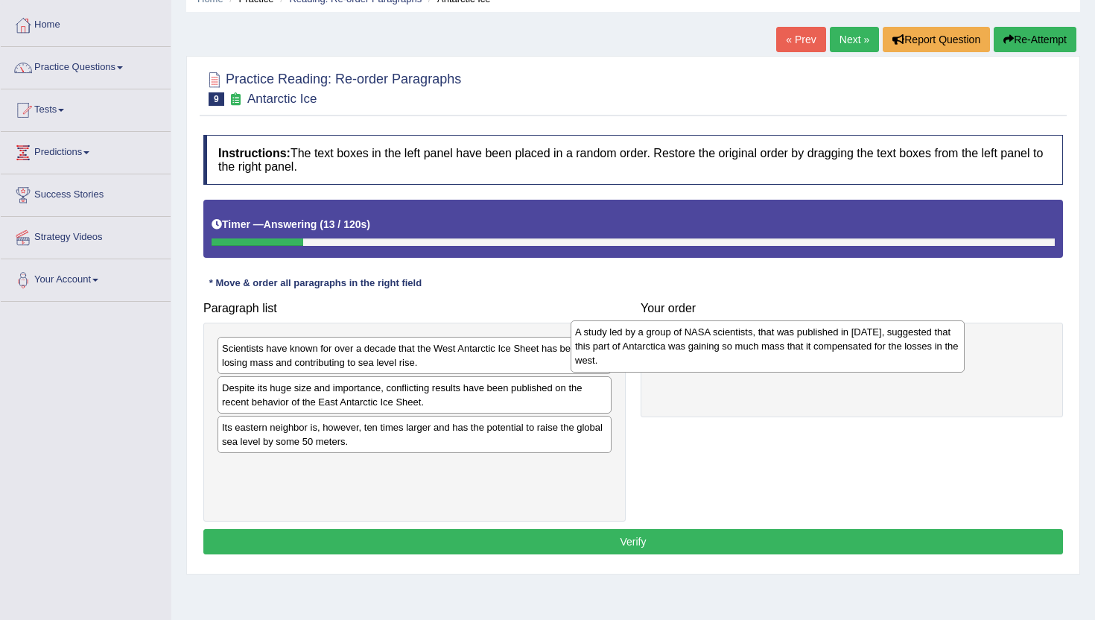
drag, startPoint x: 391, startPoint y: 439, endPoint x: 744, endPoint y: 343, distance: 365.7
click at [744, 343] on div "A study led by a group of NASA scientists, that was published in [DATE], sugges…" at bounding box center [768, 345] width 394 height 51
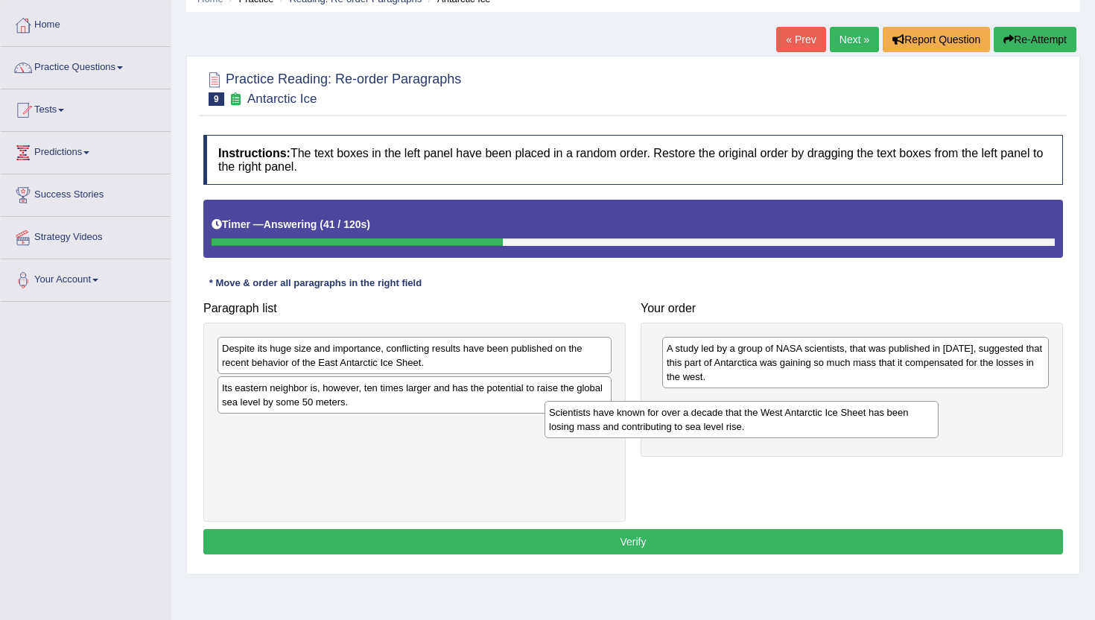
drag, startPoint x: 541, startPoint y: 357, endPoint x: 868, endPoint y: 421, distance: 333.2
click at [868, 421] on div "Scientists have known for over a decade that the West Antarctic Ice Sheet has b…" at bounding box center [742, 419] width 394 height 37
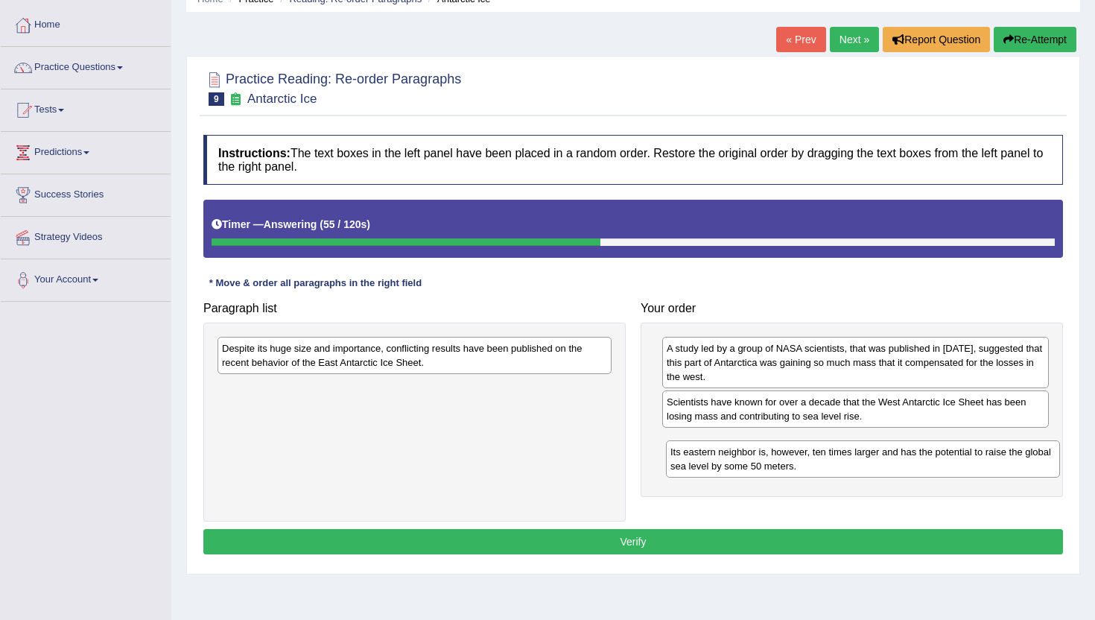
drag, startPoint x: 451, startPoint y: 392, endPoint x: 916, endPoint y: 469, distance: 471.8
click at [916, 469] on div "Its eastern neighbor is, however, ten times larger and has the potential to rai…" at bounding box center [863, 458] width 394 height 37
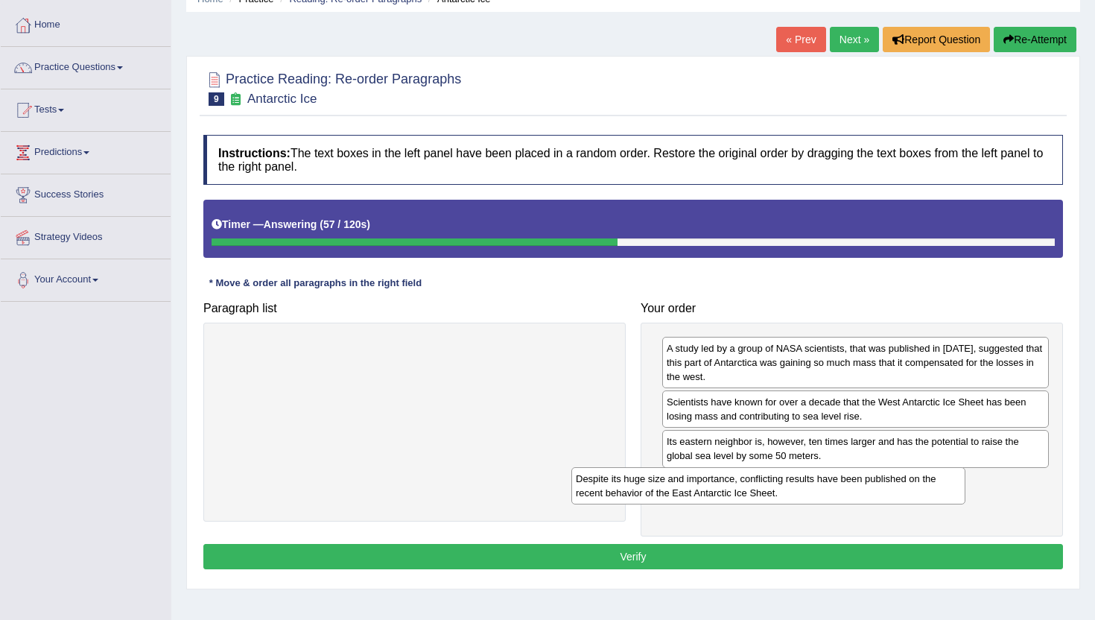
drag, startPoint x: 563, startPoint y: 361, endPoint x: 917, endPoint y: 492, distance: 377.1
click at [917, 492] on div "Despite its huge size and importance, conflicting results have been published o…" at bounding box center [768, 485] width 394 height 37
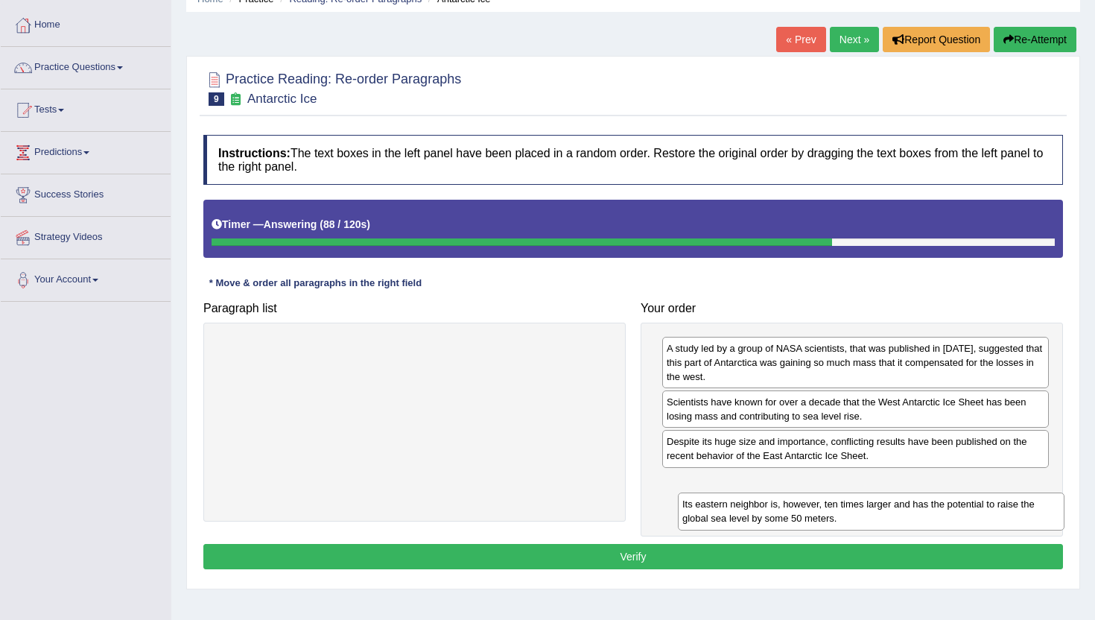
drag, startPoint x: 945, startPoint y: 444, endPoint x: 961, endPoint y: 507, distance: 64.5
click at [961, 507] on div "Its eastern neighbor is, however, ten times larger and has the potential to rai…" at bounding box center [871, 510] width 387 height 37
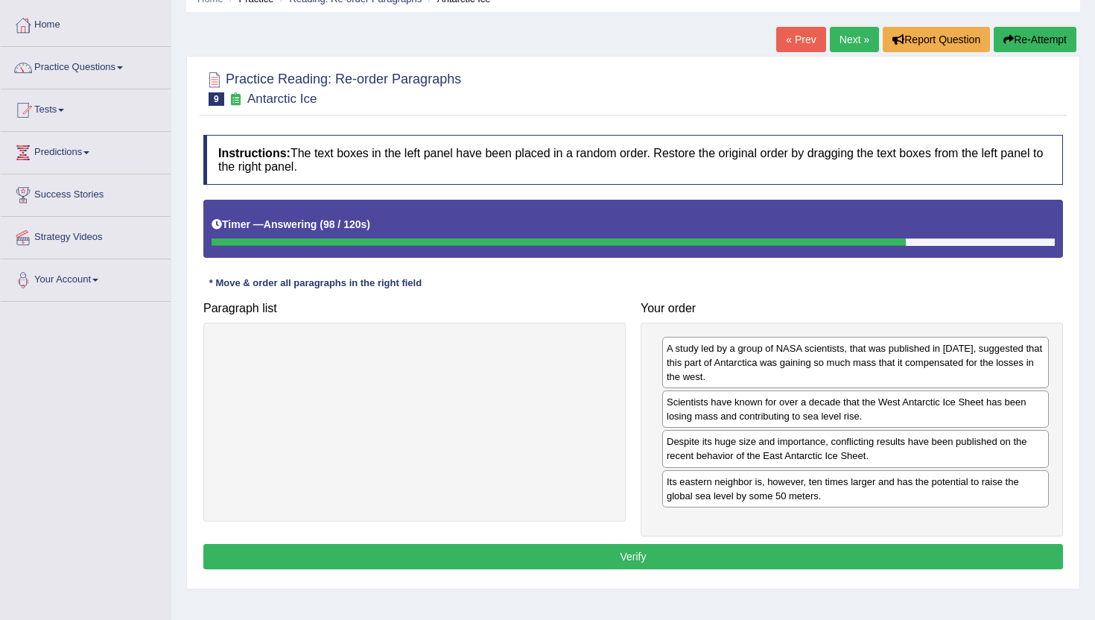
click at [963, 548] on button "Verify" at bounding box center [633, 556] width 860 height 25
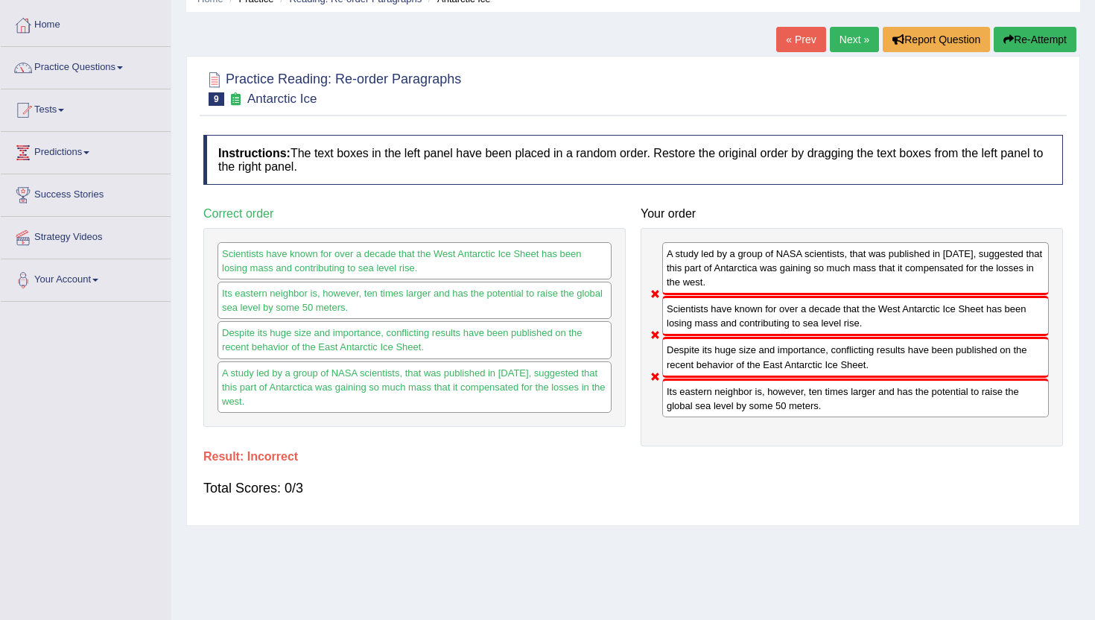
click at [845, 42] on link "Next »" at bounding box center [854, 39] width 49 height 25
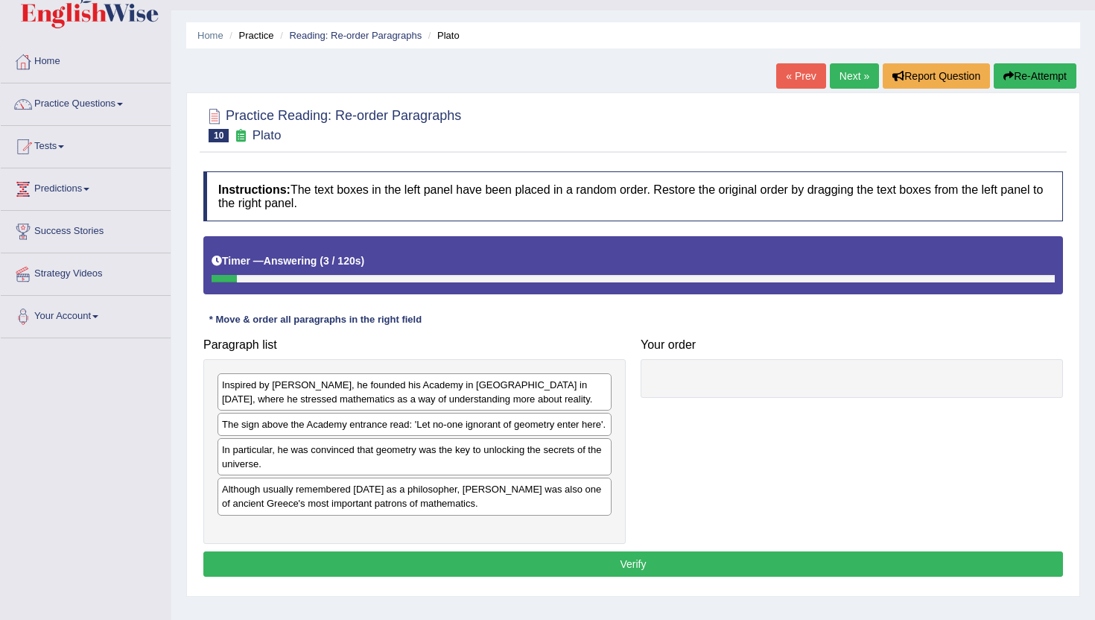
scroll to position [36, 0]
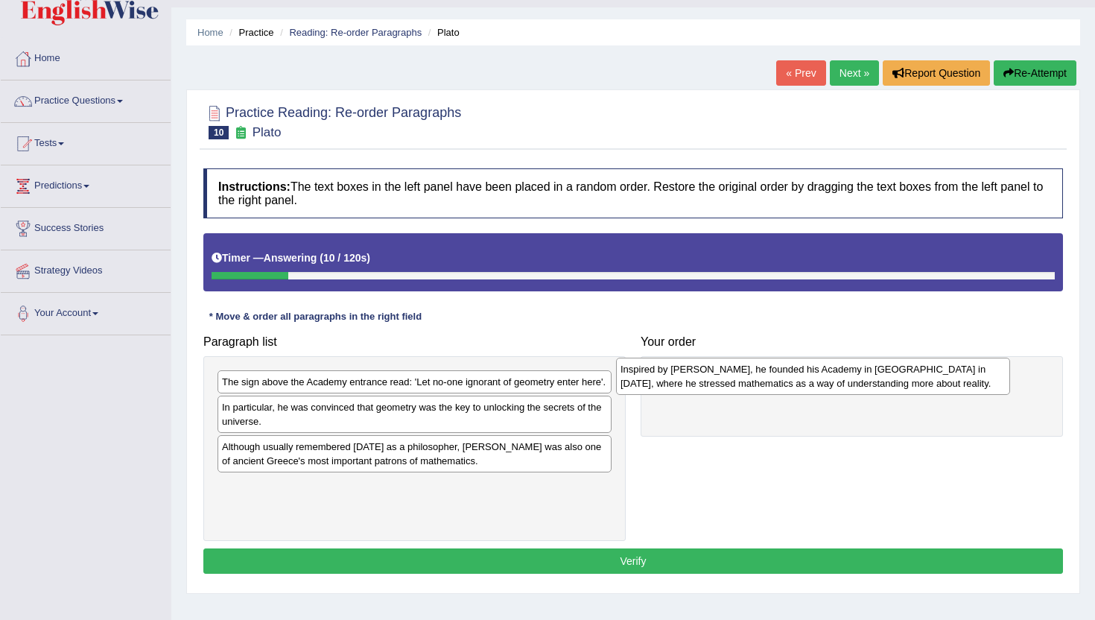
drag, startPoint x: 469, startPoint y: 392, endPoint x: 868, endPoint y: 379, distance: 398.7
click at [868, 379] on div "Inspired by Pythagoras, he founded his Academy in Athens in 387 BC, where he st…" at bounding box center [813, 376] width 394 height 37
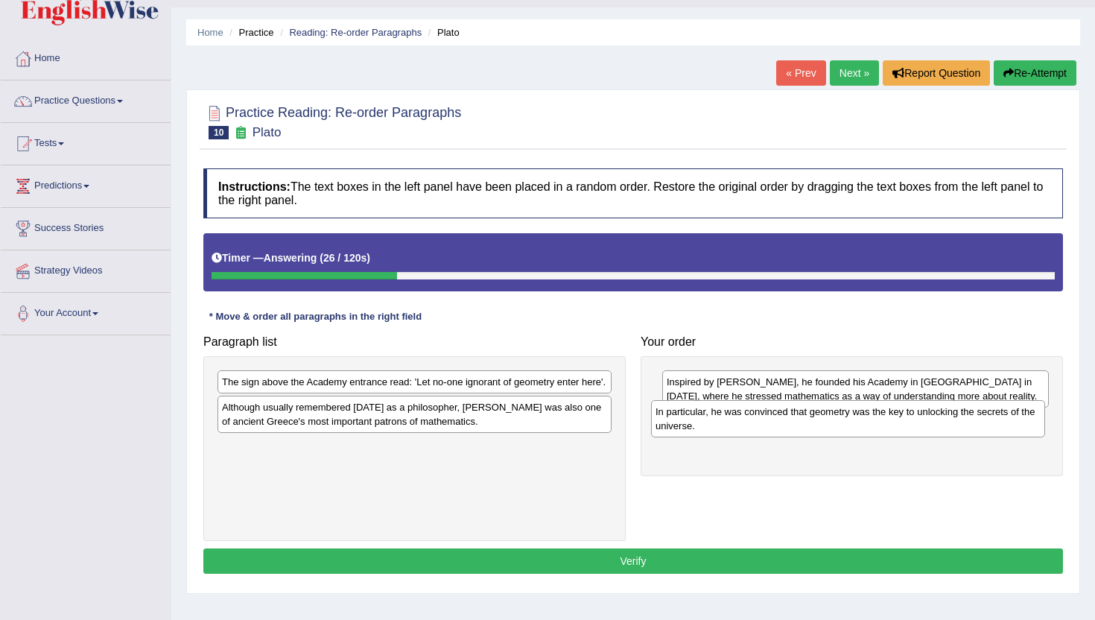
drag, startPoint x: 484, startPoint y: 439, endPoint x: 916, endPoint y: 428, distance: 432.2
click at [916, 428] on div "In particular, he was convinced that geometry was the key to unlocking the secr…" at bounding box center [848, 418] width 394 height 37
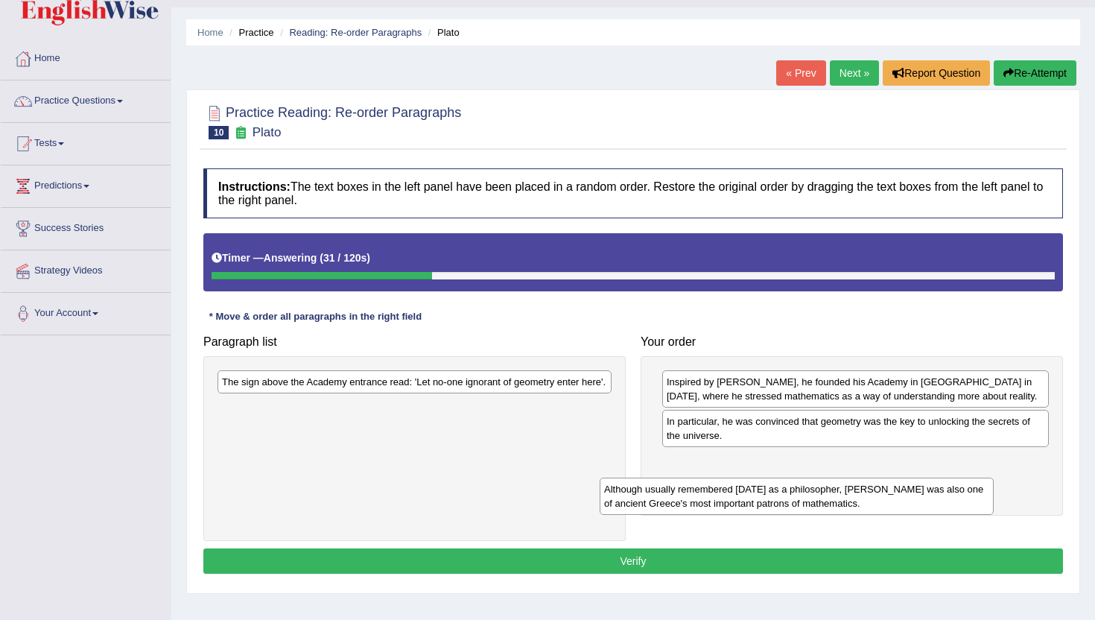
drag, startPoint x: 533, startPoint y: 434, endPoint x: 915, endPoint y: 502, distance: 388.1
click at [915, 502] on div "Although usually remembered today as a philosopher, Plato was also one of ancie…" at bounding box center [797, 495] width 394 height 37
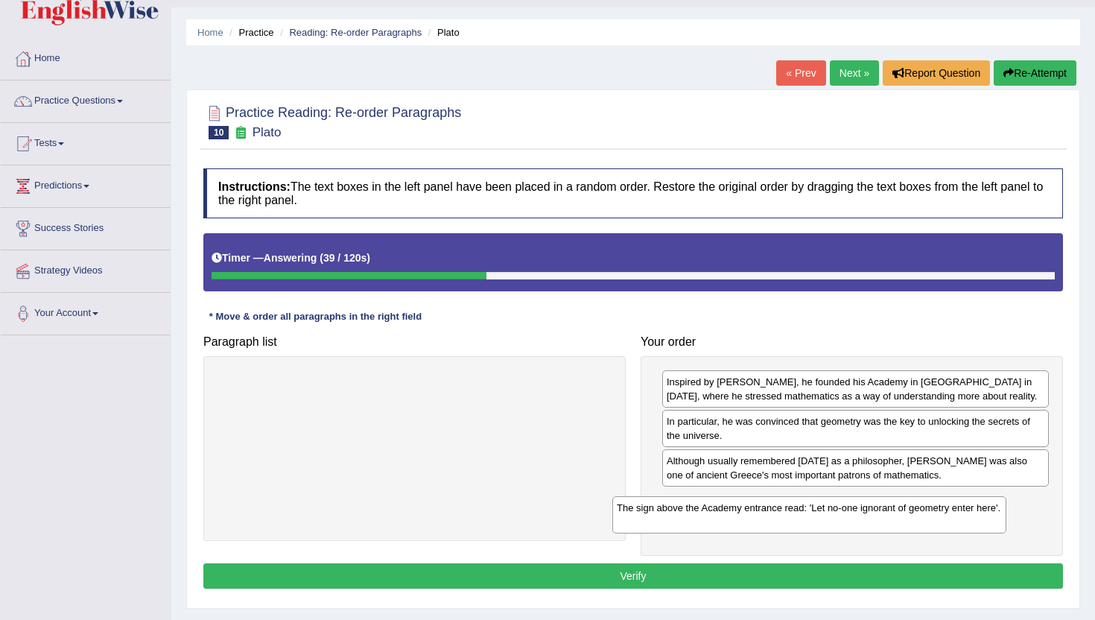
drag, startPoint x: 524, startPoint y: 392, endPoint x: 919, endPoint y: 518, distance: 414.4
click at [919, 518] on div "The sign above the Academy entrance read: 'Let no-one ignorant of geometry ente…" at bounding box center [809, 514] width 394 height 37
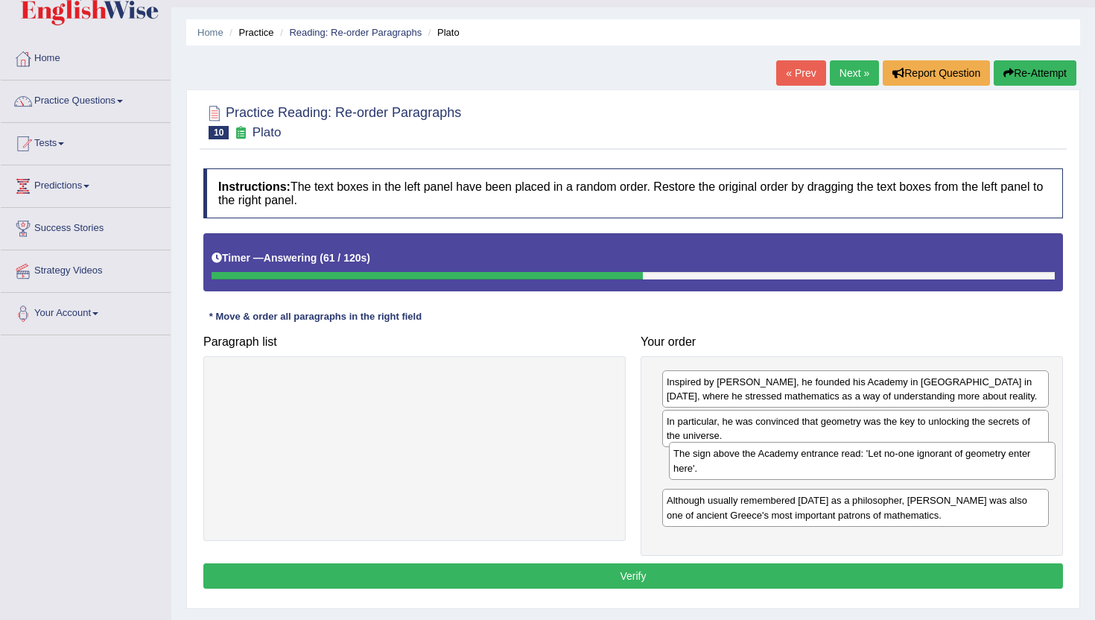
drag, startPoint x: 930, startPoint y: 509, endPoint x: 936, endPoint y: 463, distance: 46.7
click at [936, 463] on div "The sign above the Academy entrance read: 'Let no-one ignorant of geometry ente…" at bounding box center [862, 460] width 387 height 37
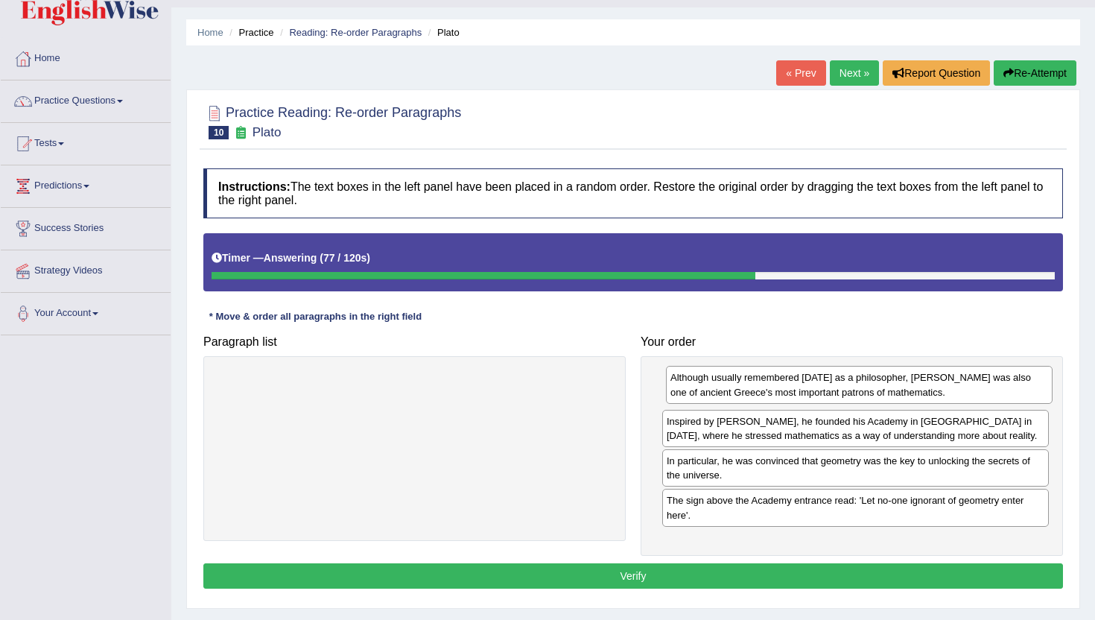
drag, startPoint x: 946, startPoint y: 507, endPoint x: 948, endPoint y: 384, distance: 122.9
click at [948, 384] on div "Although usually remembered today as a philosopher, Plato was also one of ancie…" at bounding box center [859, 384] width 387 height 37
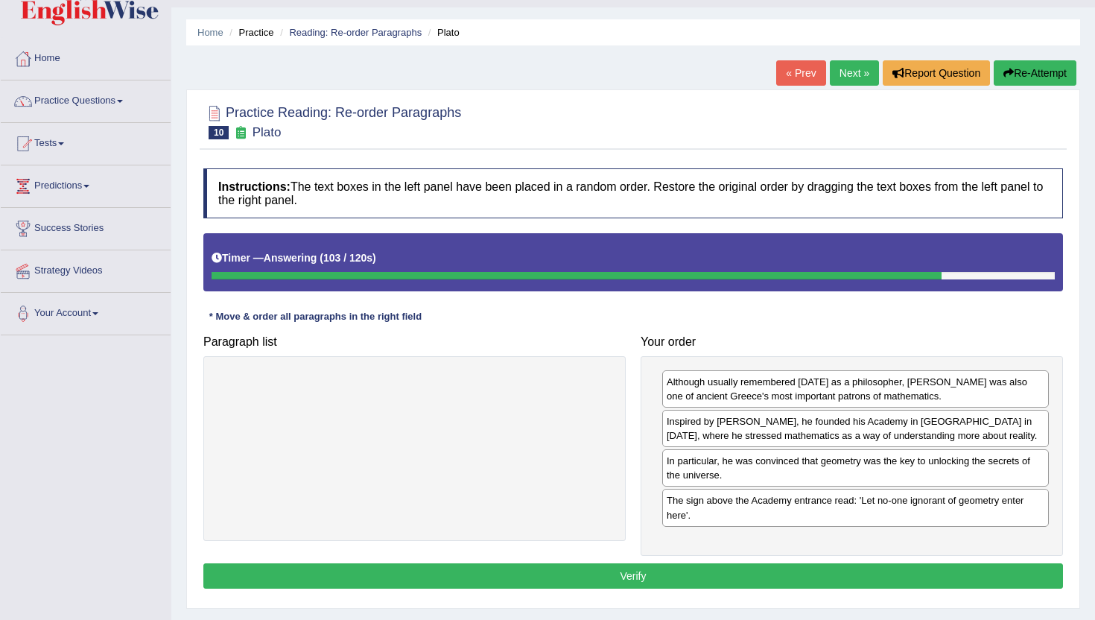
click at [965, 583] on button "Verify" at bounding box center [633, 575] width 860 height 25
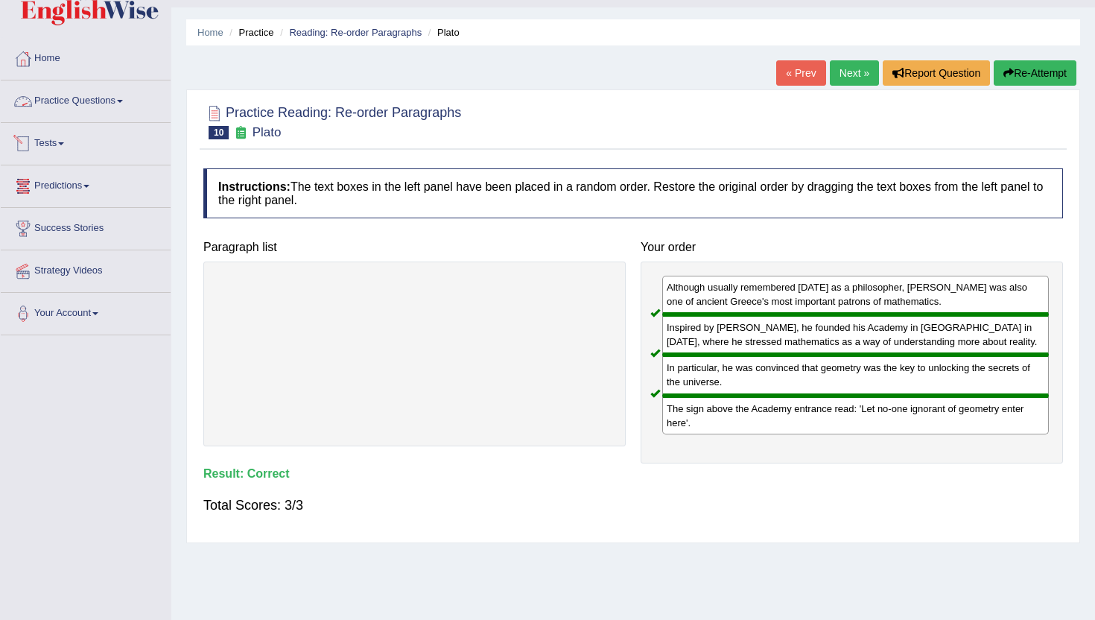
click at [62, 101] on link "Practice Questions" at bounding box center [86, 98] width 170 height 37
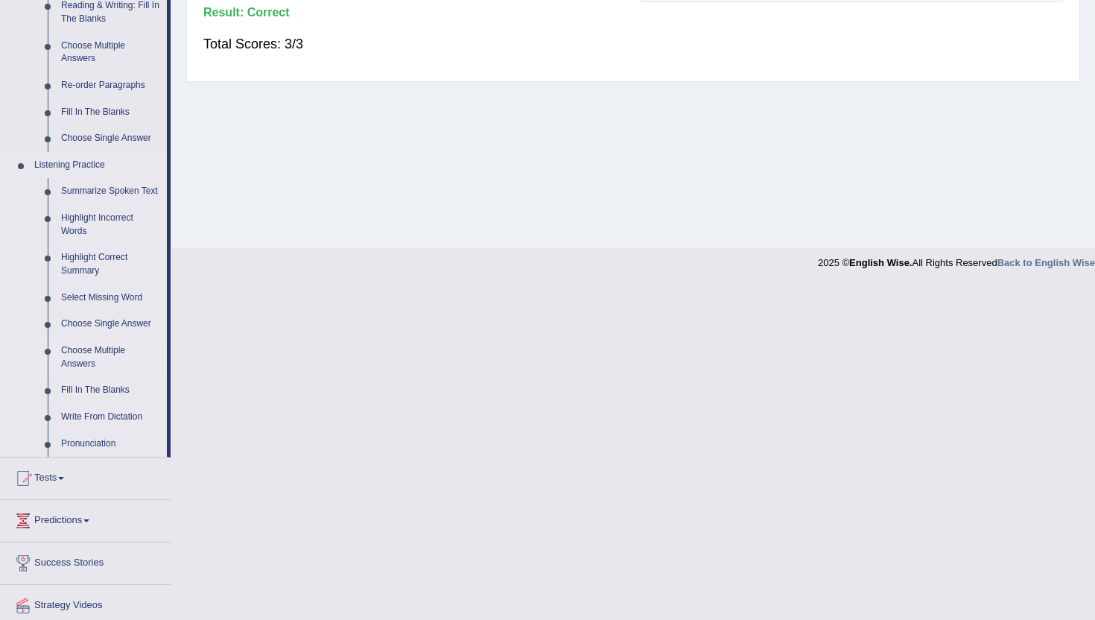
scroll to position [561, 0]
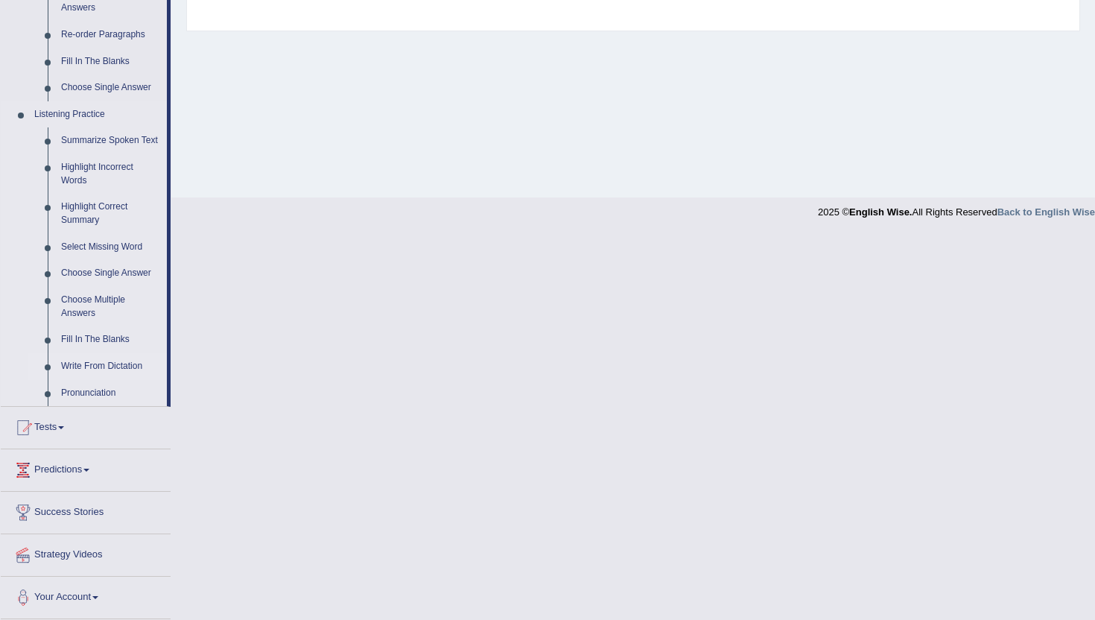
click at [99, 362] on link "Write From Dictation" at bounding box center [110, 366] width 112 height 27
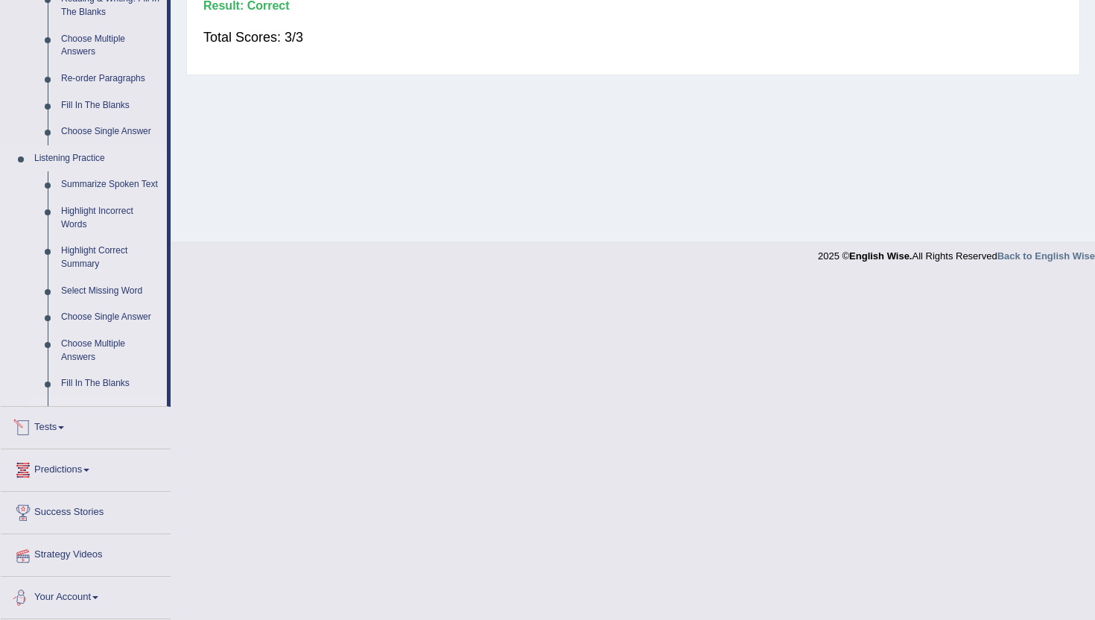
scroll to position [378, 0]
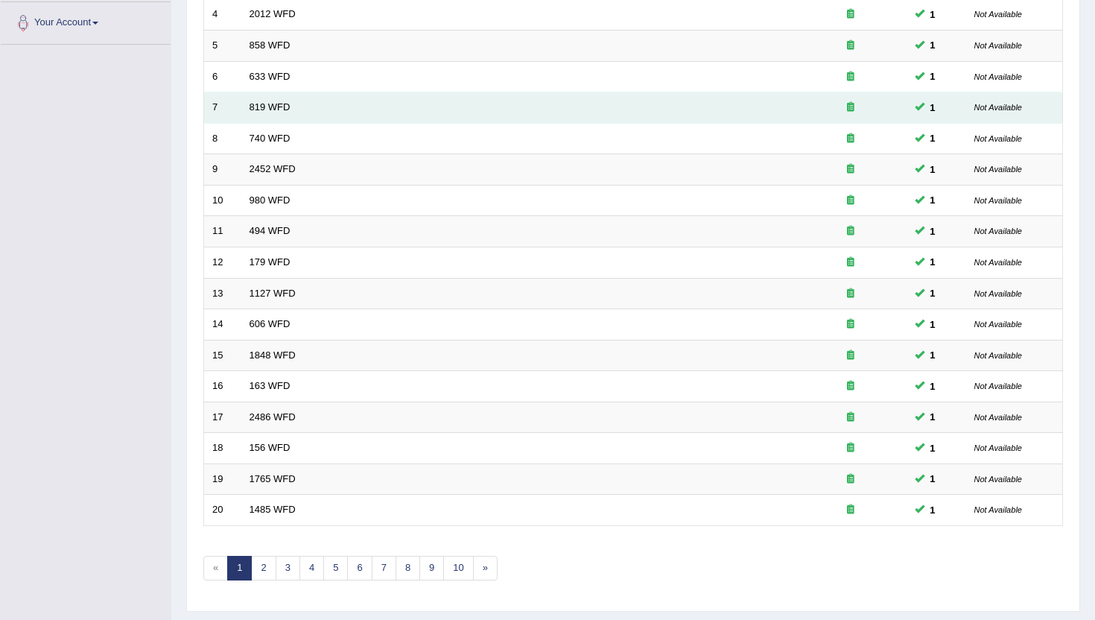
scroll to position [366, 0]
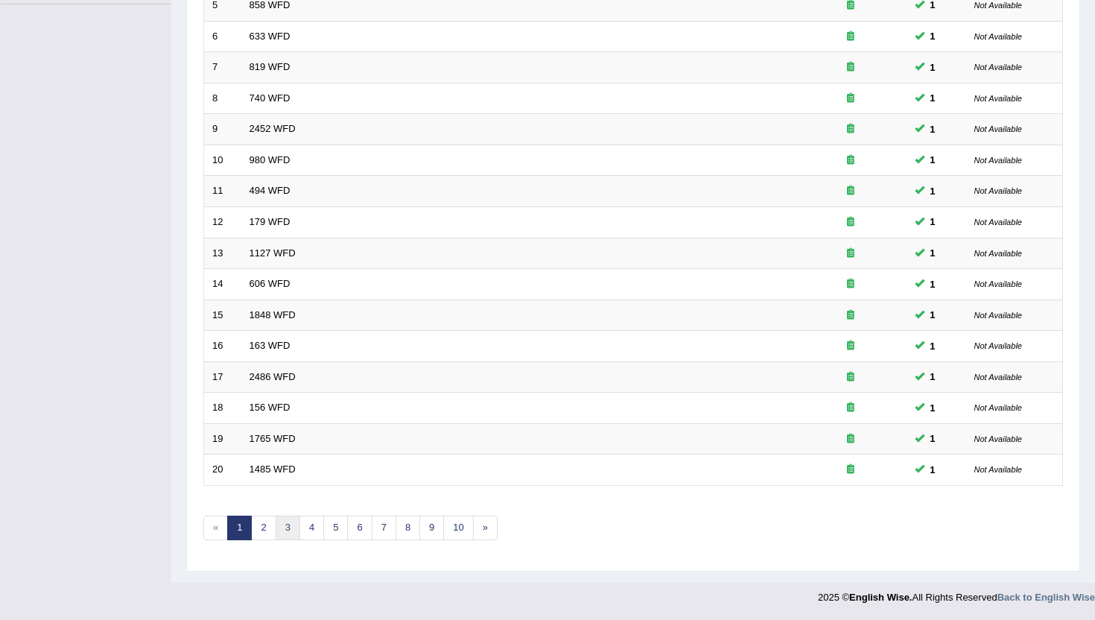
click at [287, 529] on link "3" at bounding box center [288, 527] width 25 height 25
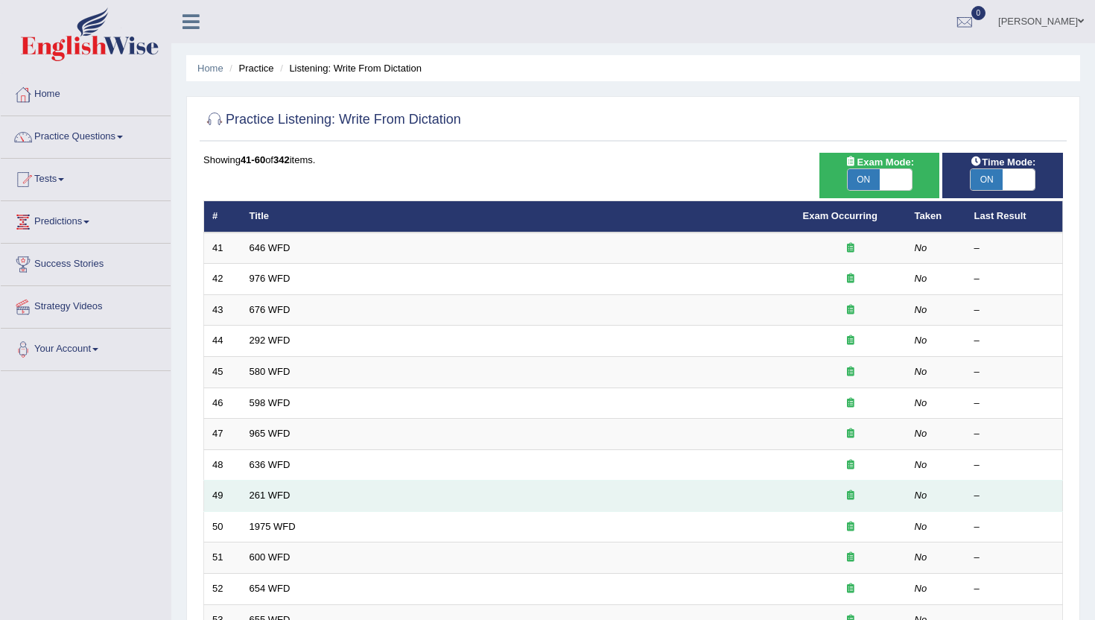
scroll to position [366, 0]
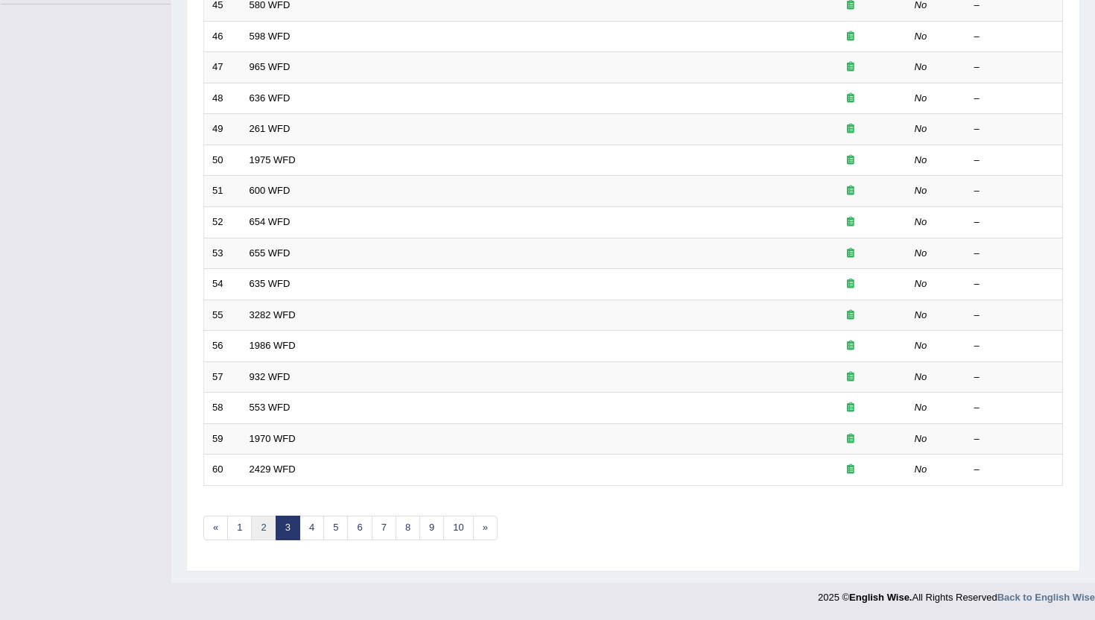
click at [263, 534] on link "2" at bounding box center [263, 527] width 25 height 25
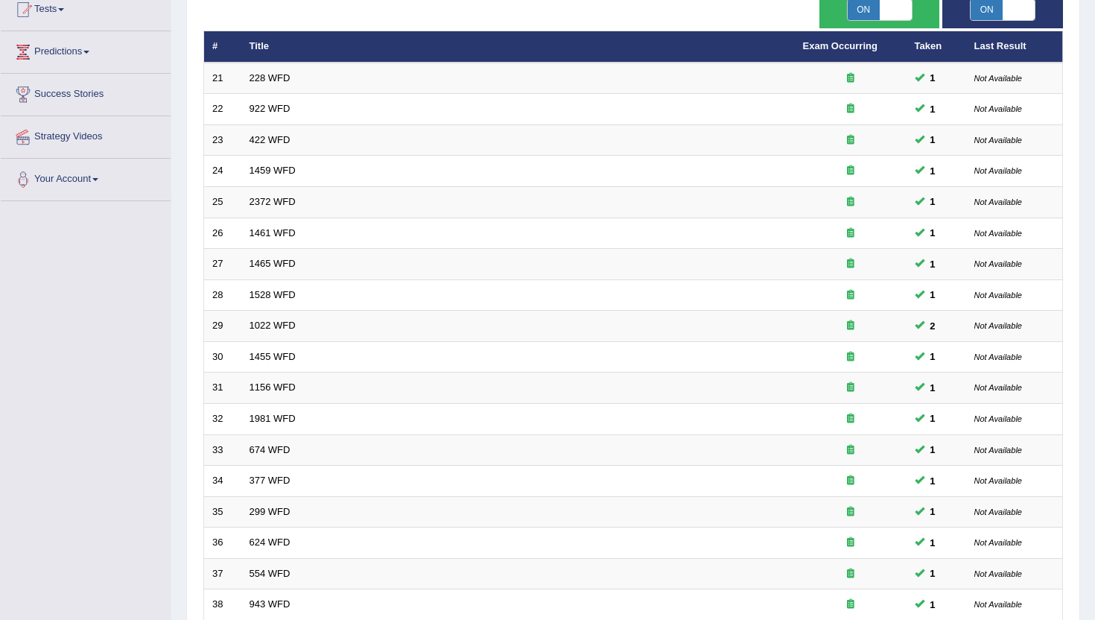
scroll to position [366, 0]
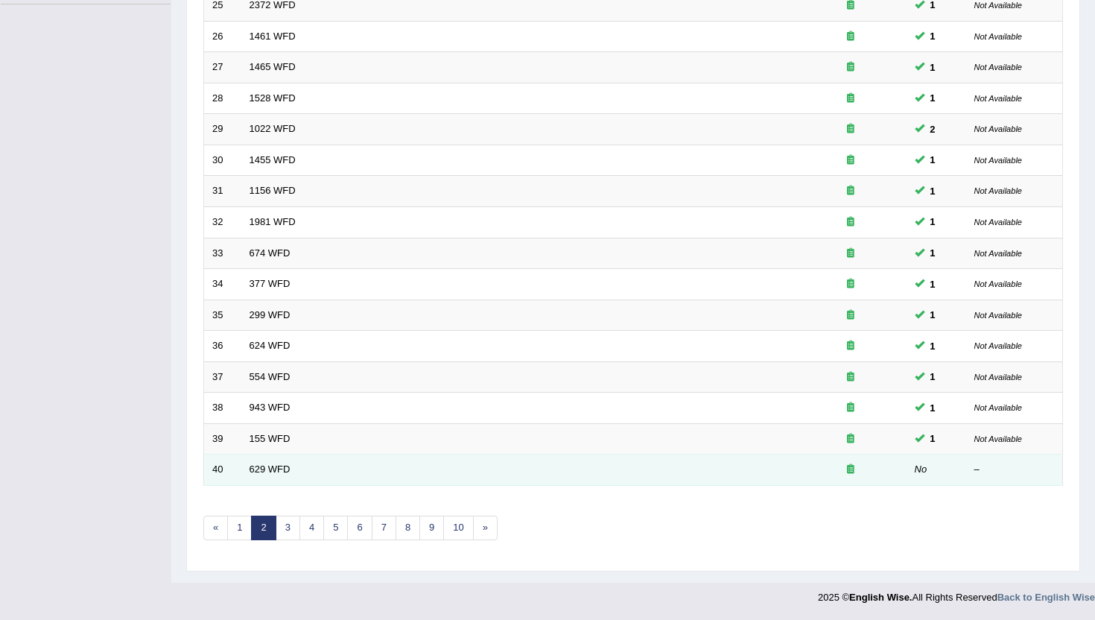
click at [388, 476] on td "629 WFD" at bounding box center [517, 469] width 553 height 31
click at [280, 471] on link "629 WFD" at bounding box center [270, 468] width 41 height 11
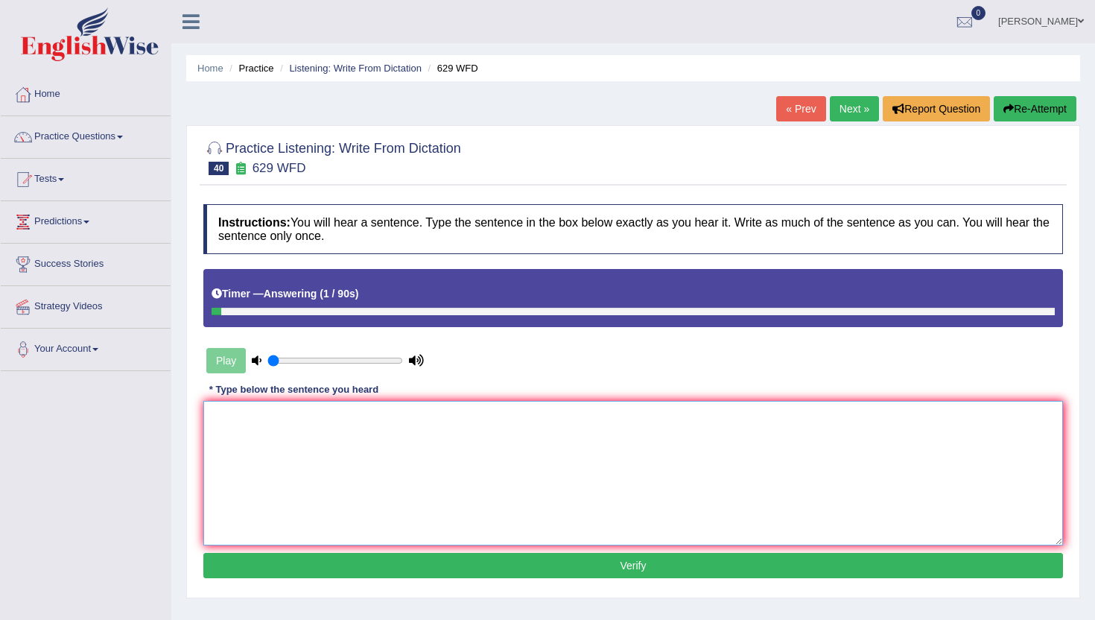
click at [291, 472] on textarea at bounding box center [633, 473] width 860 height 145
click at [358, 422] on textarea "Please provide your support of idea by this argument." at bounding box center [633, 473] width 860 height 145
type textarea "Please provide your support of this idea by this argument."
click at [418, 566] on button "Verify" at bounding box center [633, 565] width 860 height 25
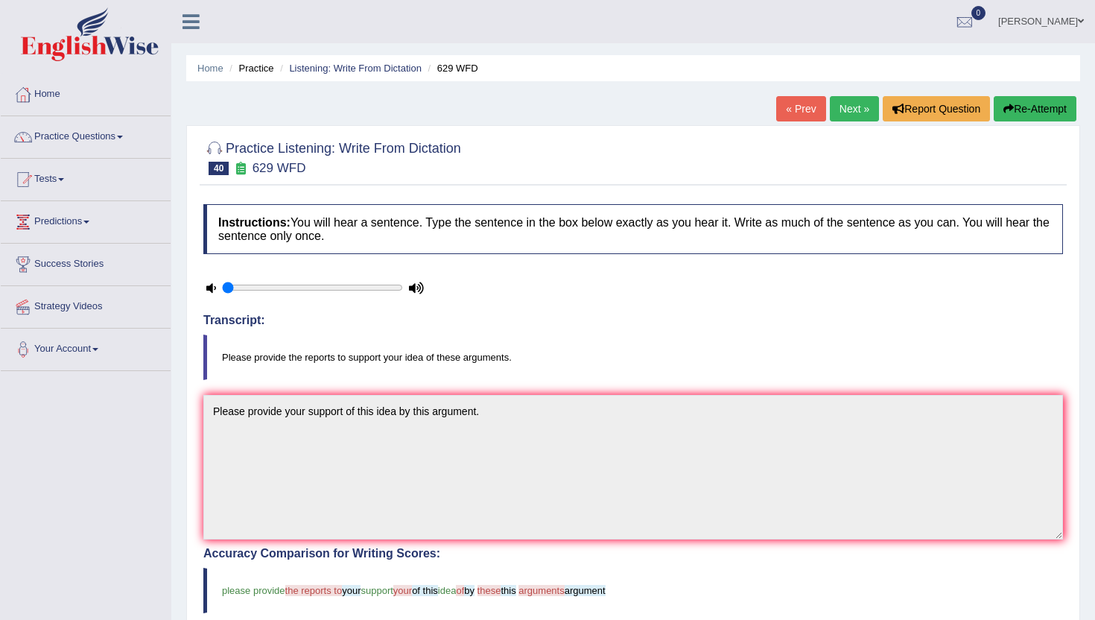
click at [857, 109] on link "Next »" at bounding box center [854, 108] width 49 height 25
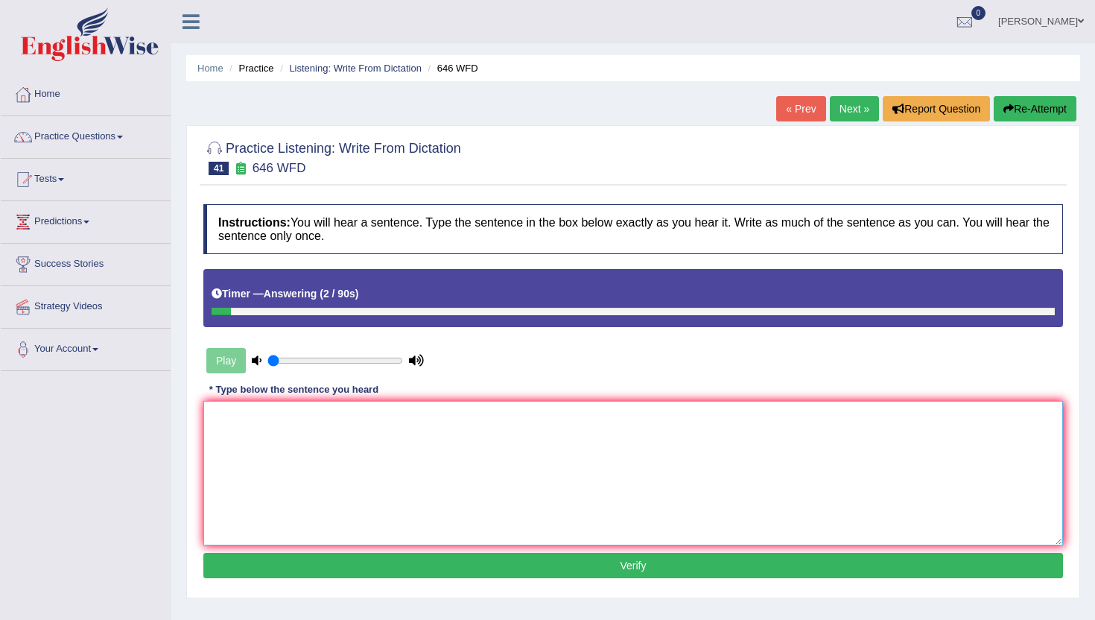
click at [717, 450] on textarea at bounding box center [633, 473] width 860 height 145
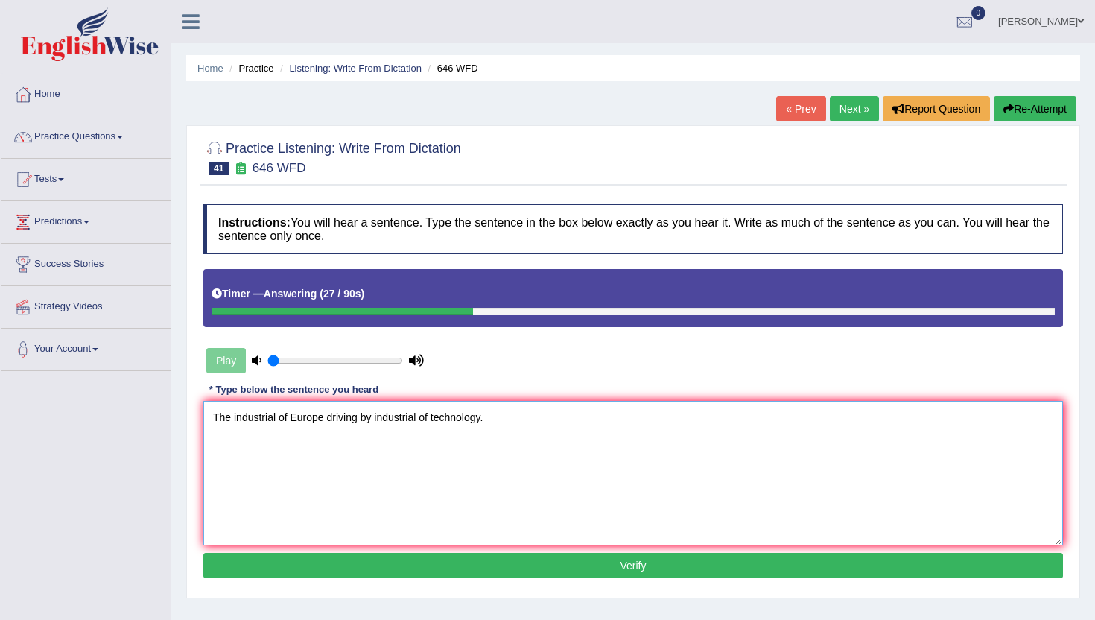
type textarea "The industrial of Europe driving by industrial of technology."
click at [339, 563] on button "Verify" at bounding box center [633, 565] width 860 height 25
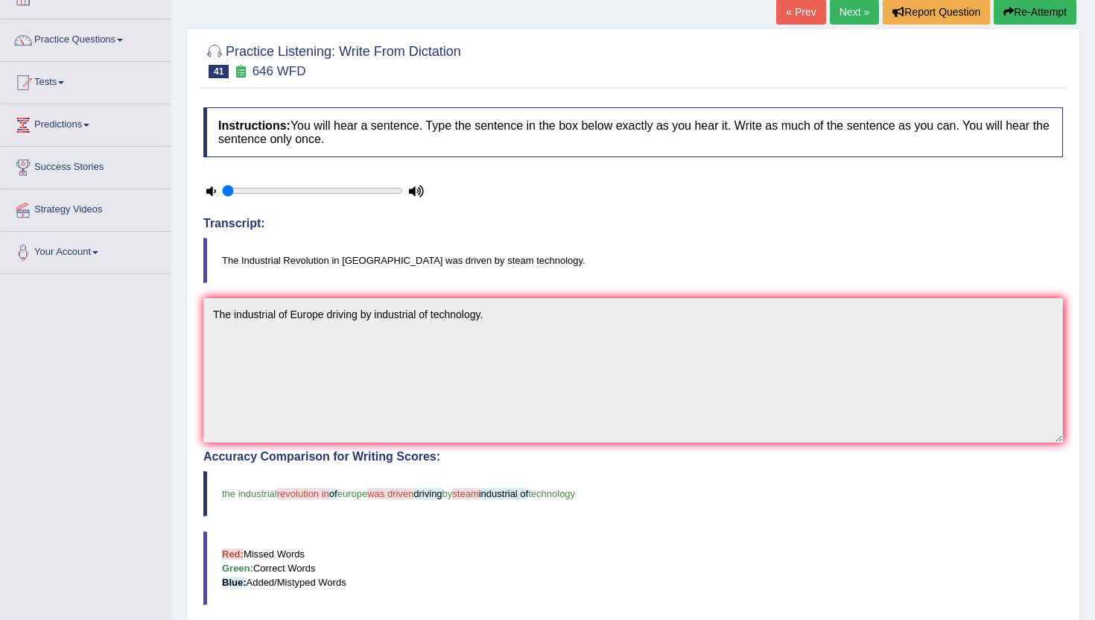
scroll to position [96, 0]
click at [848, 16] on link "Next »" at bounding box center [854, 12] width 49 height 25
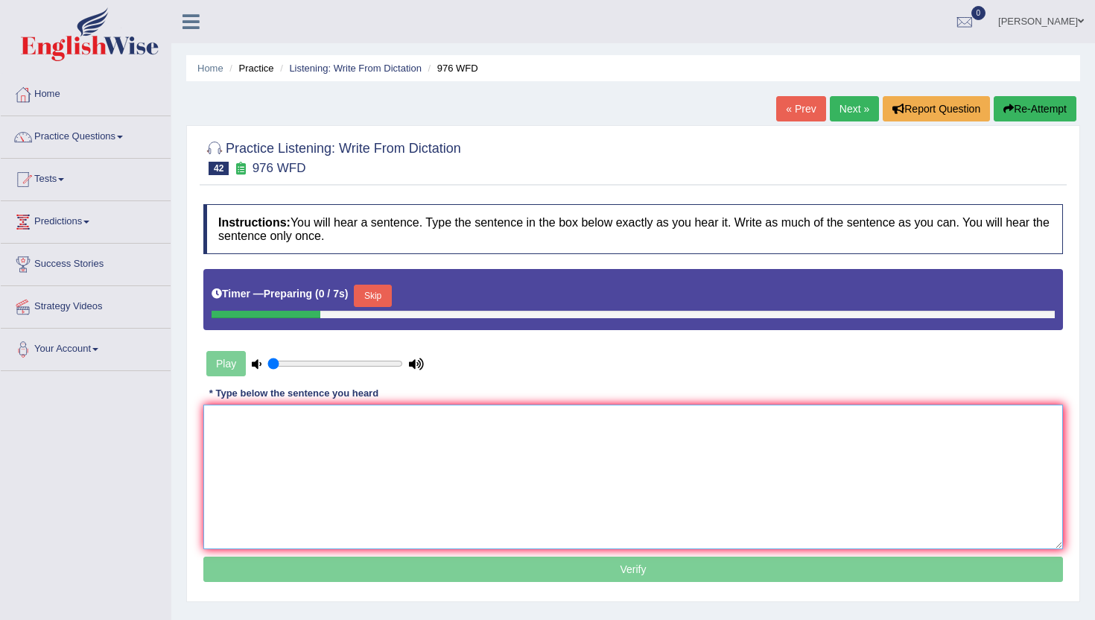
click at [360, 452] on textarea at bounding box center [633, 476] width 860 height 145
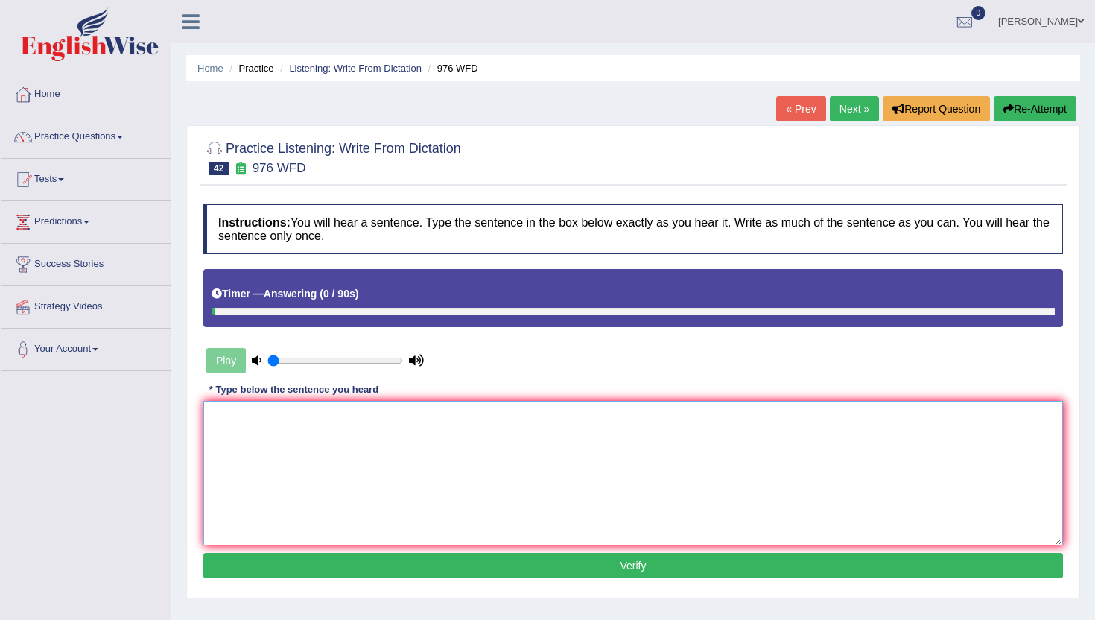
click at [360, 452] on textarea at bounding box center [633, 473] width 860 height 145
type textarea "S"
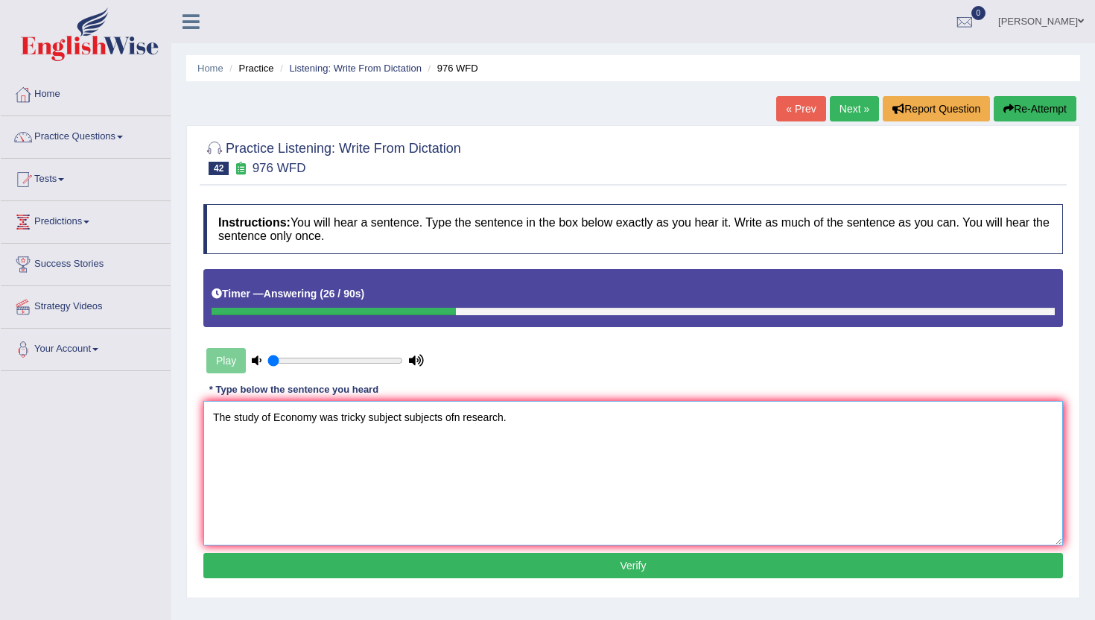
type textarea "The study of Economy was tricky subject subjects ofn research."
click at [377, 564] on button "Verify" at bounding box center [633, 565] width 860 height 25
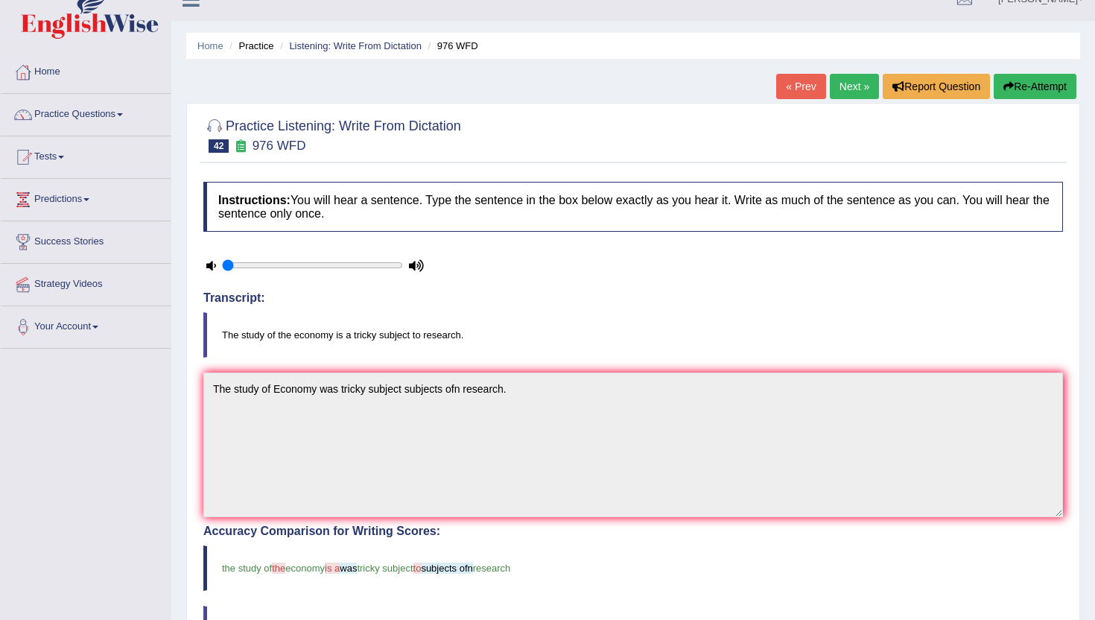
scroll to position [15, 0]
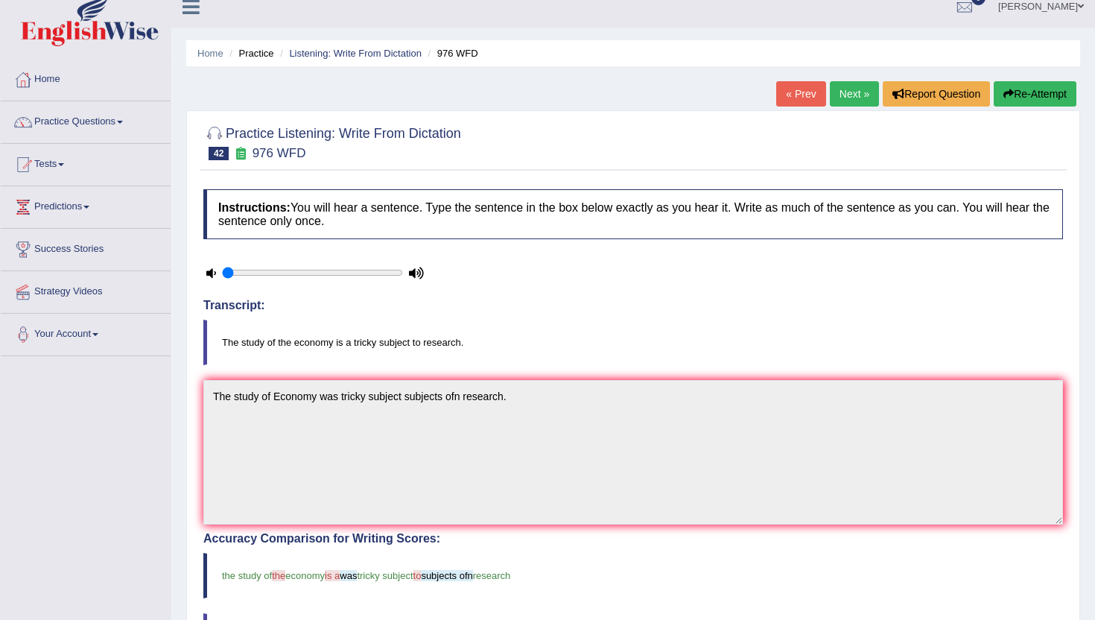
click at [857, 100] on link "Next »" at bounding box center [854, 93] width 49 height 25
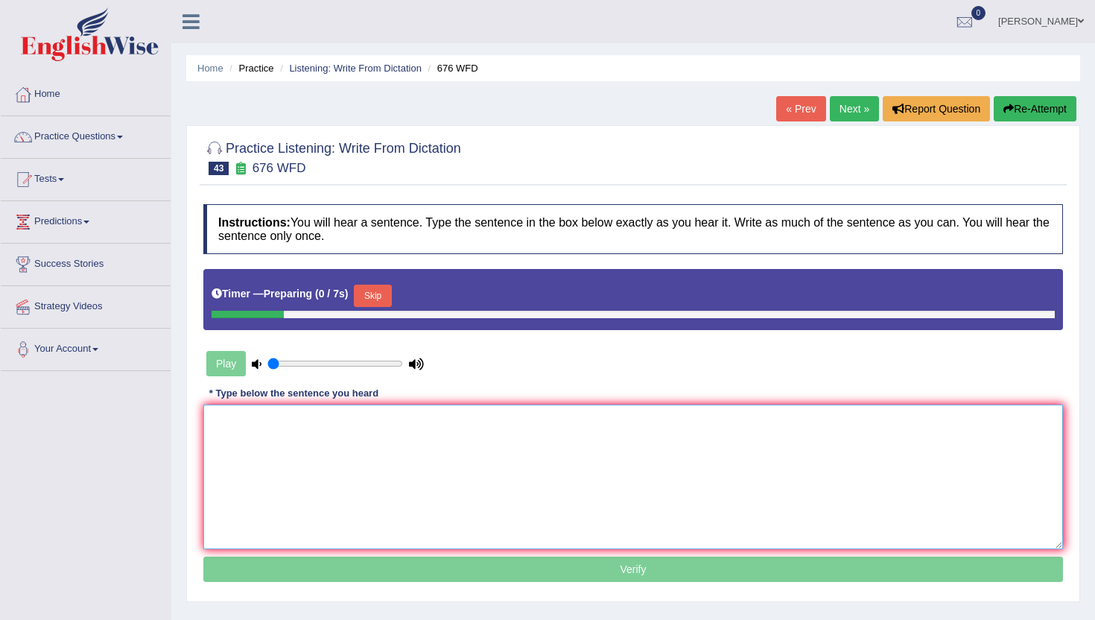
click at [355, 463] on textarea at bounding box center [633, 476] width 860 height 145
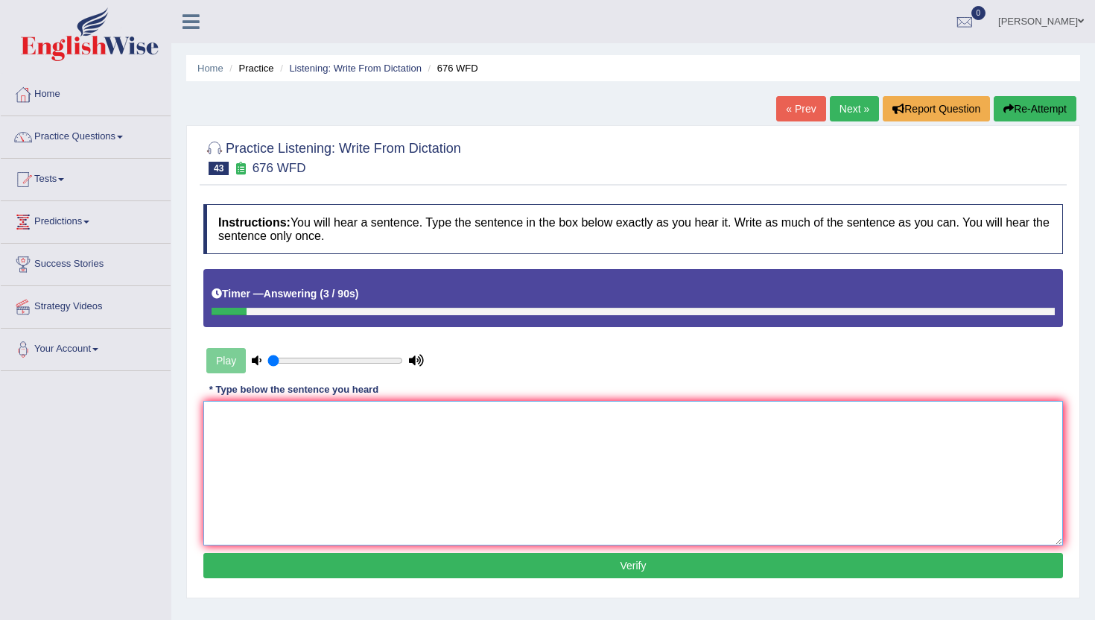
click at [355, 463] on textarea at bounding box center [633, 473] width 860 height 145
type textarea "g"
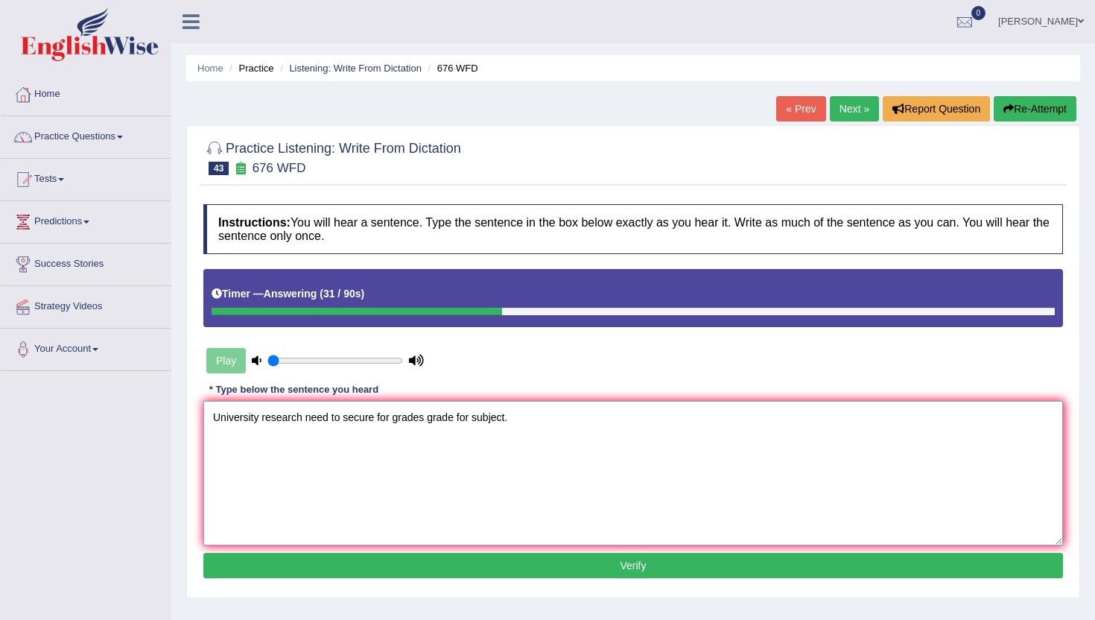
type textarea "University research need to secure for grades grade for subject."
click at [372, 565] on button "Verify" at bounding box center [633, 565] width 860 height 25
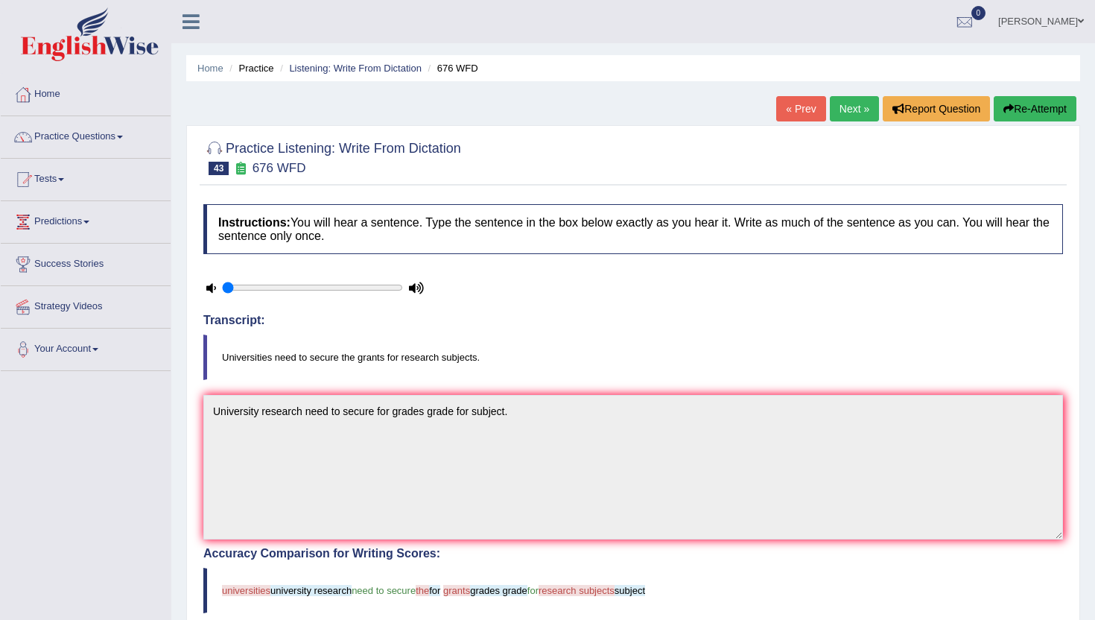
click at [850, 109] on link "Next »" at bounding box center [854, 108] width 49 height 25
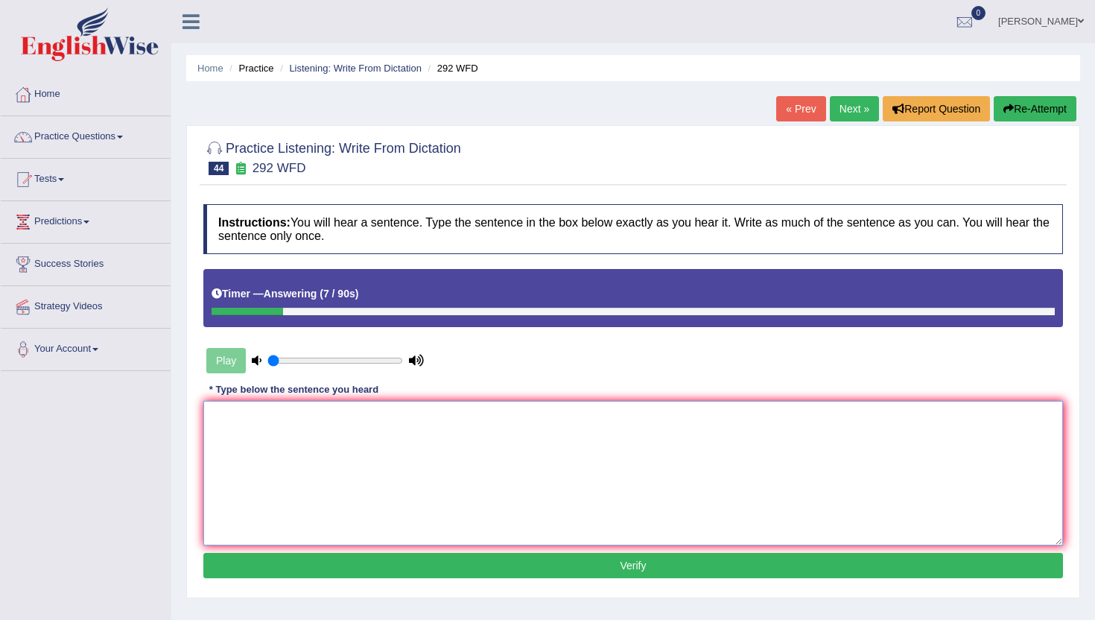
click at [733, 418] on textarea at bounding box center [633, 473] width 860 height 145
click at [215, 416] on textarea "education not that important." at bounding box center [633, 473] width 860 height 145
click at [395, 416] on textarea "Some people argue that education not that important." at bounding box center [633, 473] width 860 height 145
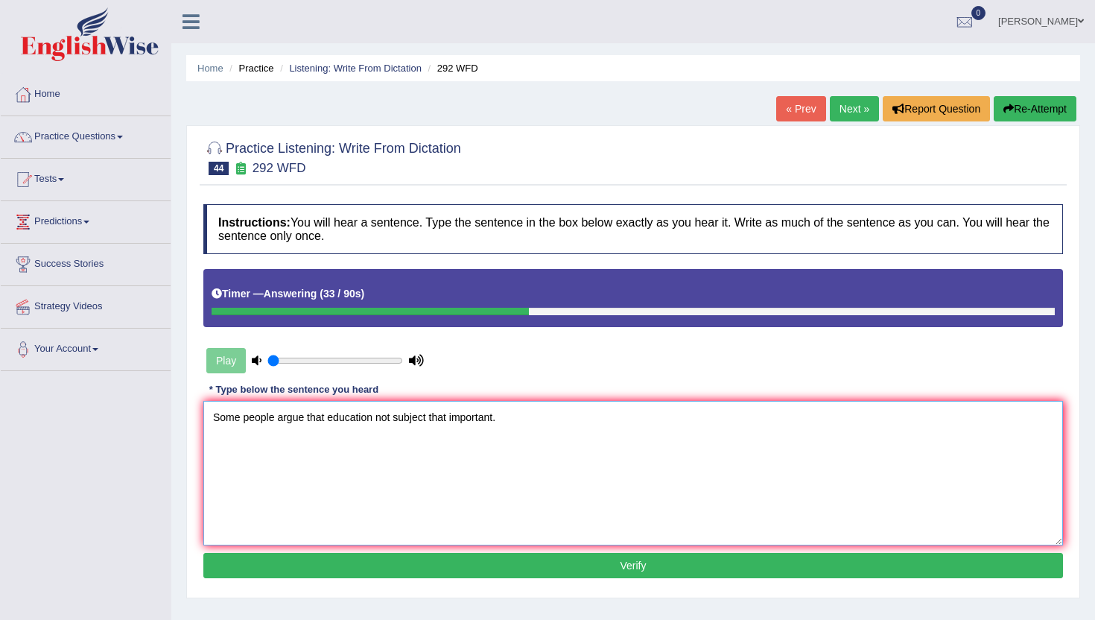
type textarea "Some people argue that education not subject that important."
click at [465, 564] on button "Verify" at bounding box center [633, 565] width 860 height 25
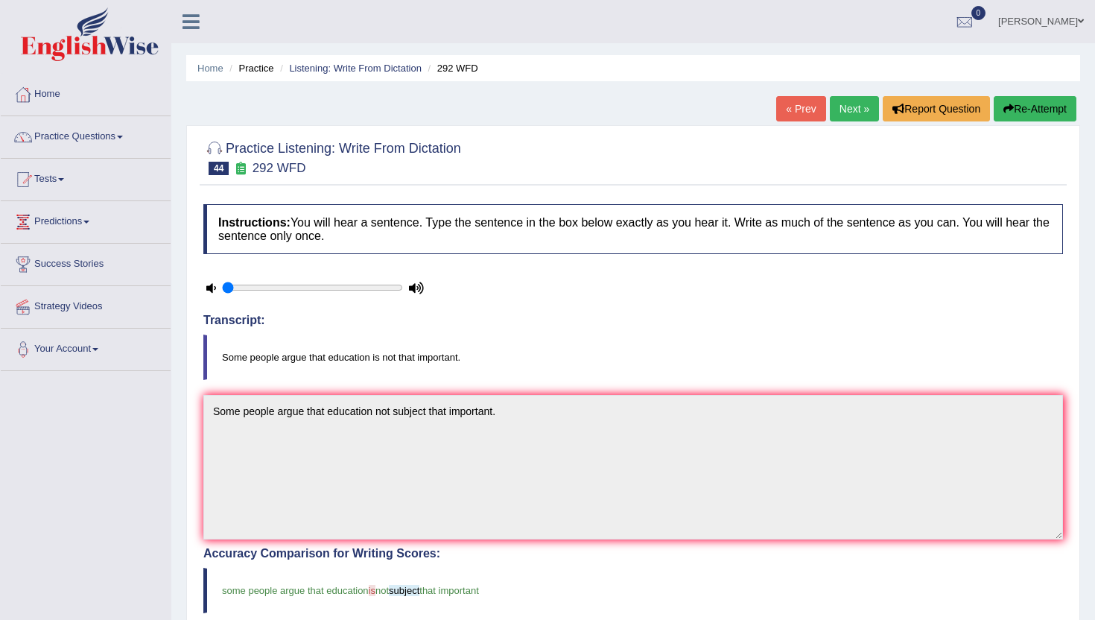
click at [848, 114] on link "Next »" at bounding box center [854, 108] width 49 height 25
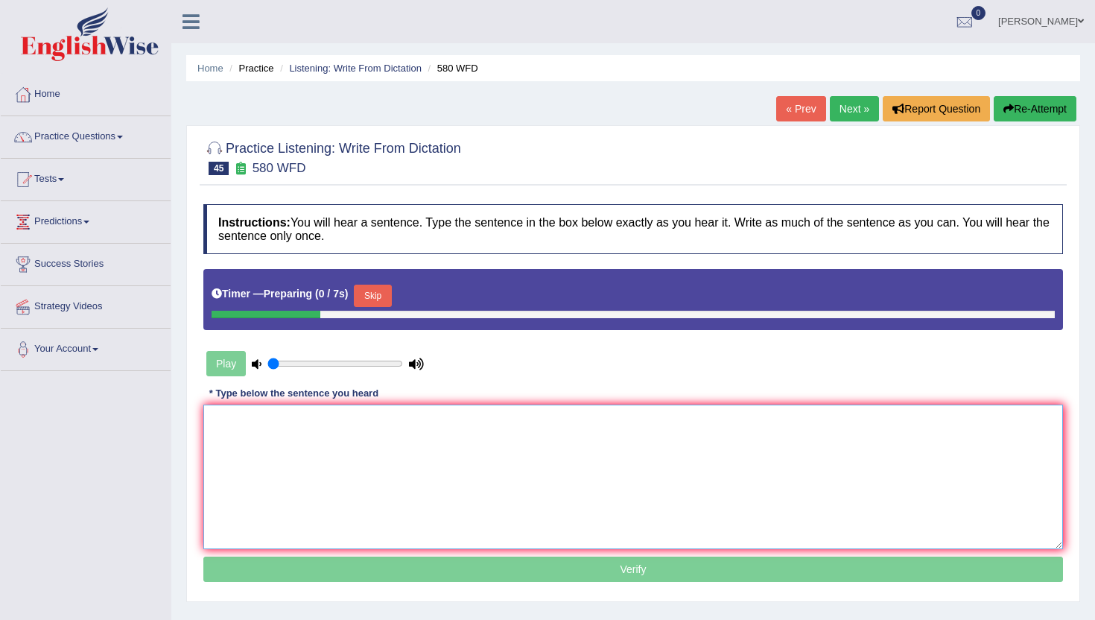
click at [629, 434] on textarea at bounding box center [633, 476] width 860 height 145
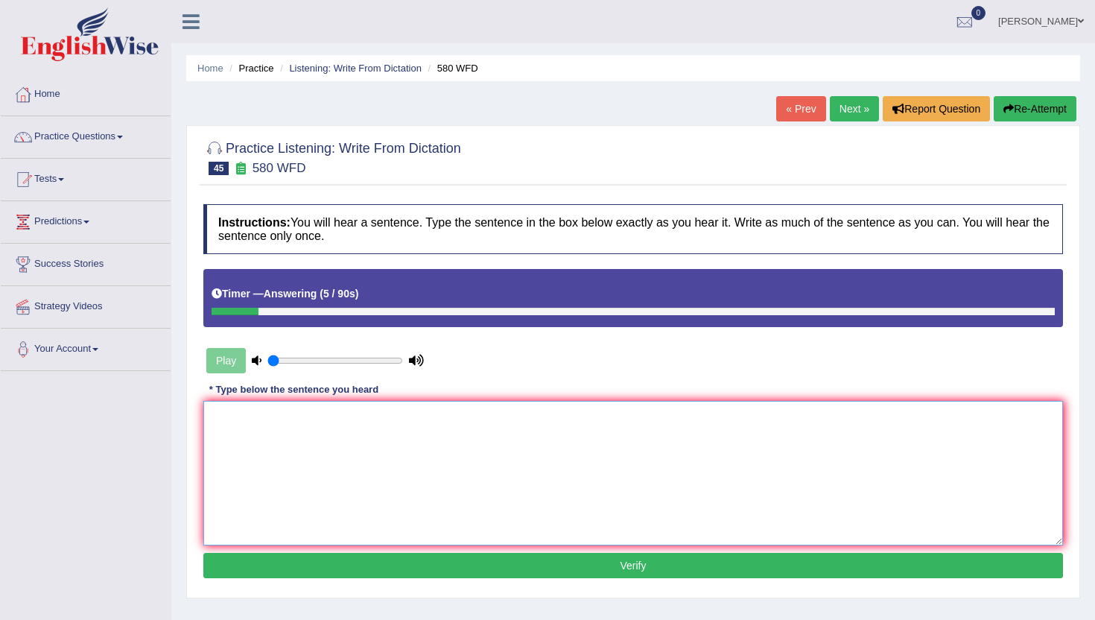
click at [622, 442] on textarea at bounding box center [633, 473] width 860 height 145
click at [309, 419] on textarea "You can use the lap[top for your lecture." at bounding box center [633, 473] width 860 height 145
click at [323, 416] on textarea "You can use the laptop for your lecture." at bounding box center [633, 473] width 860 height 145
type textarea "You can use the laptop in for your lecture."
click at [422, 558] on button "Verify" at bounding box center [633, 565] width 860 height 25
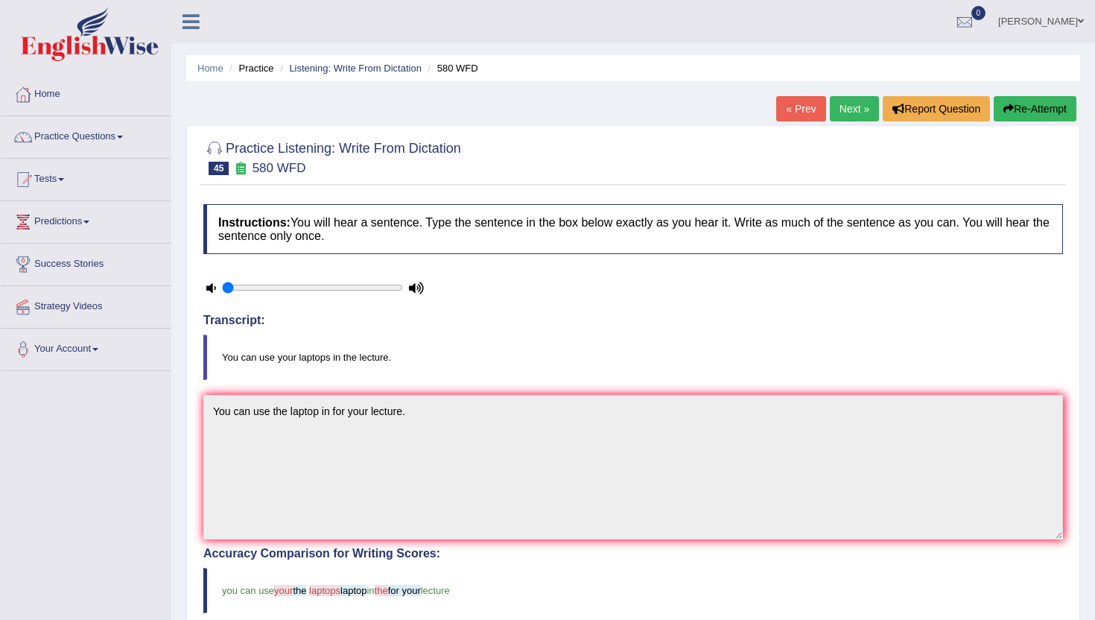
scroll to position [6, 0]
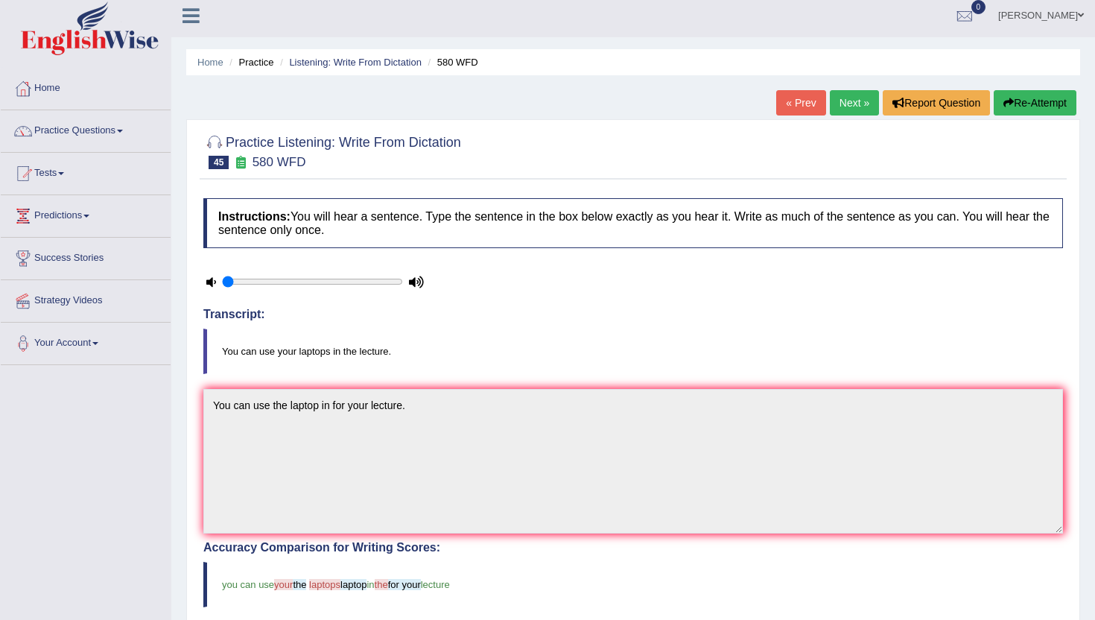
click at [840, 98] on link "Next »" at bounding box center [854, 102] width 49 height 25
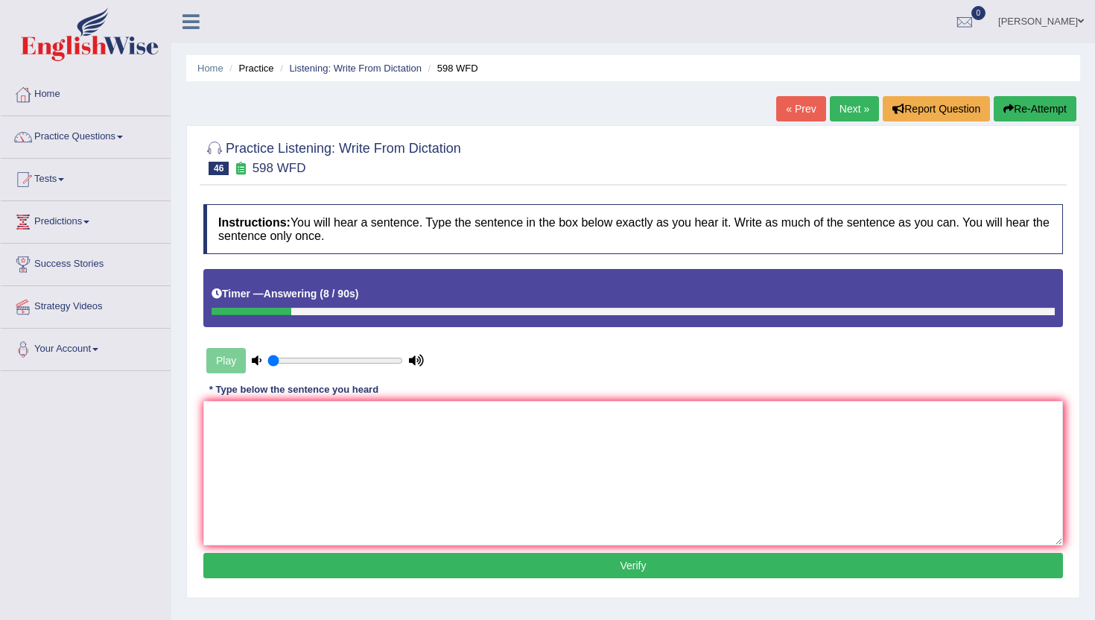
scroll to position [162, 0]
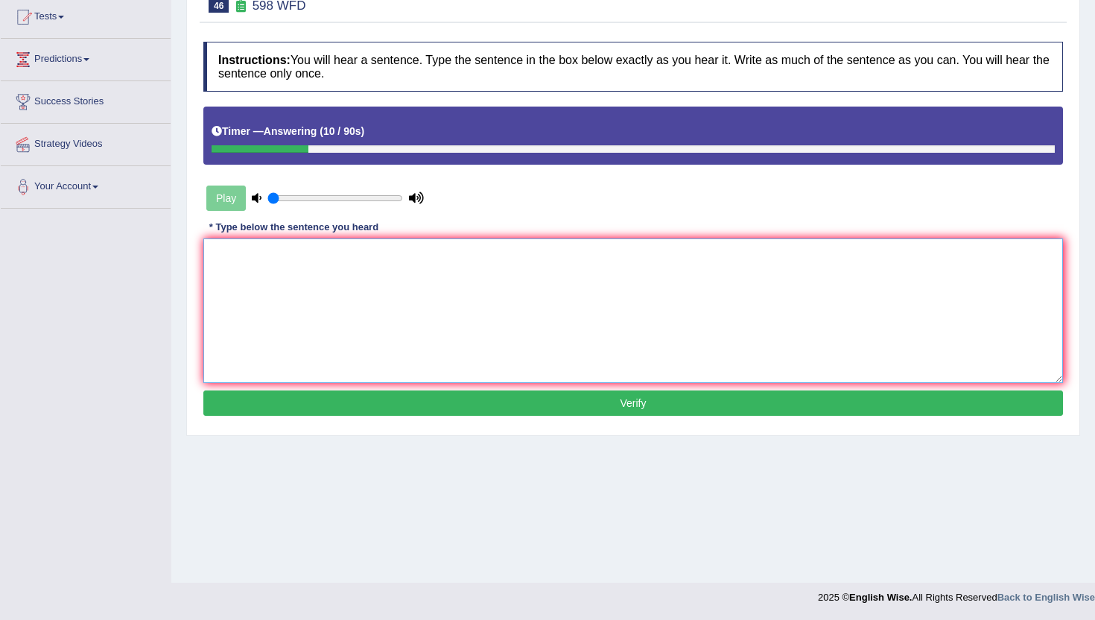
click at [772, 247] on textarea at bounding box center [633, 310] width 860 height 145
click at [209, 254] on textarea "of notebook notebooks." at bounding box center [633, 310] width 860 height 145
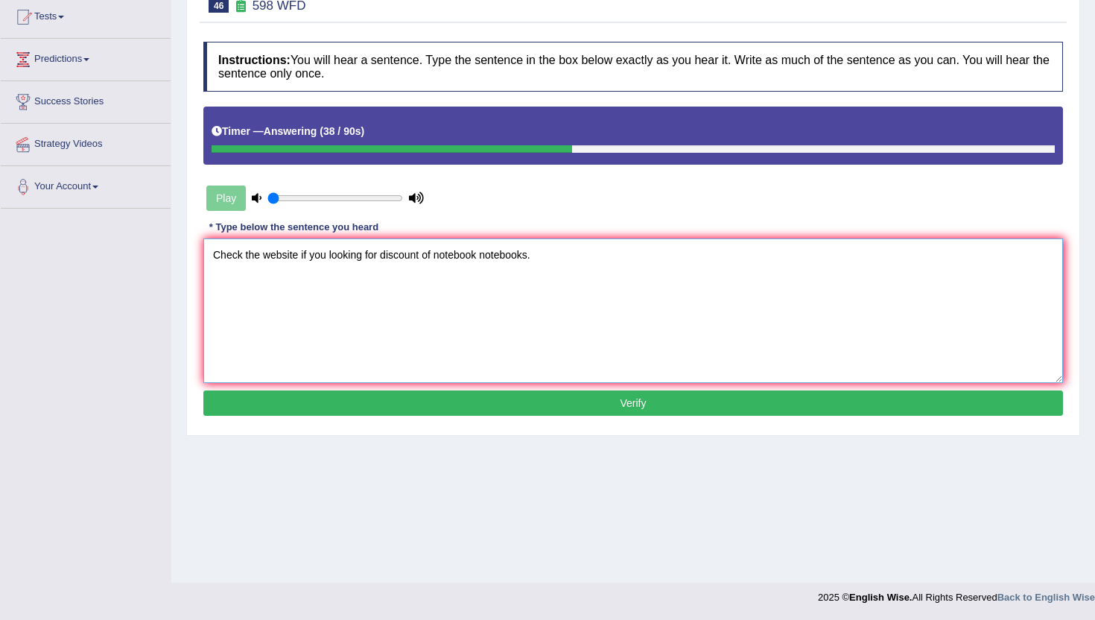
click at [439, 257] on textarea "Check the website if you looking for discount of notebook notebooks." at bounding box center [633, 310] width 860 height 145
type textarea "Check the website if you looking for discount of the notebook notebooks."
click at [456, 405] on button "Verify" at bounding box center [633, 402] width 860 height 25
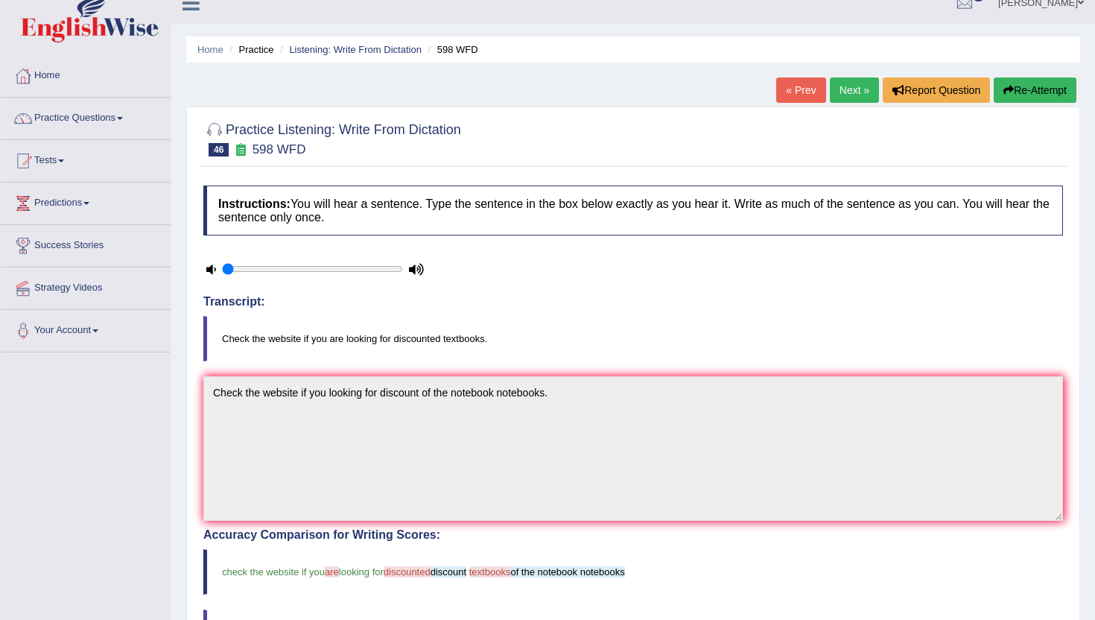
scroll to position [0, 0]
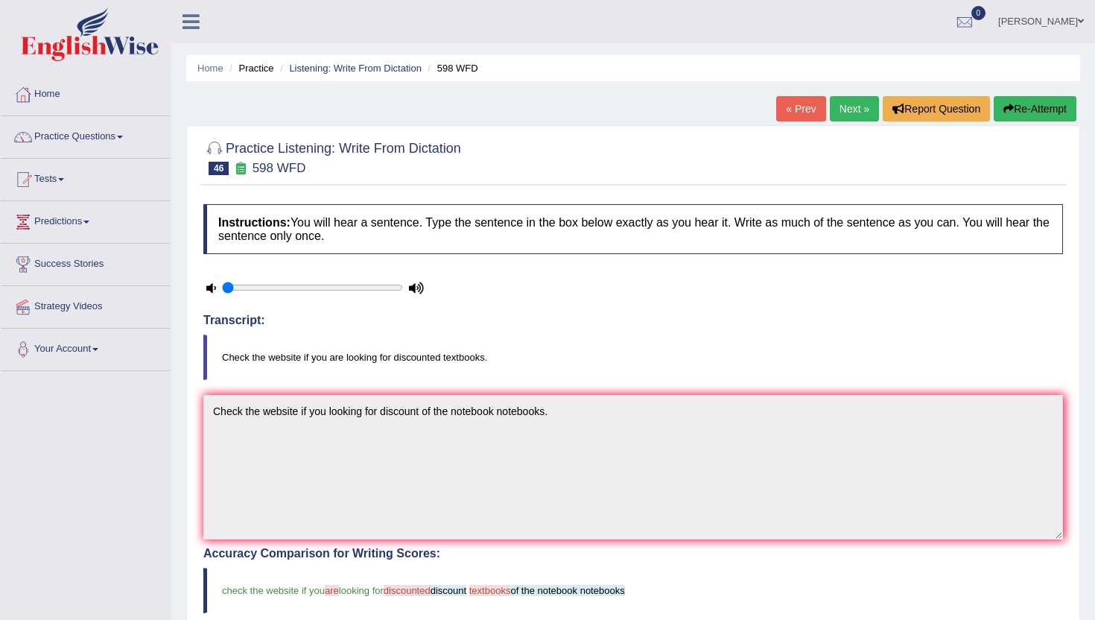
click at [847, 105] on link "Next »" at bounding box center [854, 108] width 49 height 25
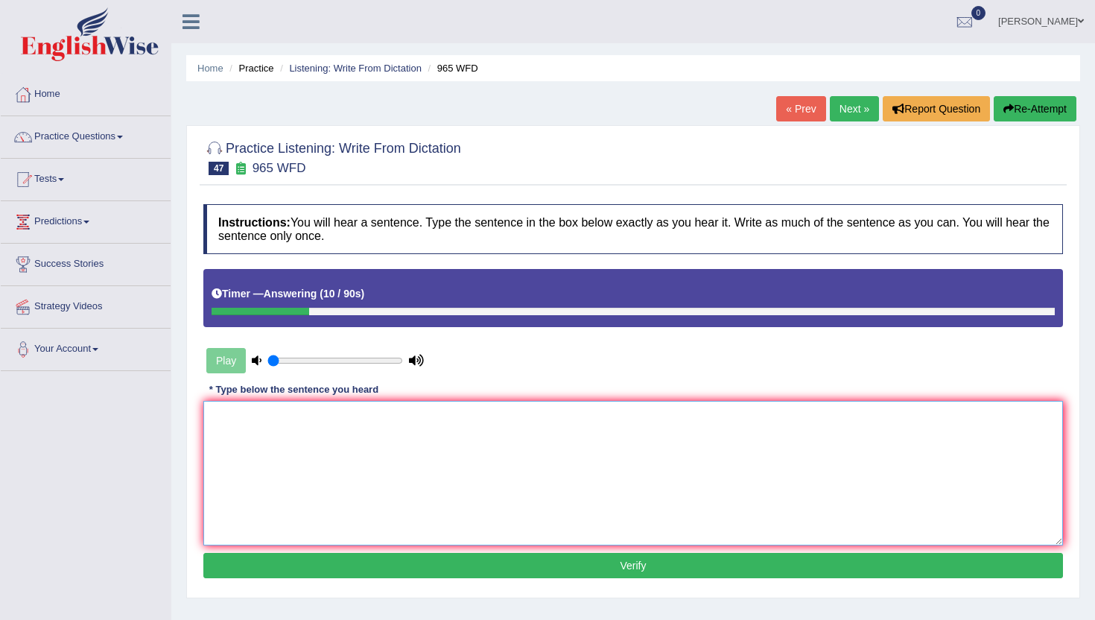
click at [690, 413] on textarea at bounding box center [633, 473] width 860 height 145
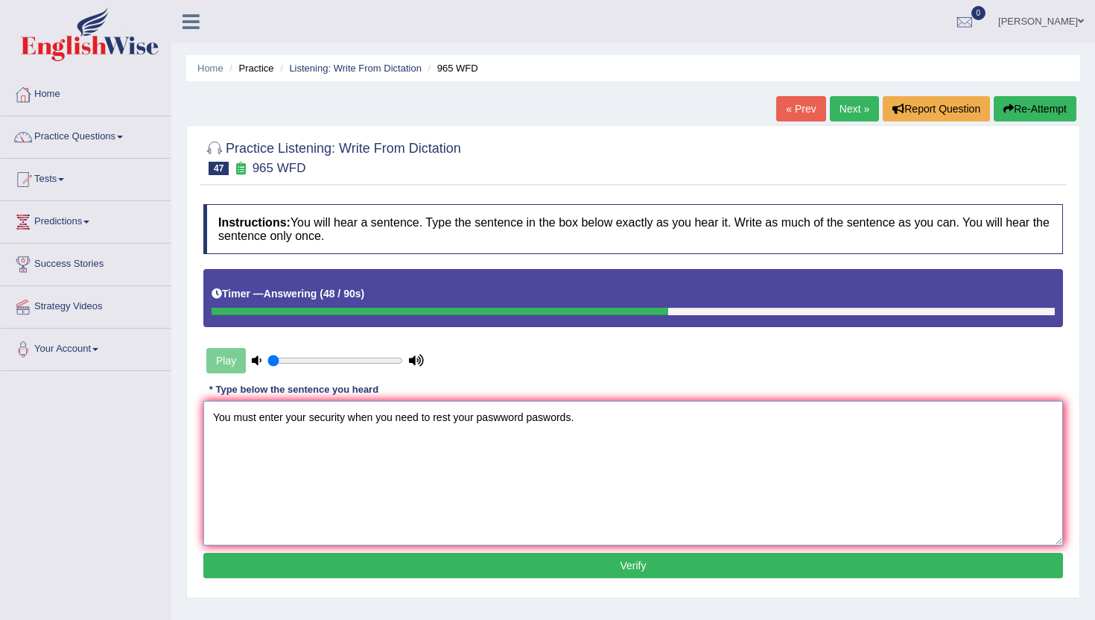
click at [501, 419] on textarea "You must enter your security when you need to rest your paswword paswords." at bounding box center [633, 473] width 860 height 145
click at [552, 419] on textarea "You must enter your security when you need to rest your password paswords." at bounding box center [633, 473] width 860 height 145
type textarea "You must enter your security when you need to rest your password passwords."
click at [566, 572] on button "Verify" at bounding box center [633, 565] width 860 height 25
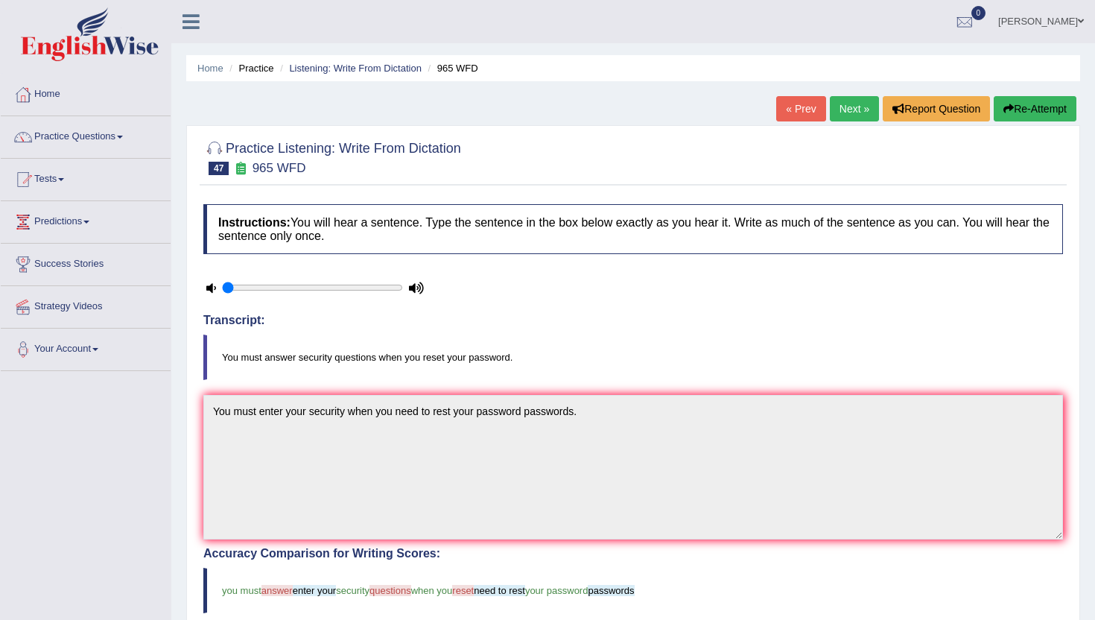
click at [853, 105] on link "Next »" at bounding box center [854, 108] width 49 height 25
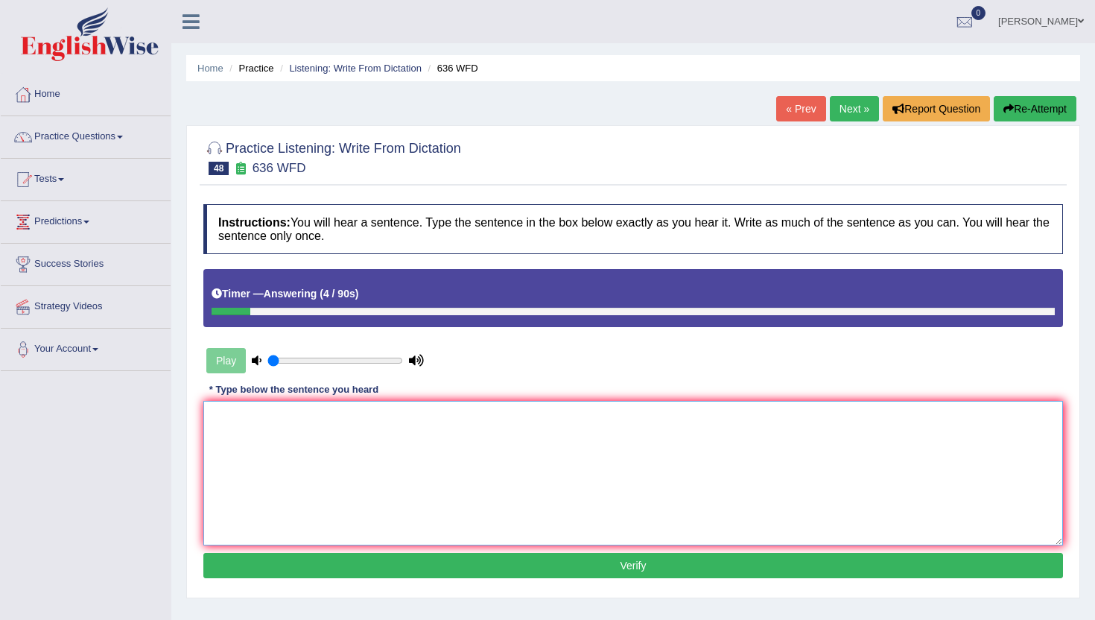
click at [672, 451] on textarea at bounding box center [633, 473] width 860 height 145
click at [251, 417] on textarea "Several all the time times." at bounding box center [633, 473] width 860 height 145
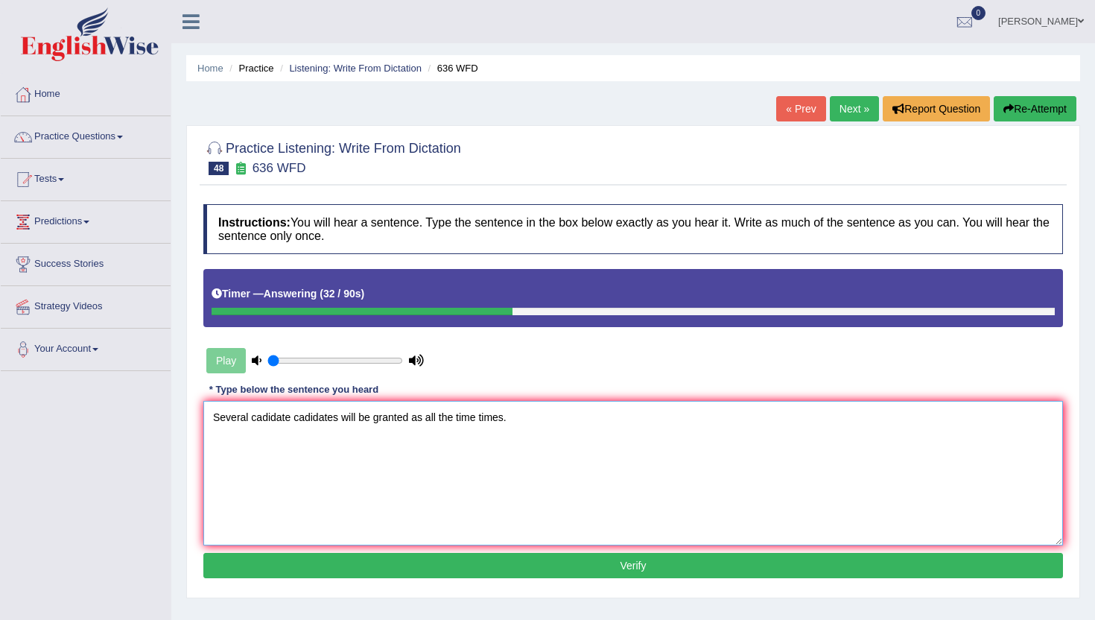
type textarea "Several cadidate cadidates will be granted as all the time times."
click at [358, 572] on button "Verify" at bounding box center [633, 565] width 860 height 25
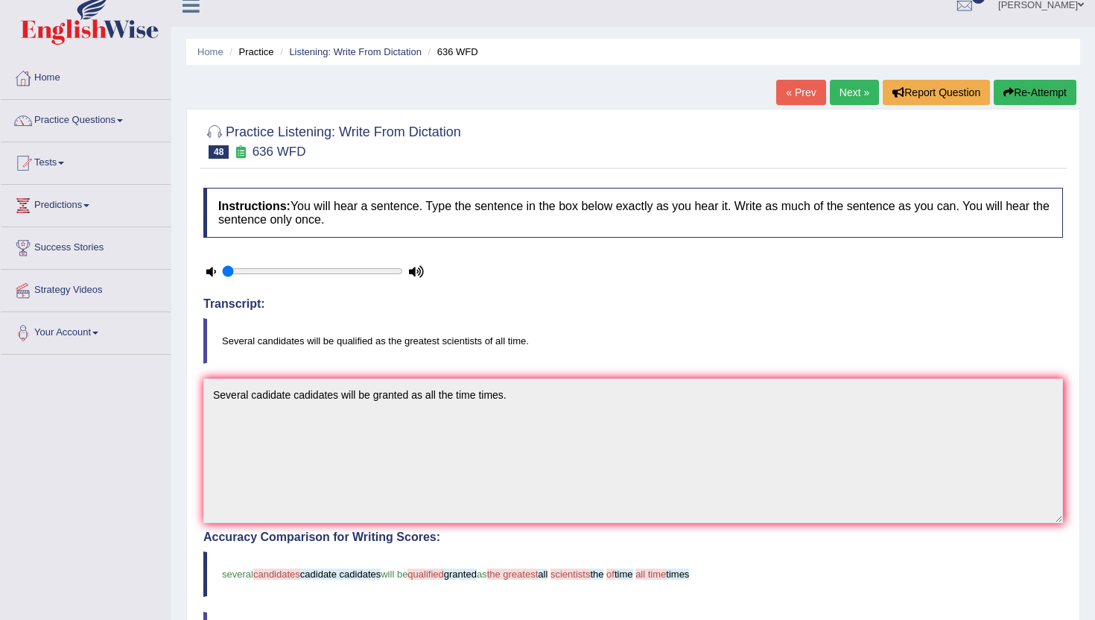
scroll to position [17, 0]
click at [841, 90] on link "Next »" at bounding box center [854, 91] width 49 height 25
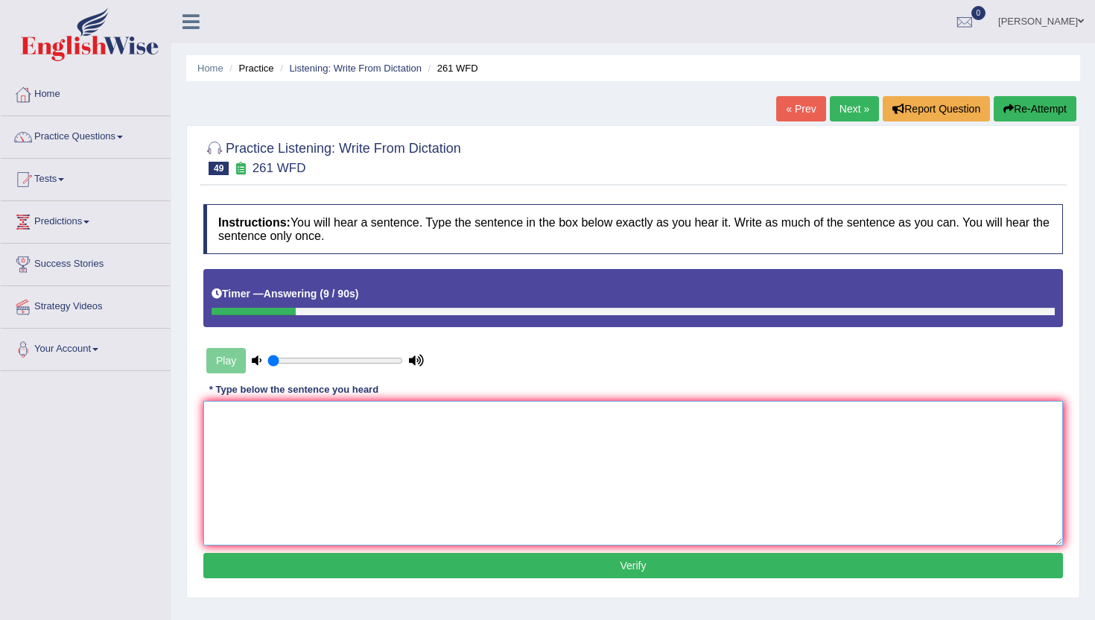
click at [631, 472] on textarea at bounding box center [633, 473] width 860 height 145
click at [212, 416] on textarea "of workshop." at bounding box center [633, 473] width 860 height 145
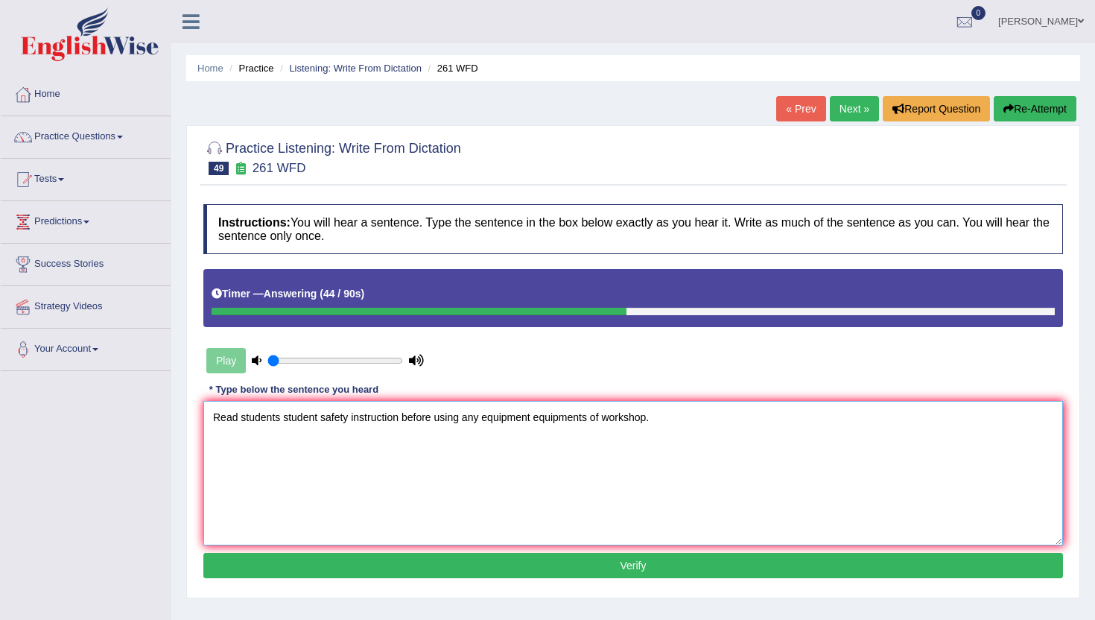
type textarea "Read students student safety instruction before using any equipment equipments …"
click at [241, 560] on button "Verify" at bounding box center [633, 565] width 860 height 25
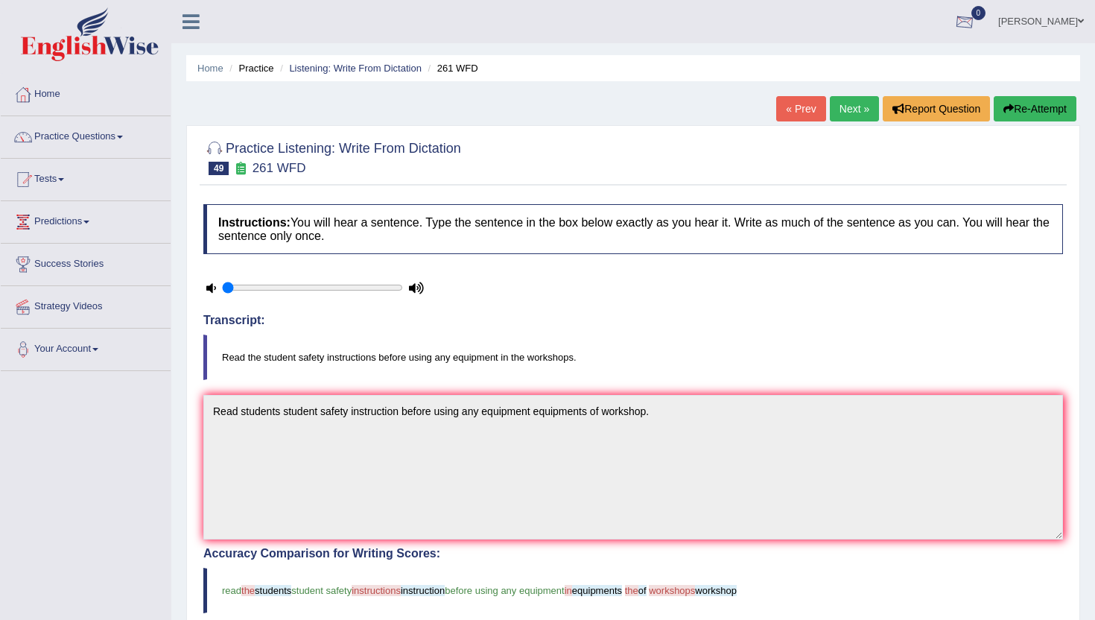
click at [1073, 19] on link "Lydia N" at bounding box center [1041, 19] width 108 height 39
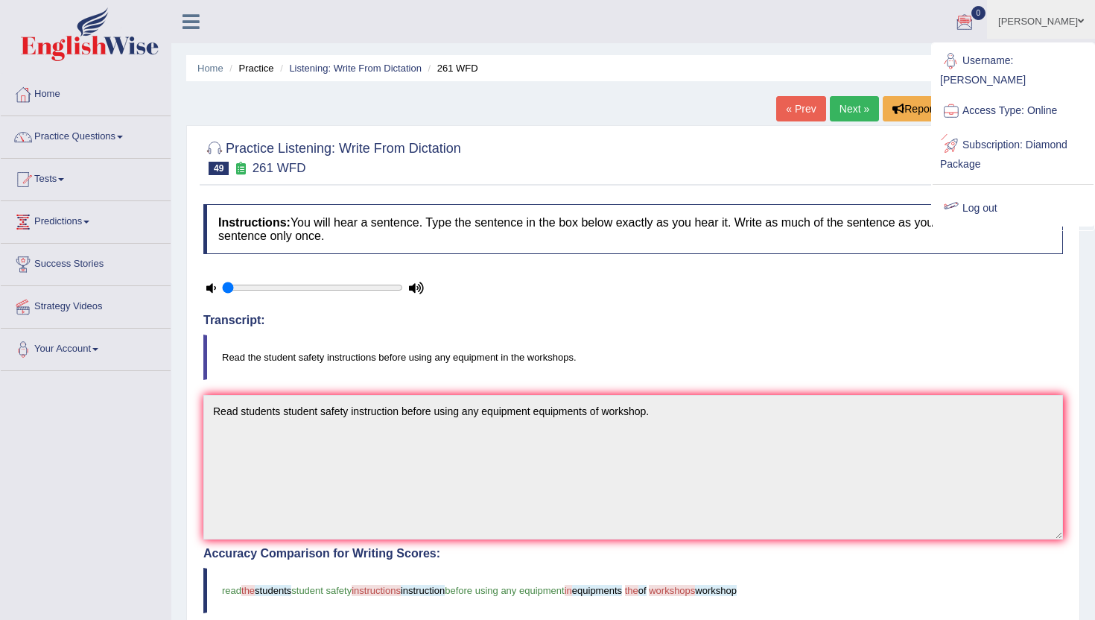
click at [980, 191] on link "Log out" at bounding box center [1013, 208] width 161 height 34
